Goal: Feedback & Contribution: Submit feedback/report problem

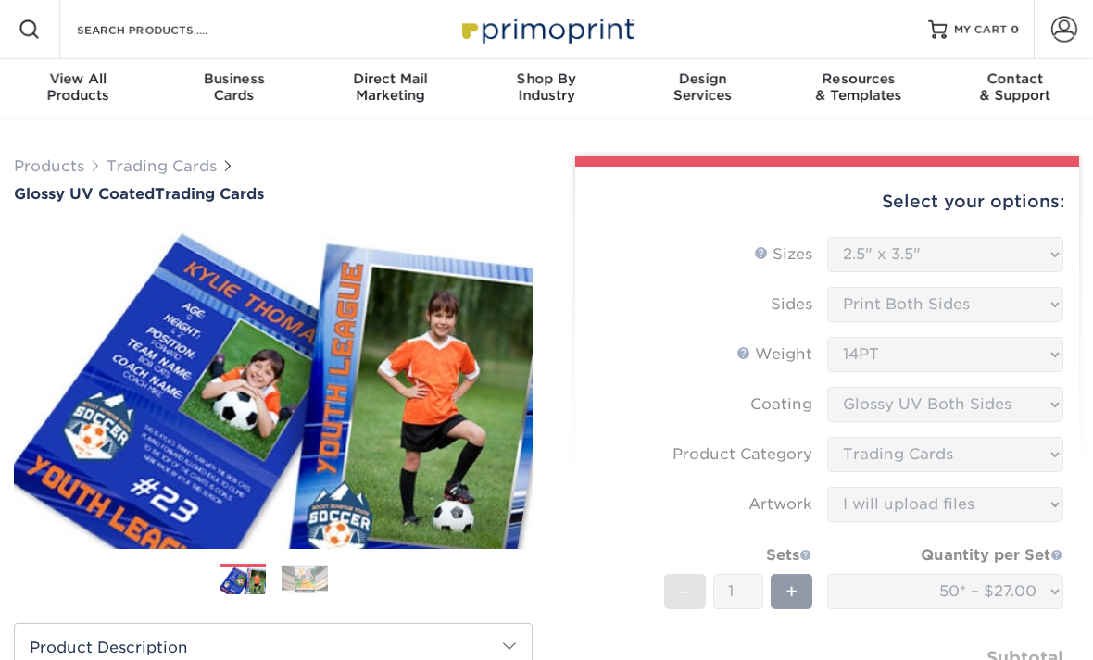
select select "2.50x3.50"
select select "c2f9bce9-36c2-409d-b101-c29d9d031e18"
select select "upload"
select select "50* – $27.00"
select select "bac56d6d-22d2-433e-bf63-2b748b4027be"
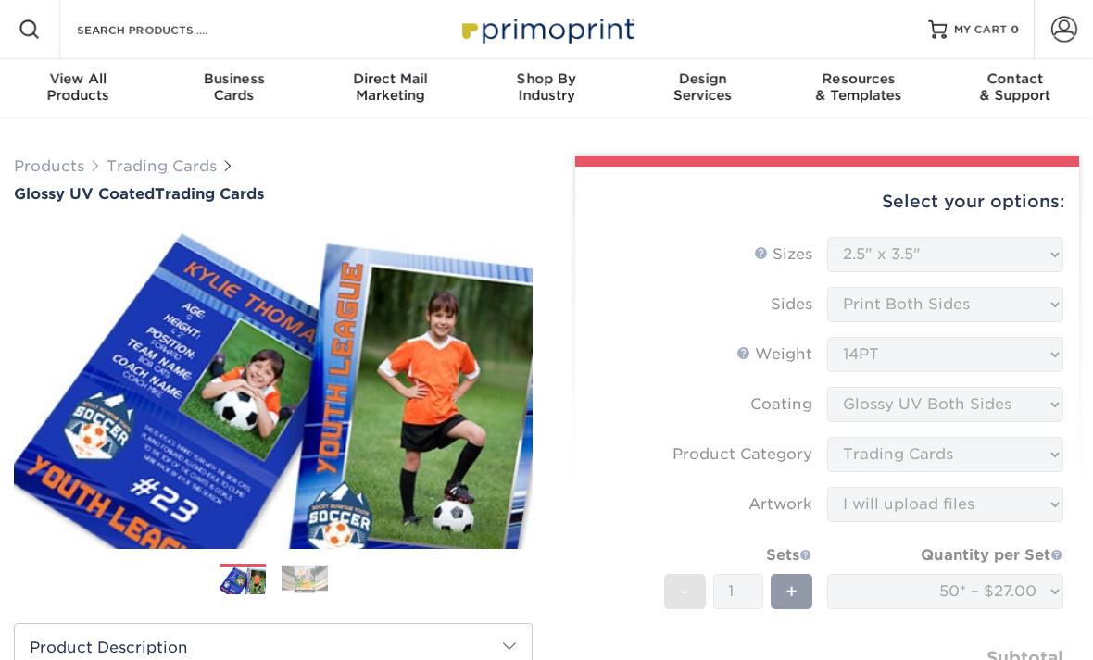
select select "newaddress"
click at [81, 92] on div "View All Products" at bounding box center [78, 86] width 156 height 33
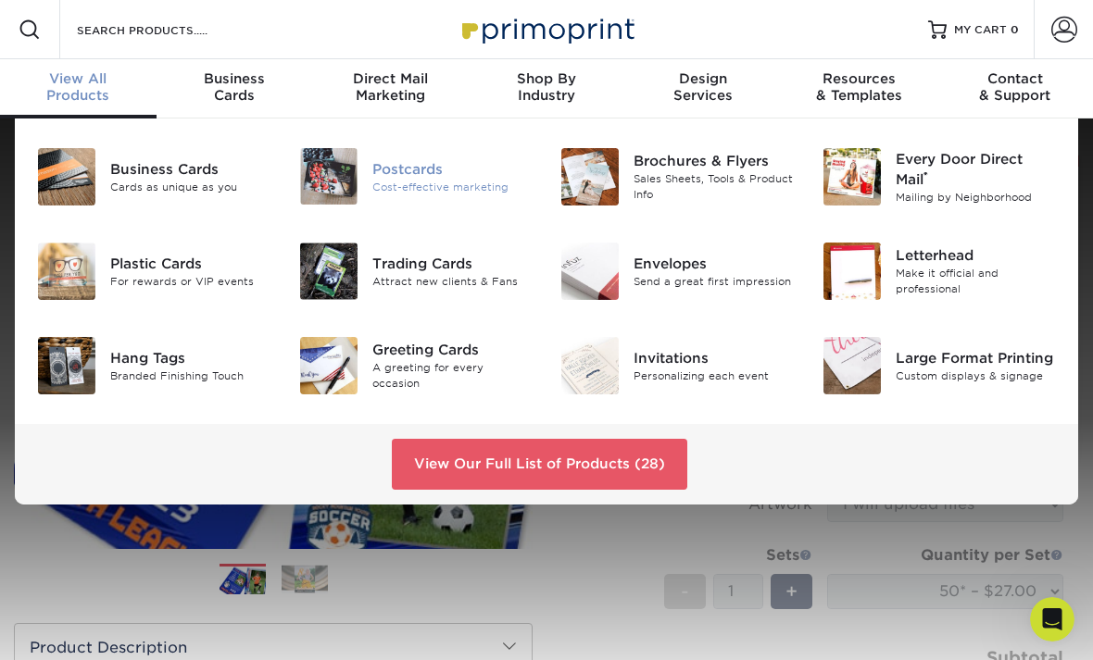
click at [434, 181] on div "Cost-effective marketing" at bounding box center [452, 187] width 160 height 16
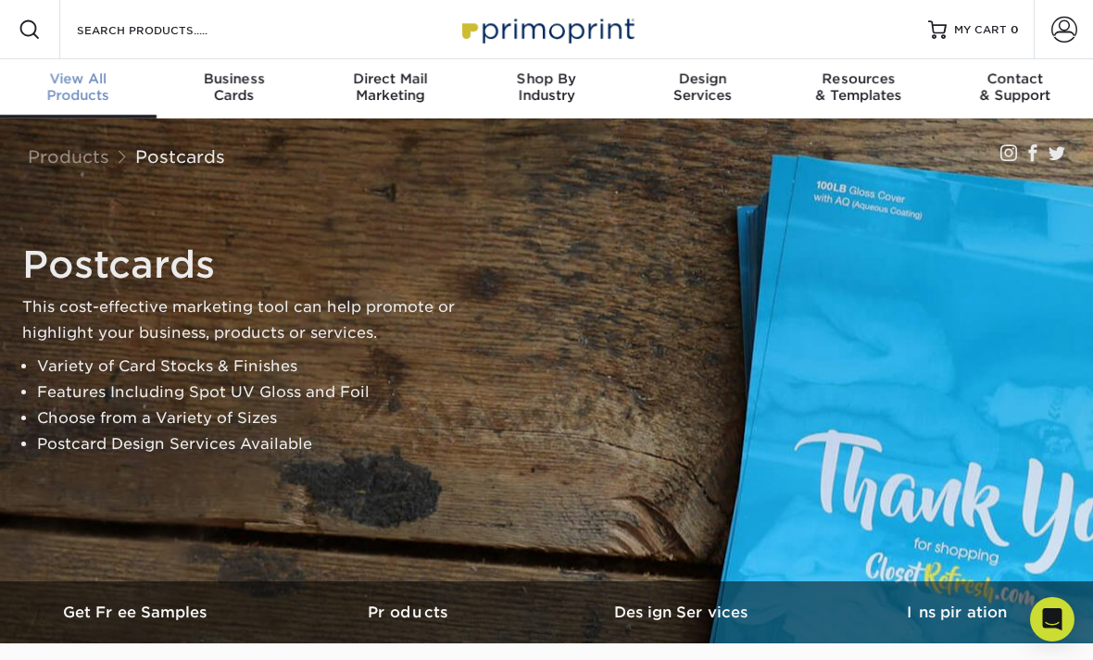
click at [80, 84] on span "View All" at bounding box center [78, 78] width 156 height 17
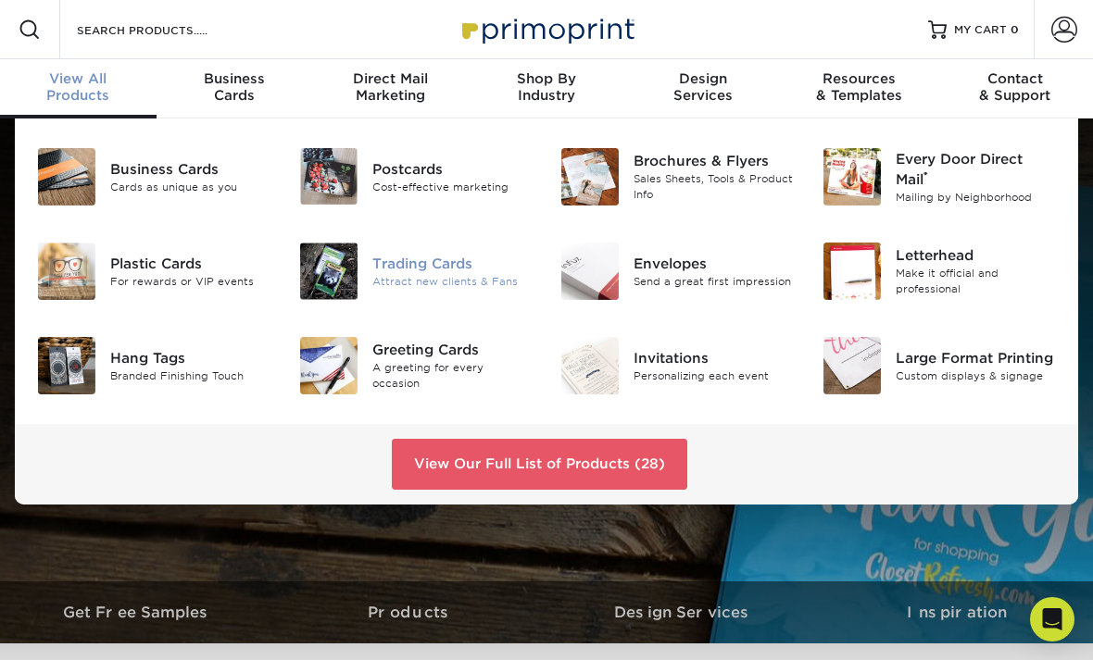
click at [470, 281] on div "Attract new clients & Fans" at bounding box center [452, 282] width 160 height 16
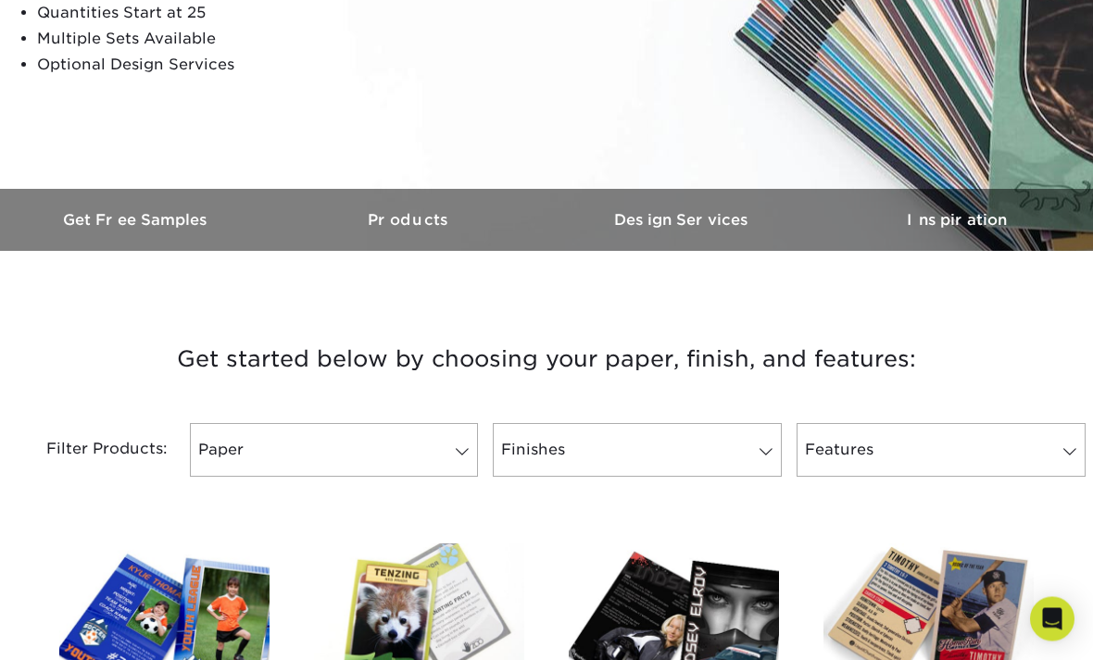
scroll to position [393, 0]
click at [462, 450] on span at bounding box center [462, 451] width 26 height 15
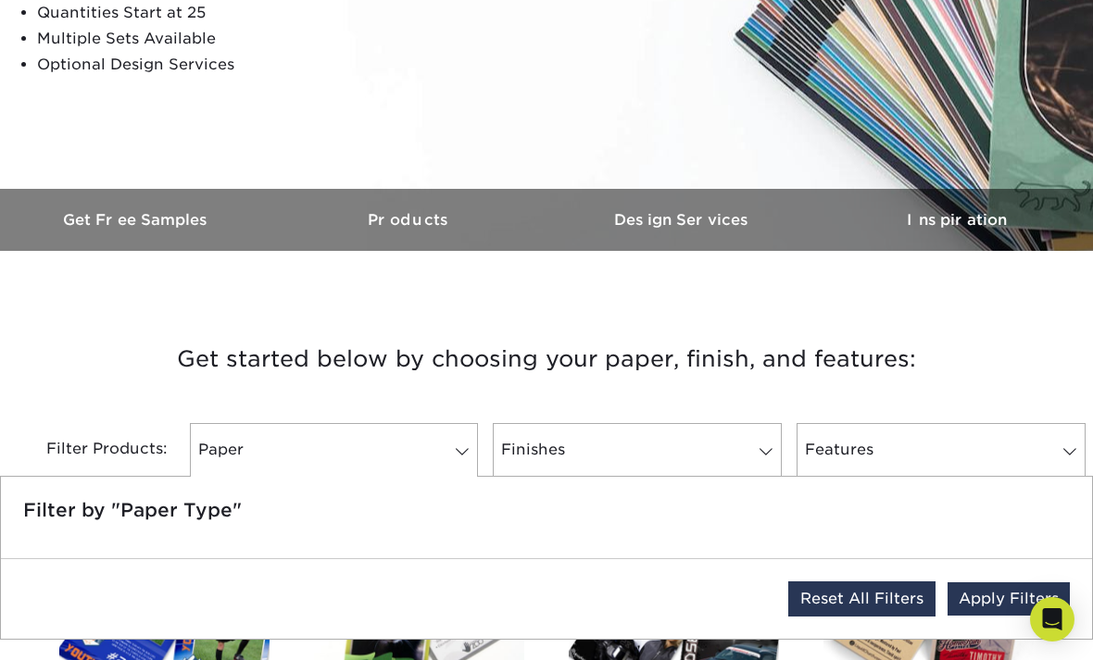
click at [882, 599] on link "Reset All Filters" at bounding box center [861, 598] width 147 height 35
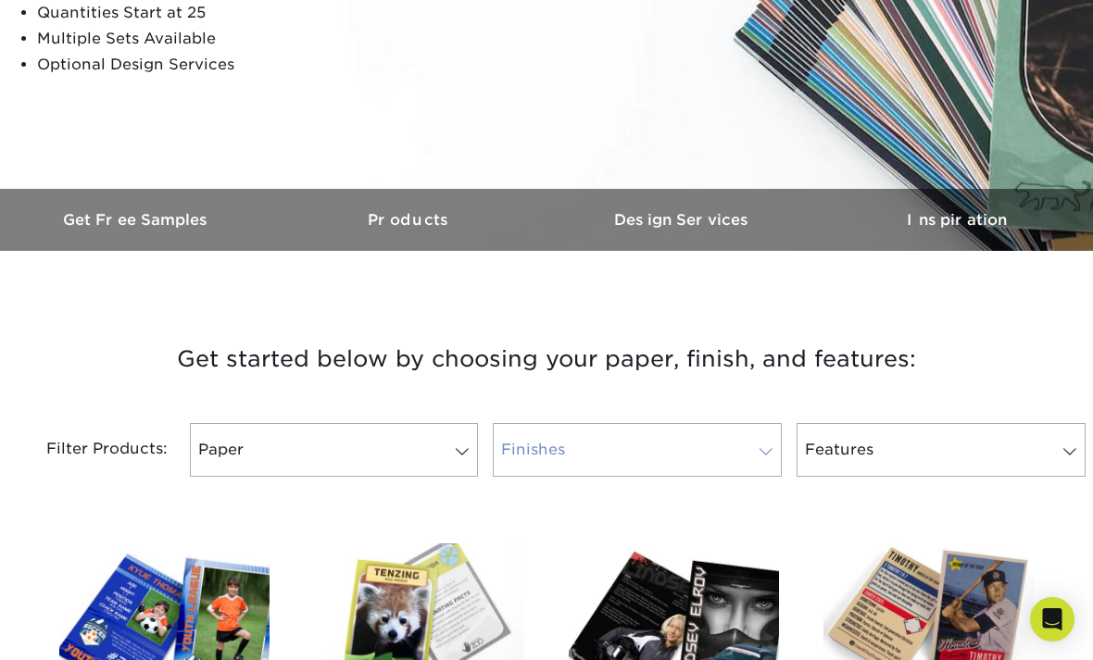
click at [625, 454] on link "Finishes 0" at bounding box center [637, 450] width 289 height 54
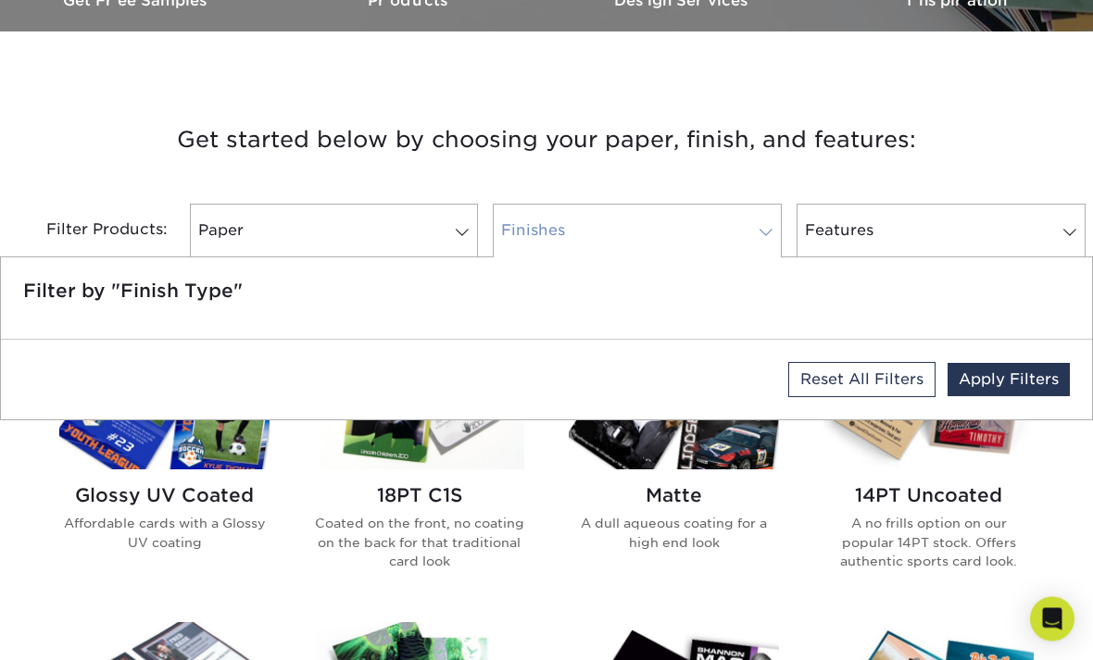
scroll to position [612, 0]
click at [412, 224] on link "Paper 0" at bounding box center [334, 231] width 289 height 54
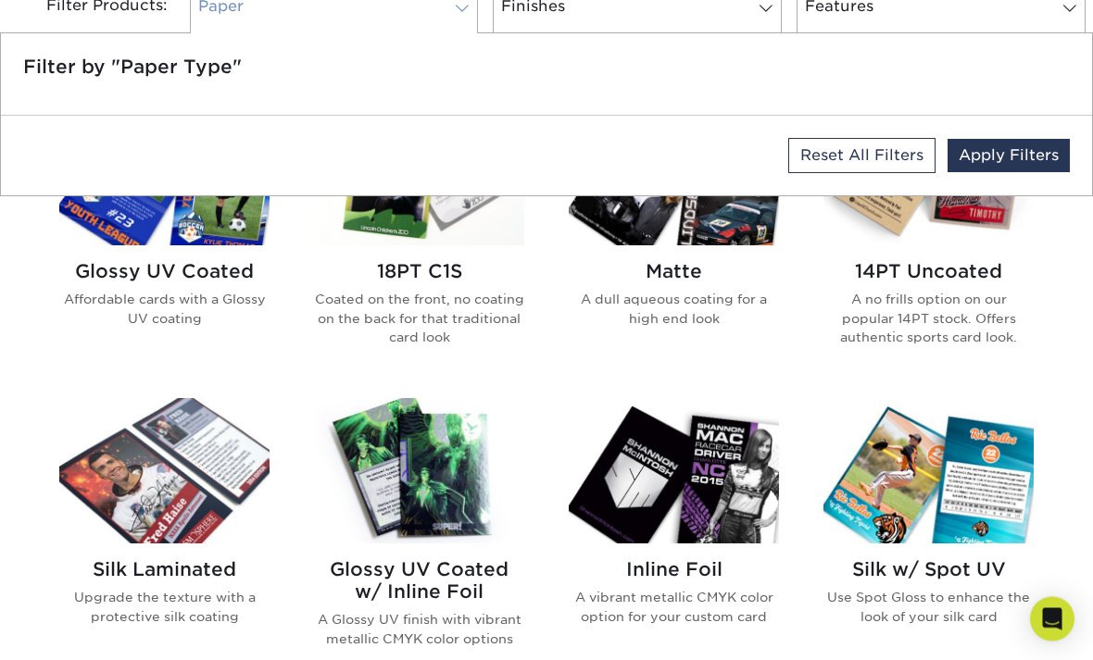
scroll to position [818, 0]
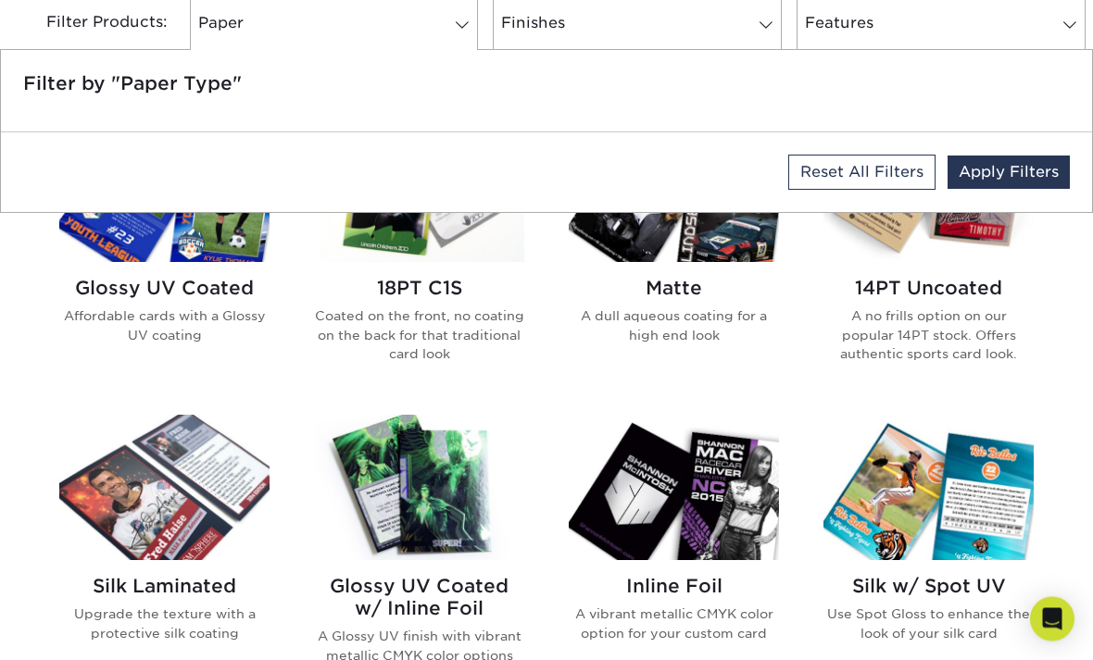
click at [218, 260] on img at bounding box center [164, 190] width 210 height 145
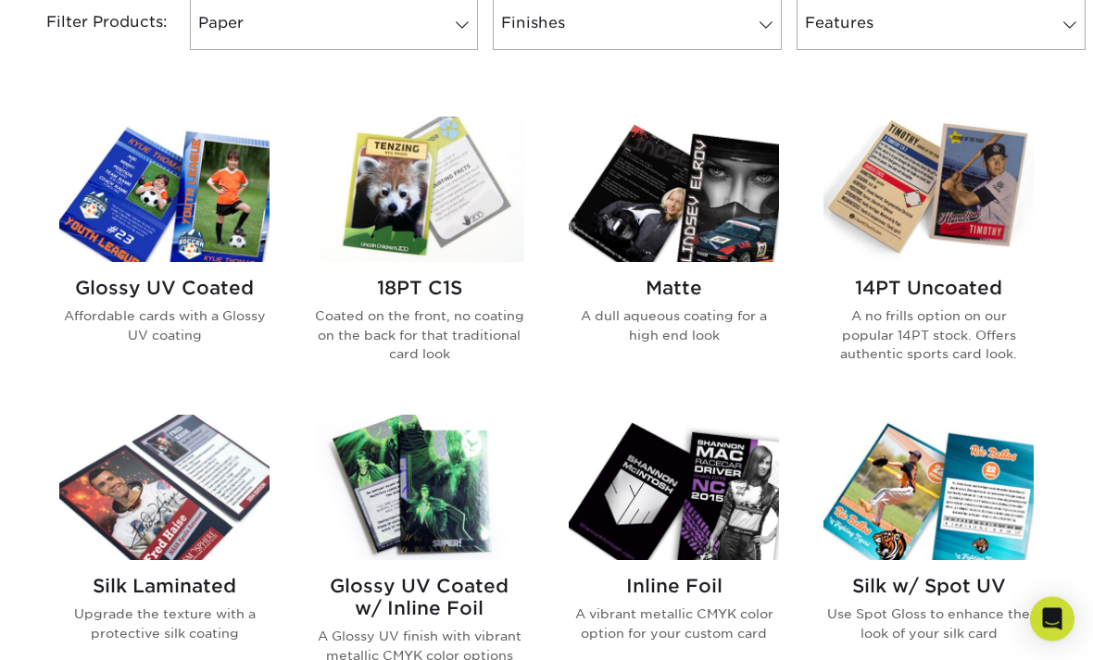
scroll to position [819, 0]
click at [212, 239] on img at bounding box center [164, 189] width 210 height 145
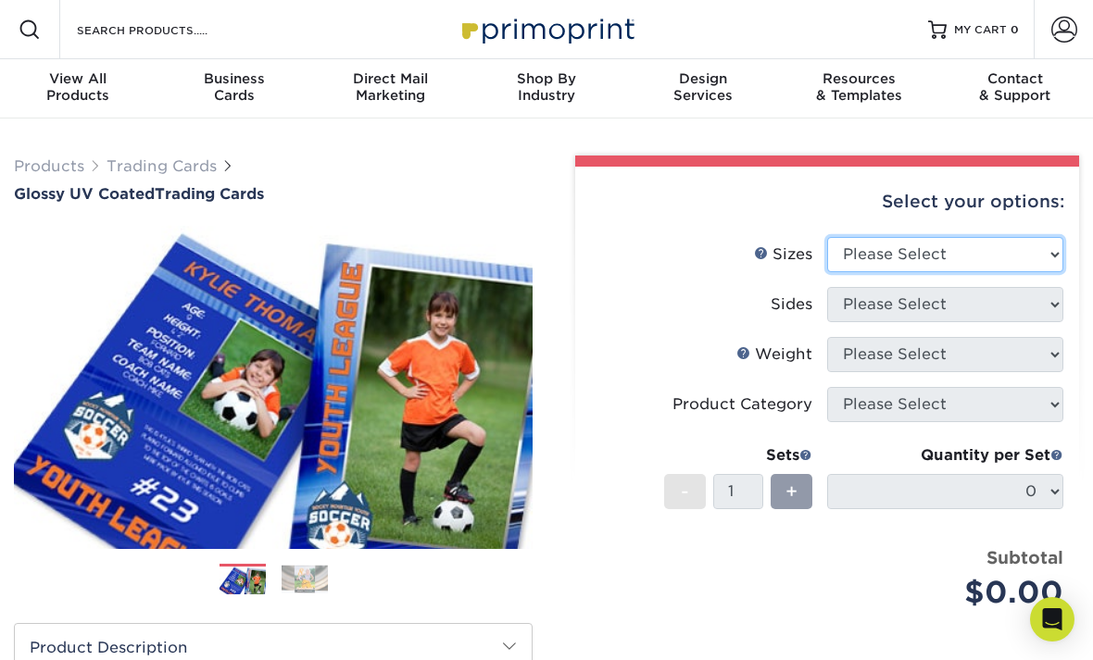
click at [938, 250] on select "Please Select 2.5" x 3.5"" at bounding box center [945, 254] width 236 height 35
select select "2.50x3.50"
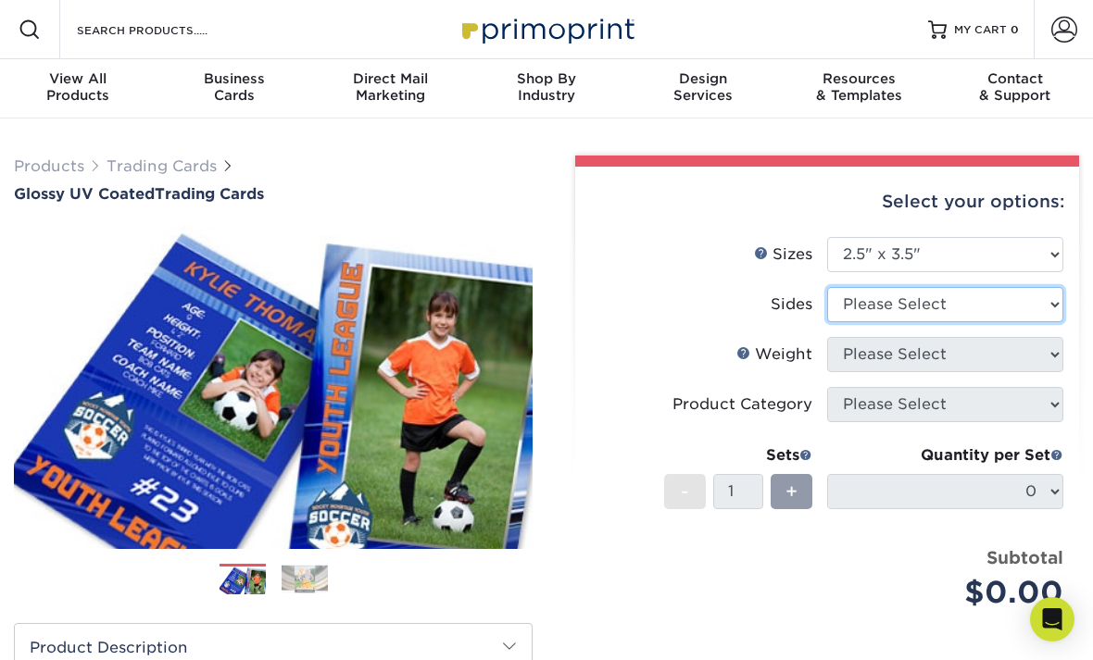
click at [952, 303] on select "Please Select Print Both Sides Print Front Only" at bounding box center [945, 304] width 236 height 35
select select "13abbda7-1d64-4f25-8bb2-c179b224825d"
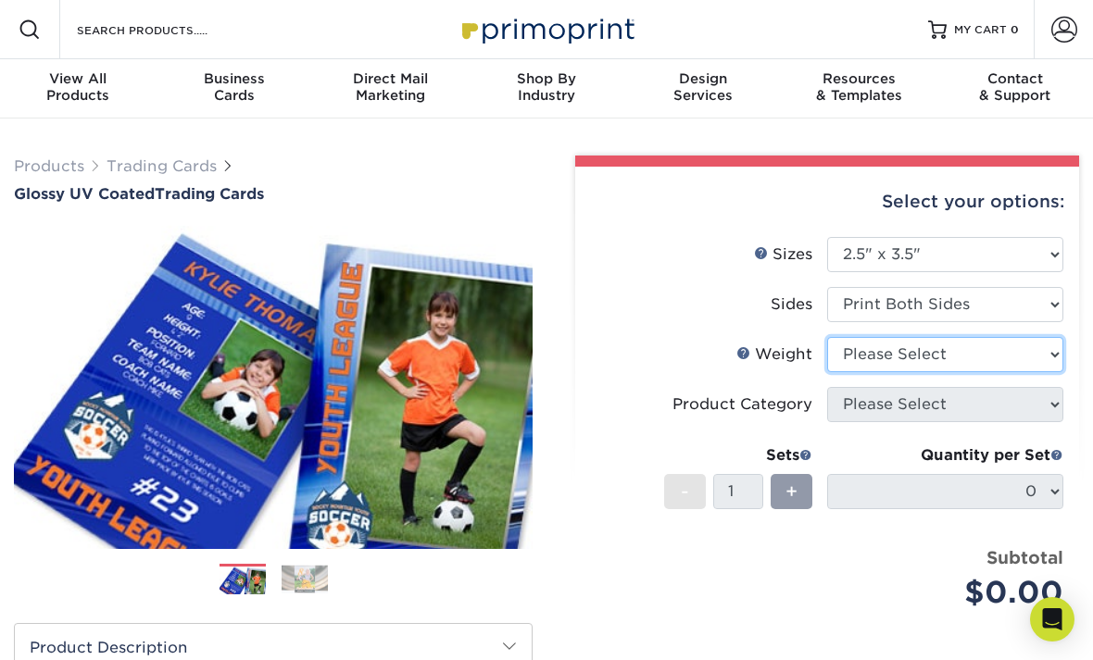
click at [949, 350] on select "Please Select 16PT 14PT 18PT C1S" at bounding box center [945, 354] width 236 height 35
select select "14PT"
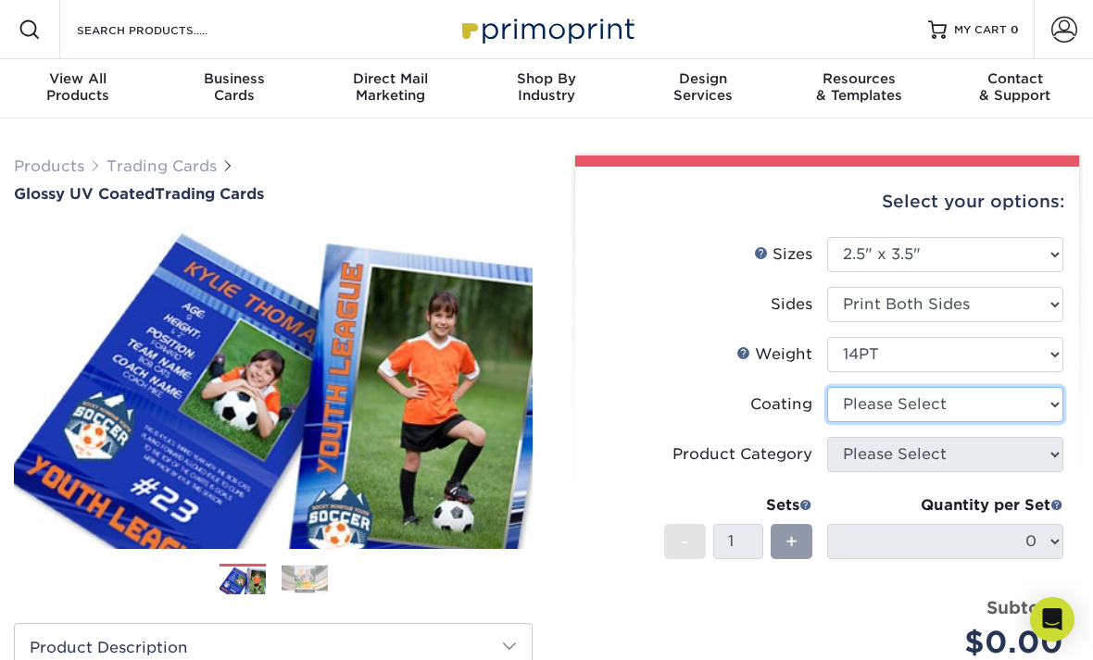
click at [925, 396] on select at bounding box center [945, 404] width 236 height 35
select select "ae367451-b2b8-45df-a344-0f05b6a12993"
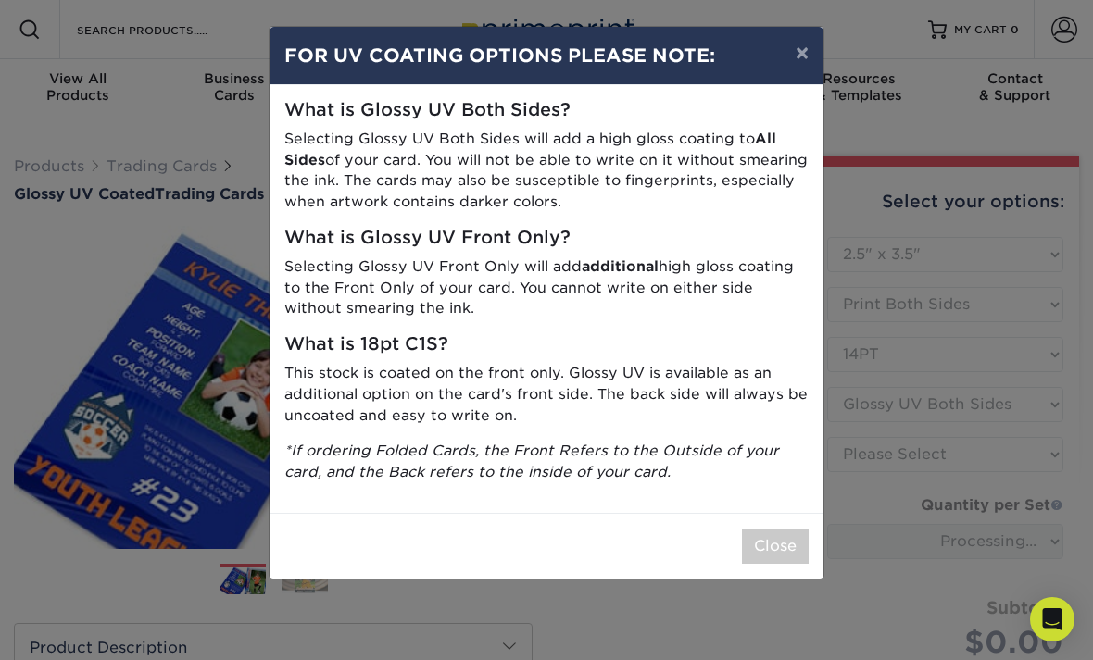
click at [821, 131] on div "What is Glossy UV Both Sides? Selecting Glossy UV Both Sides will add a high gl…" at bounding box center [546, 299] width 554 height 428
click at [815, 54] on button "×" at bounding box center [802, 53] width 43 height 52
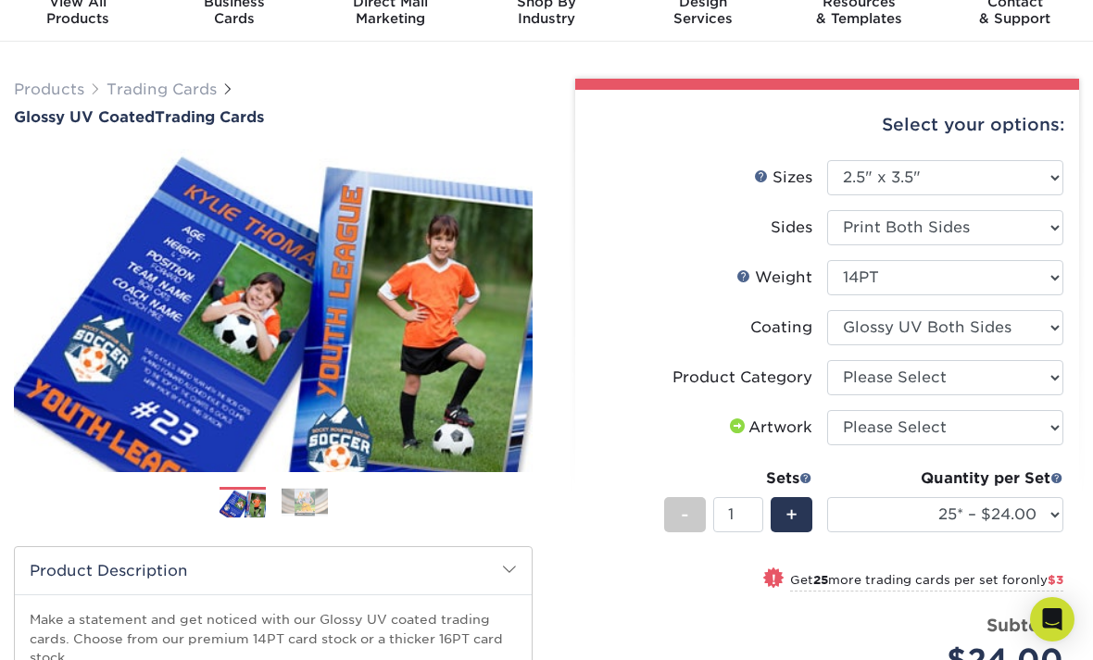
scroll to position [87, 0]
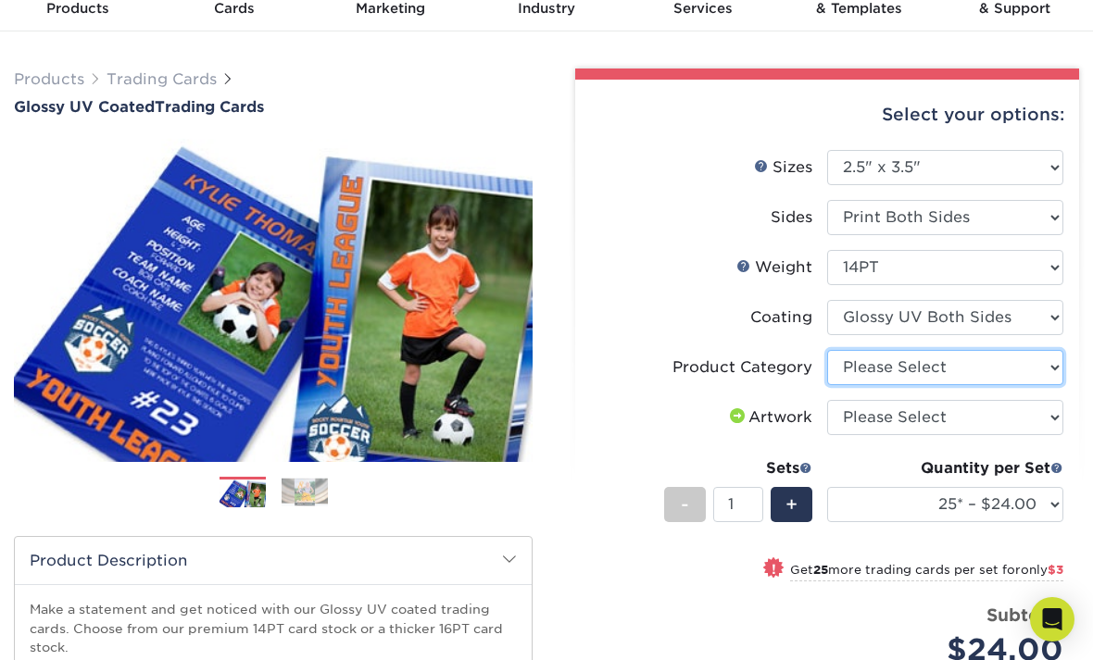
click at [920, 370] on select "Please Select Trading Cards" at bounding box center [945, 367] width 236 height 35
select select "c2f9bce9-36c2-409d-b101-c29d9d031e18"
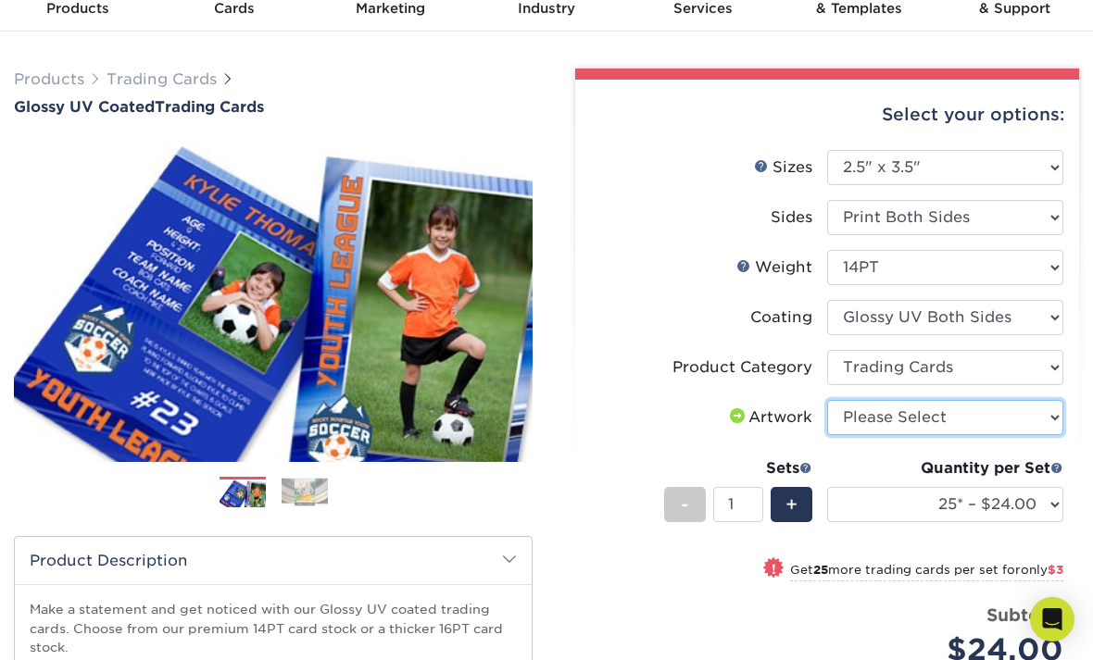
click at [979, 421] on select "Please Select I will upload files I need a design - $100" at bounding box center [945, 417] width 236 height 35
select select "upload"
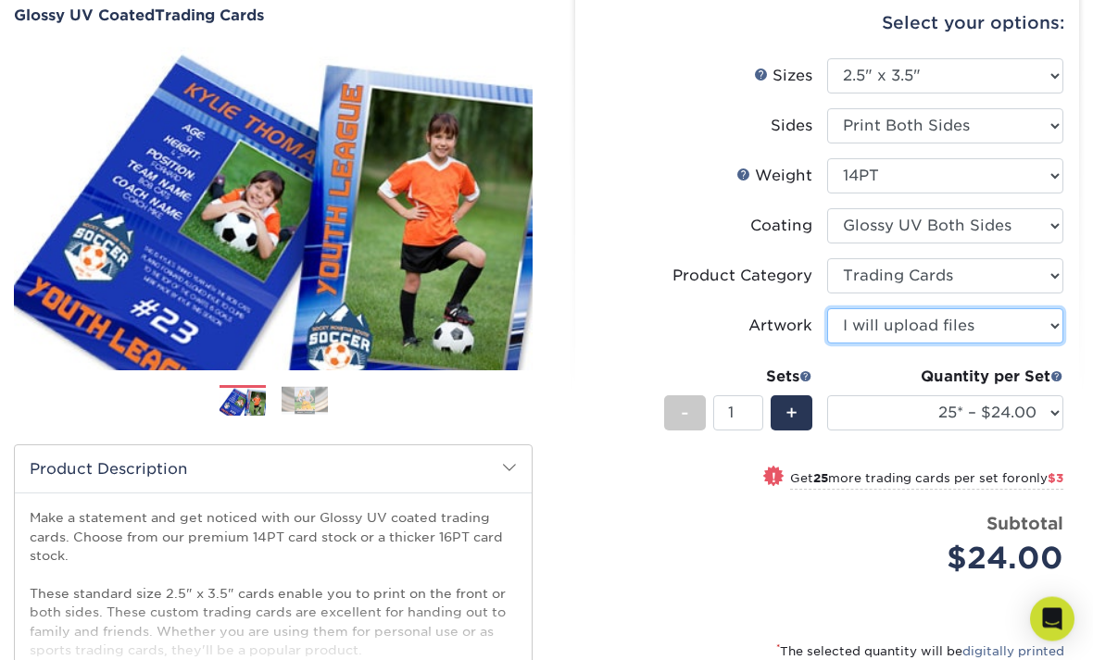
scroll to position [182, 0]
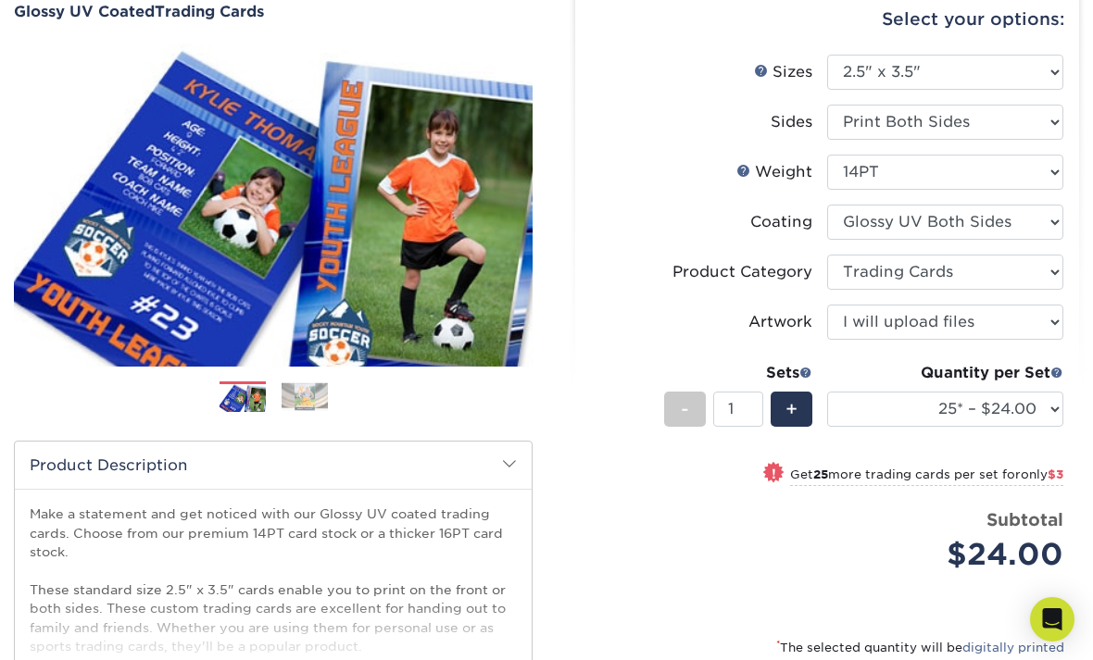
click at [960, 473] on small "Get 25 more trading cards per set for only $3" at bounding box center [926, 477] width 273 height 19
select select "50* – $27.00"
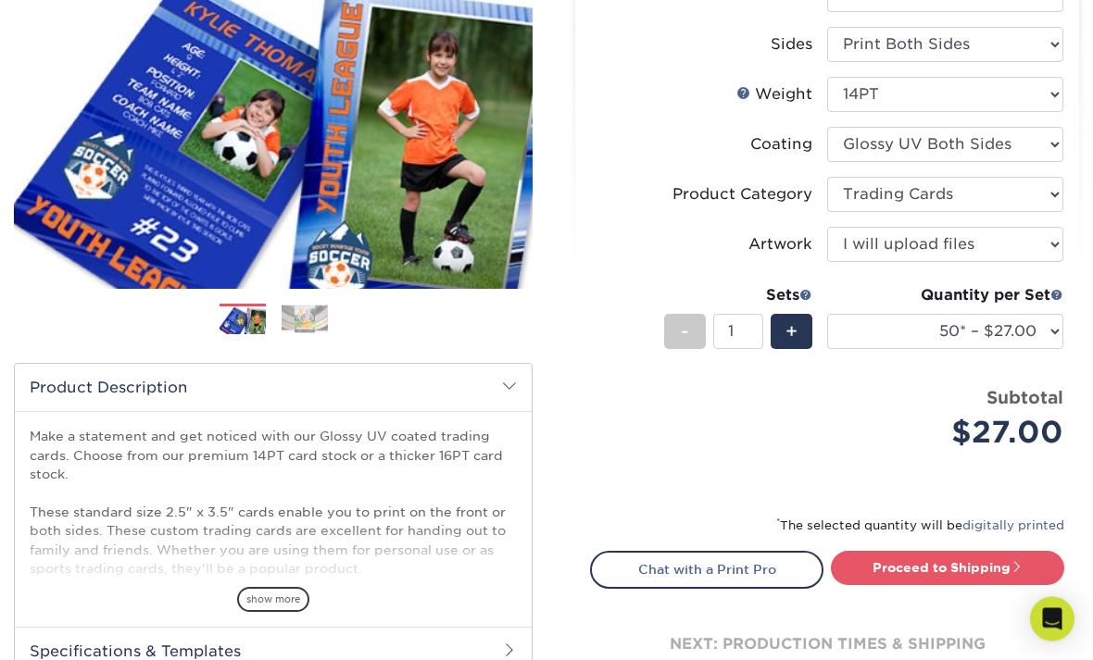
scroll to position [270, 0]
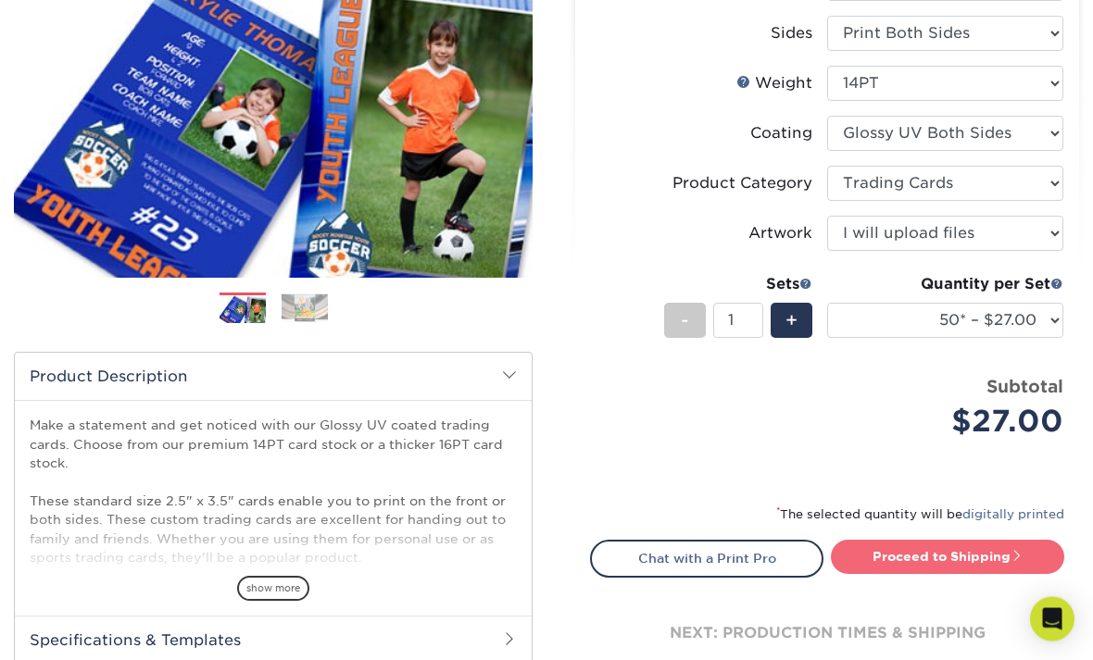
click at [934, 555] on link "Proceed to Shipping" at bounding box center [946, 557] width 233 height 33
type input "Set 1"
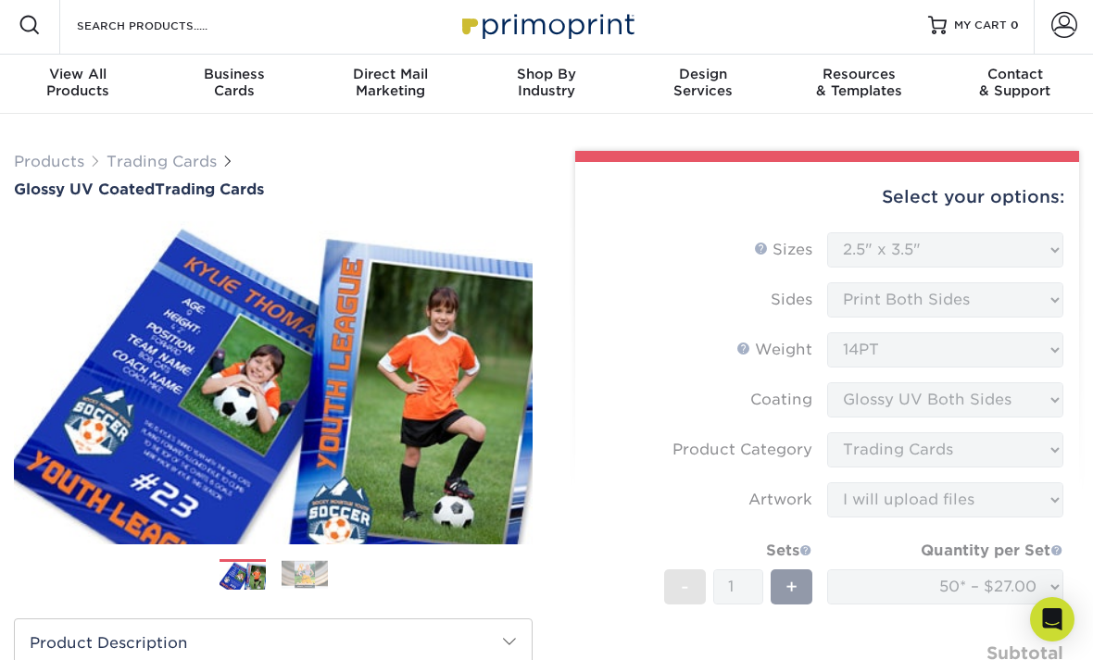
scroll to position [0, 0]
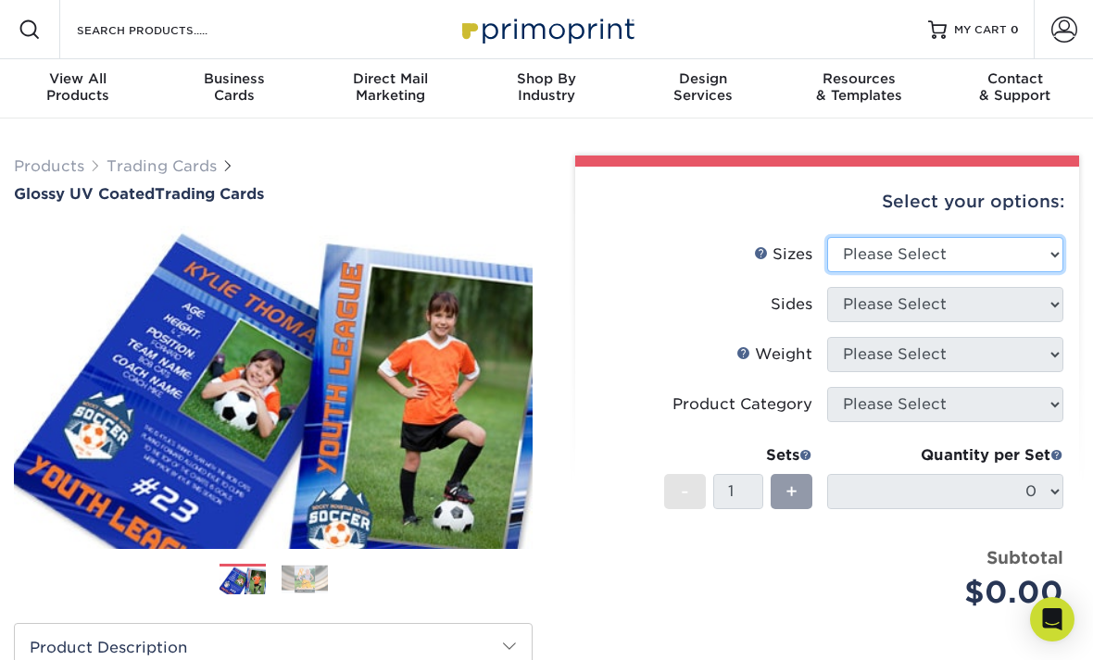
click at [944, 252] on select "Please Select 2.5" x 3.5"" at bounding box center [945, 254] width 236 height 35
select select "2.50x3.50"
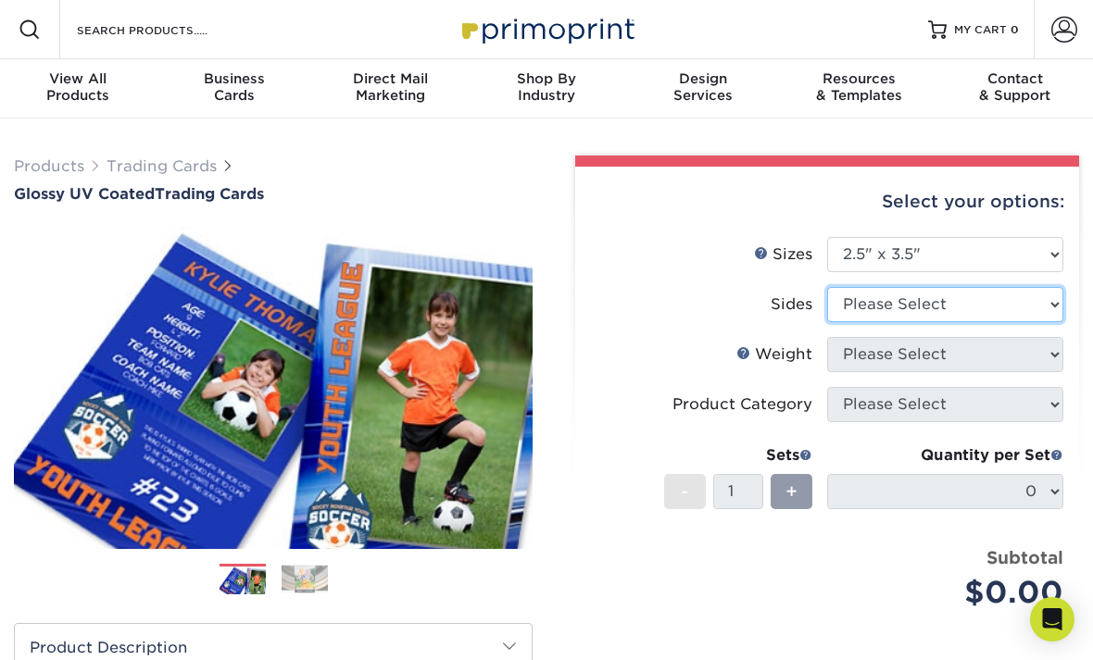
click at [964, 306] on select "Please Select Print Both Sides Print Front Only" at bounding box center [945, 304] width 236 height 35
select select "13abbda7-1d64-4f25-8bb2-c179b224825d"
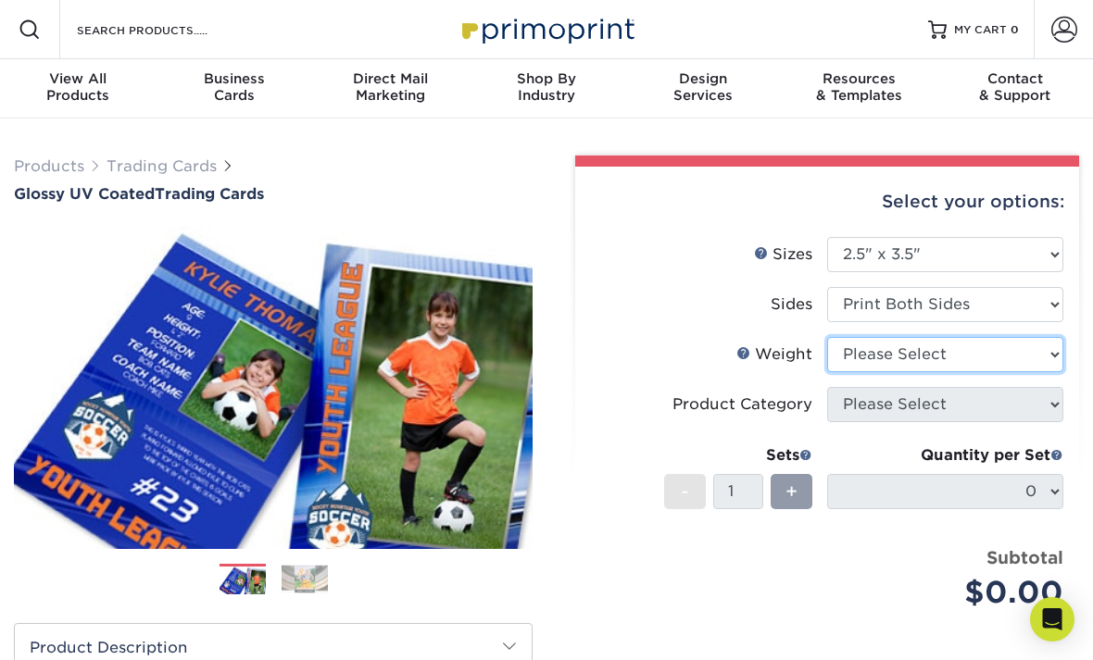
click at [945, 354] on select "Please Select 16PT 14PT 18PT C1S" at bounding box center [945, 354] width 236 height 35
select select "14PT"
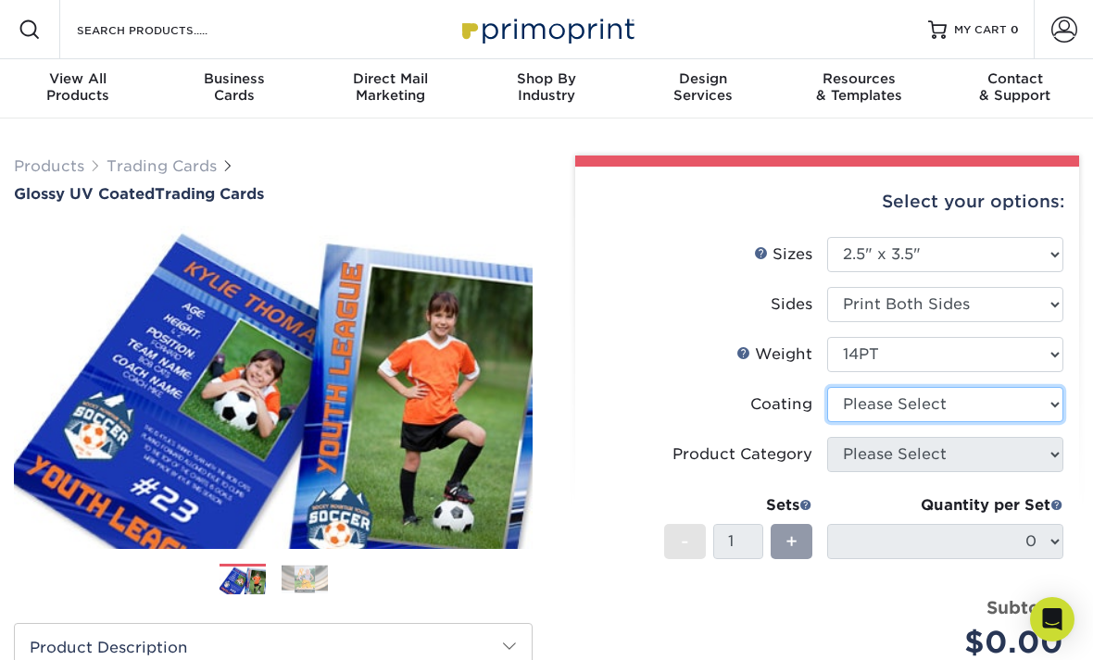
click at [936, 397] on select at bounding box center [945, 404] width 236 height 35
select select "ae367451-b2b8-45df-a344-0f05b6a12993"
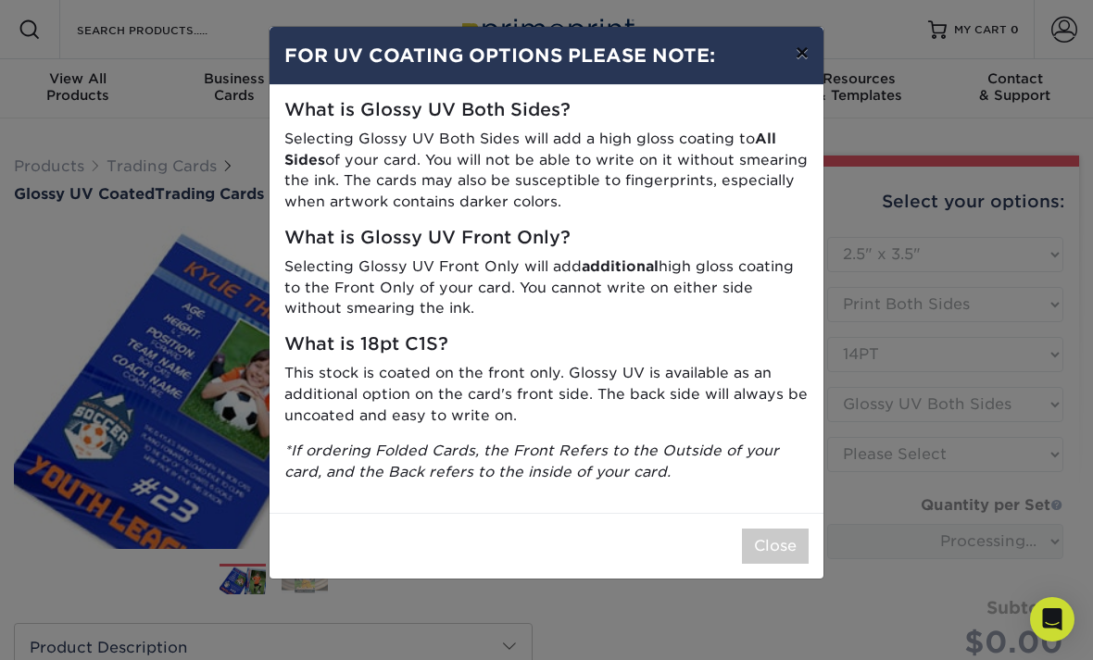
click at [802, 56] on button "×" at bounding box center [802, 53] width 43 height 52
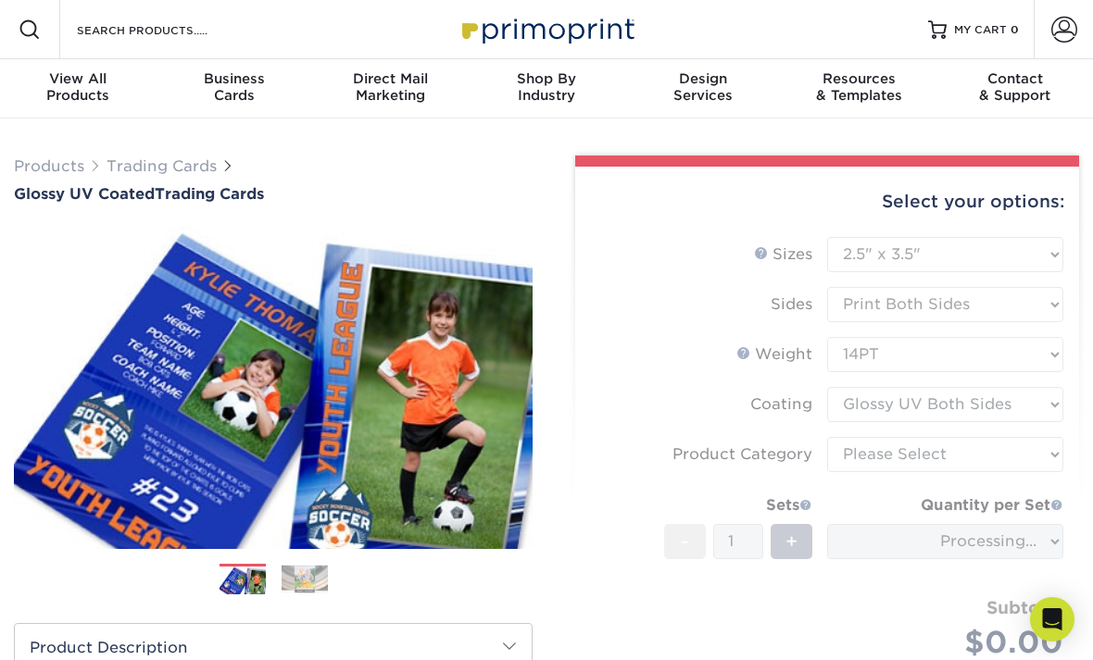
click at [915, 450] on form "Sizes Help Sizes Please Select 2.5" x 3.5" Sides Please Select 16PT - 1" at bounding box center [827, 470] width 474 height 466
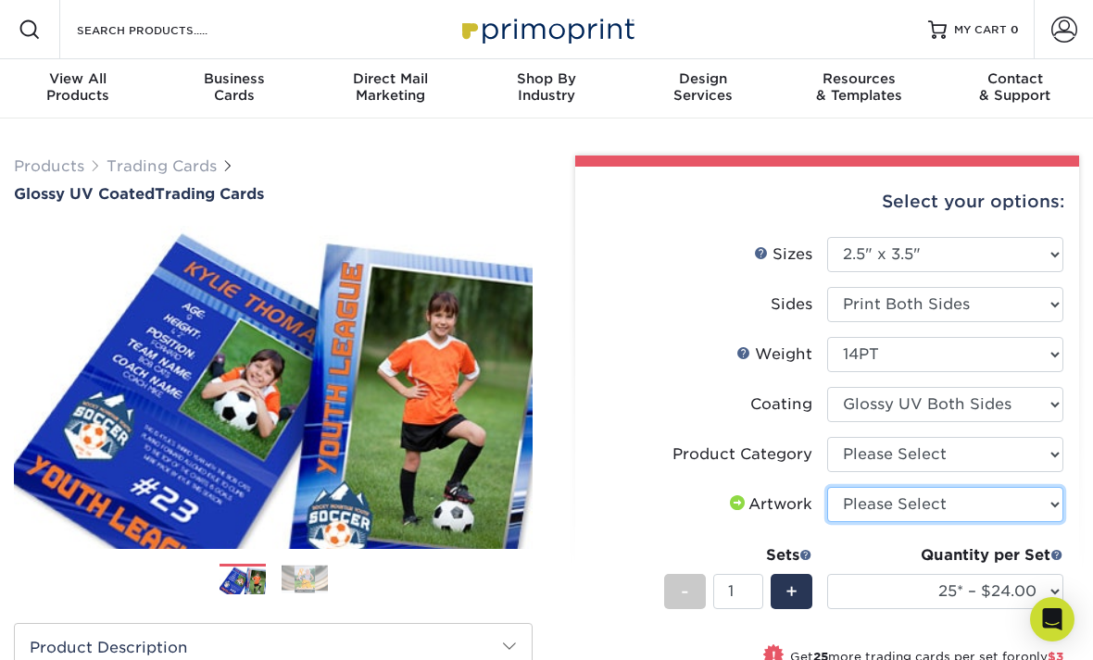
click at [957, 505] on select "Please Select I will upload files I need a design - $100" at bounding box center [945, 504] width 236 height 35
select select "upload"
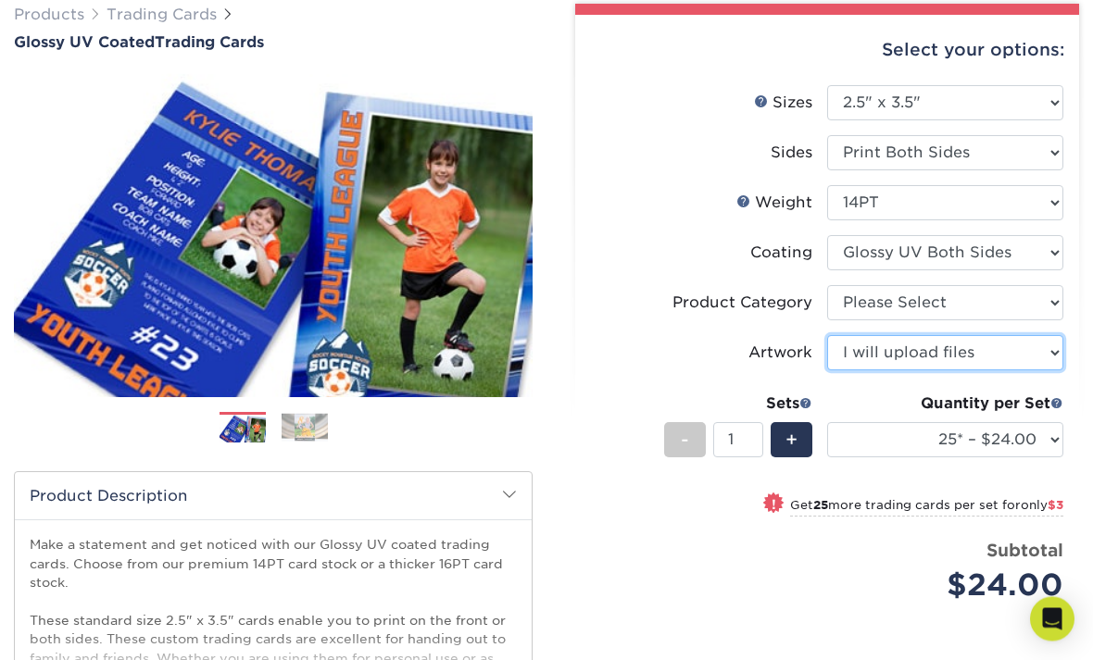
scroll to position [154, 0]
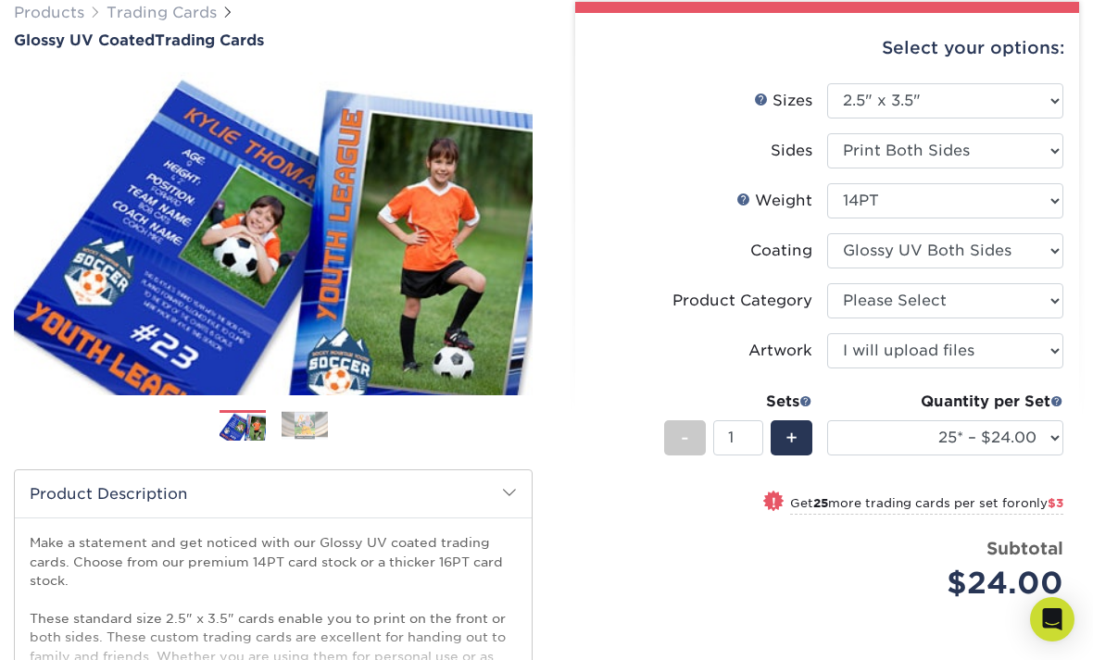
click at [936, 506] on small "Get 25 more trading cards per set for only $3" at bounding box center [926, 505] width 273 height 19
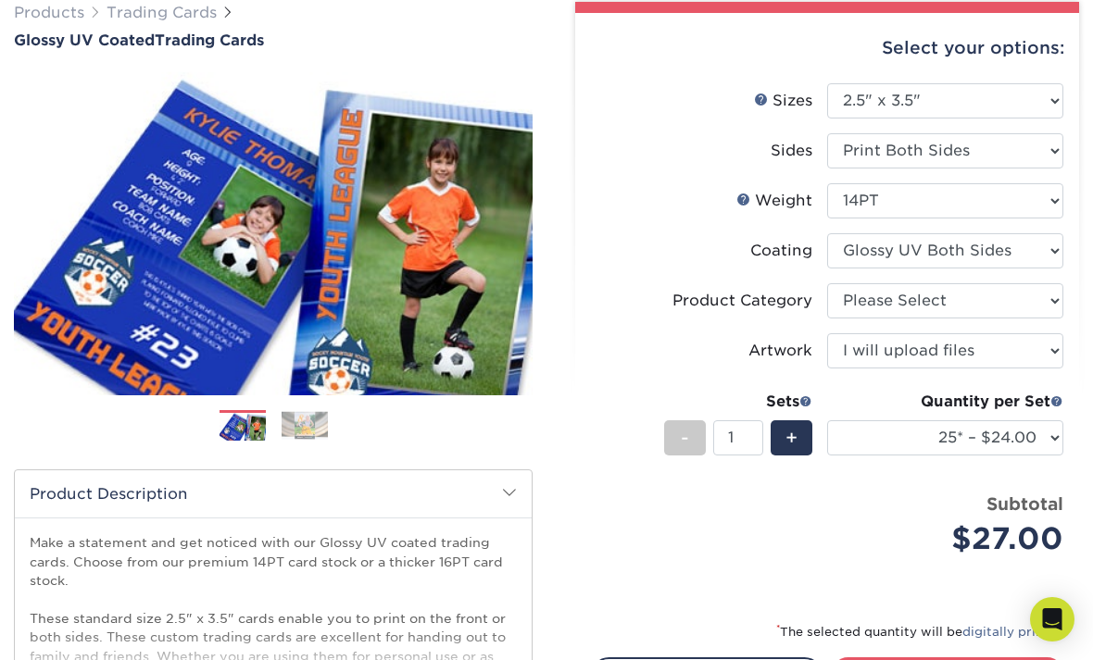
select select "50* – $27.00"
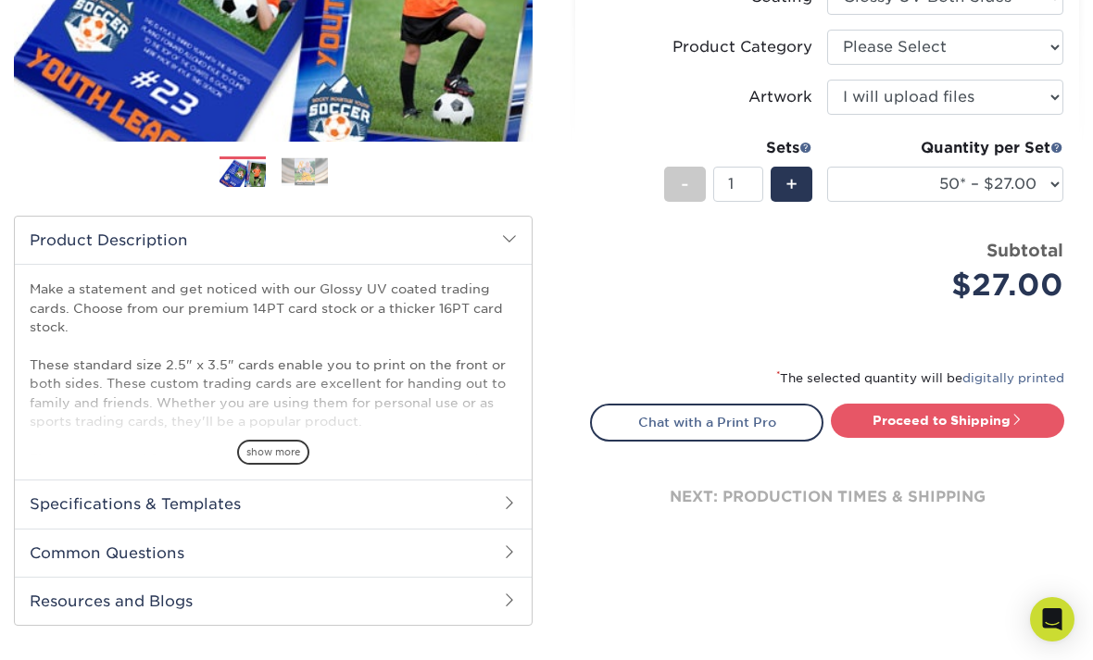
scroll to position [429, 0]
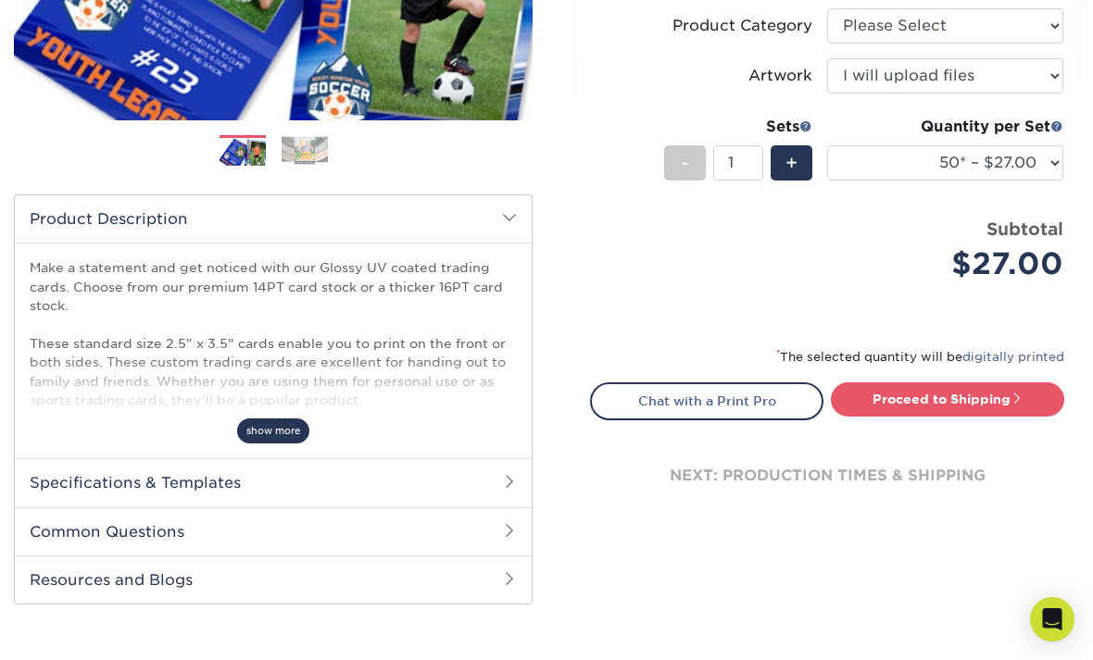
click at [286, 429] on span "show more" at bounding box center [273, 430] width 72 height 25
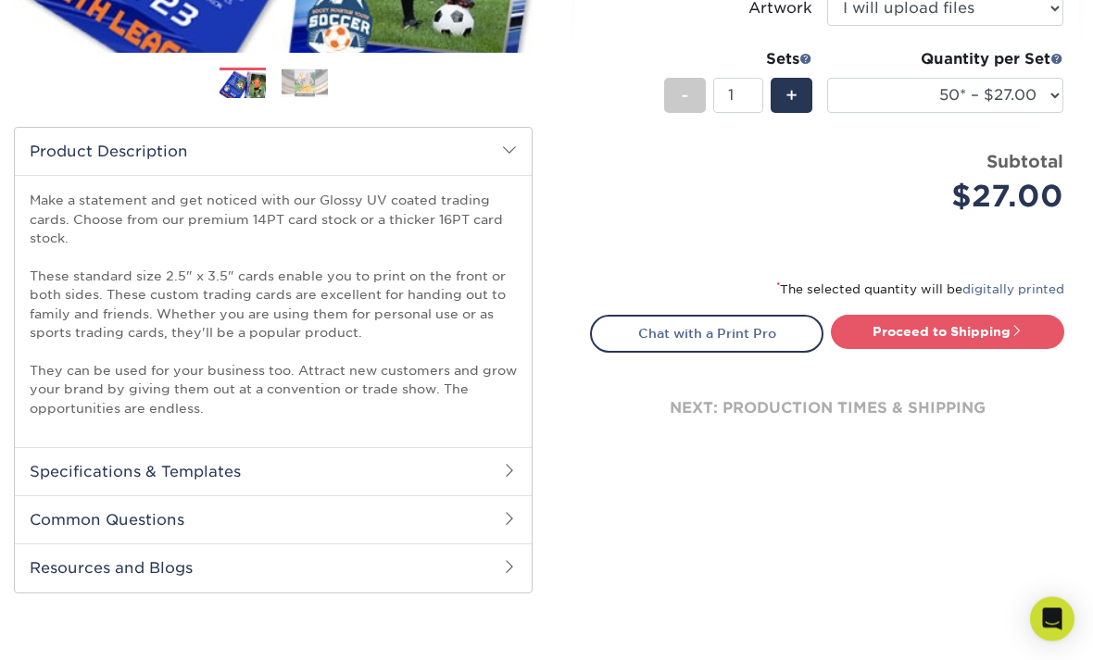
scroll to position [500, 0]
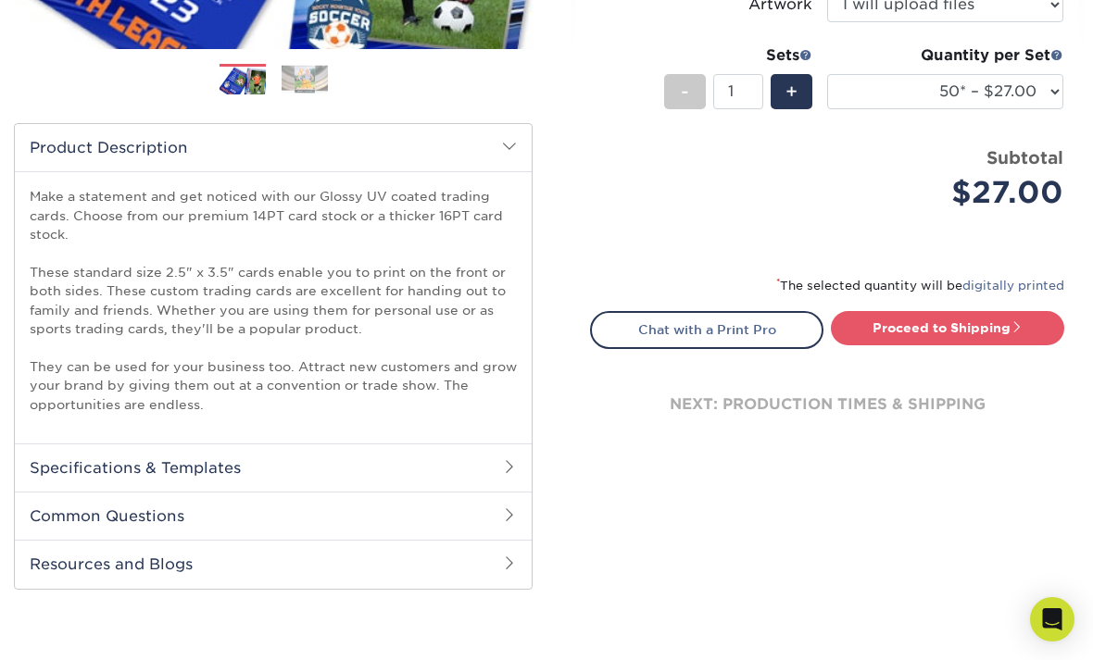
click at [511, 461] on span at bounding box center [509, 466] width 15 height 15
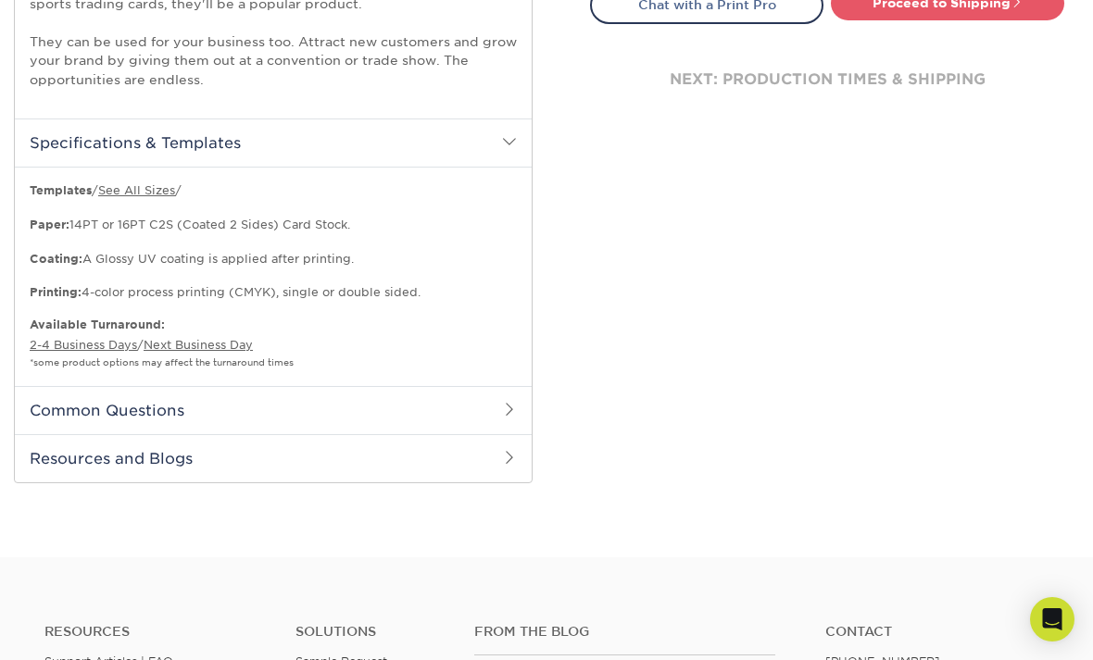
scroll to position [828, 0]
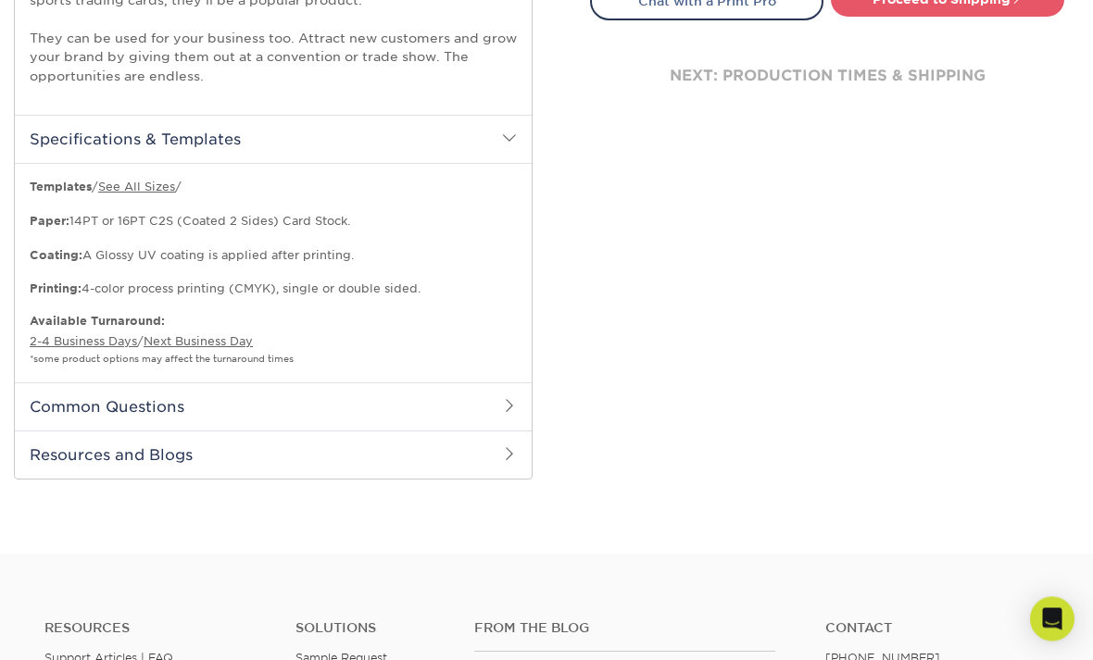
click at [519, 392] on h2 "Common Questions" at bounding box center [273, 407] width 517 height 48
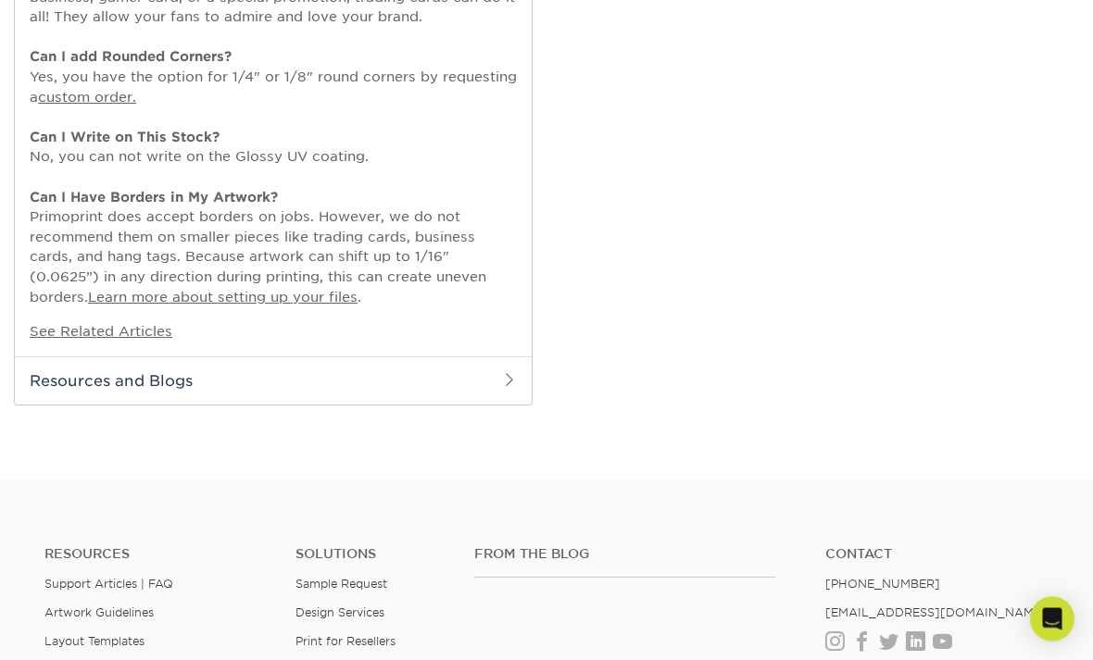
scroll to position [1409, 0]
click at [513, 364] on h2 "Resources and Blogs" at bounding box center [273, 380] width 517 height 48
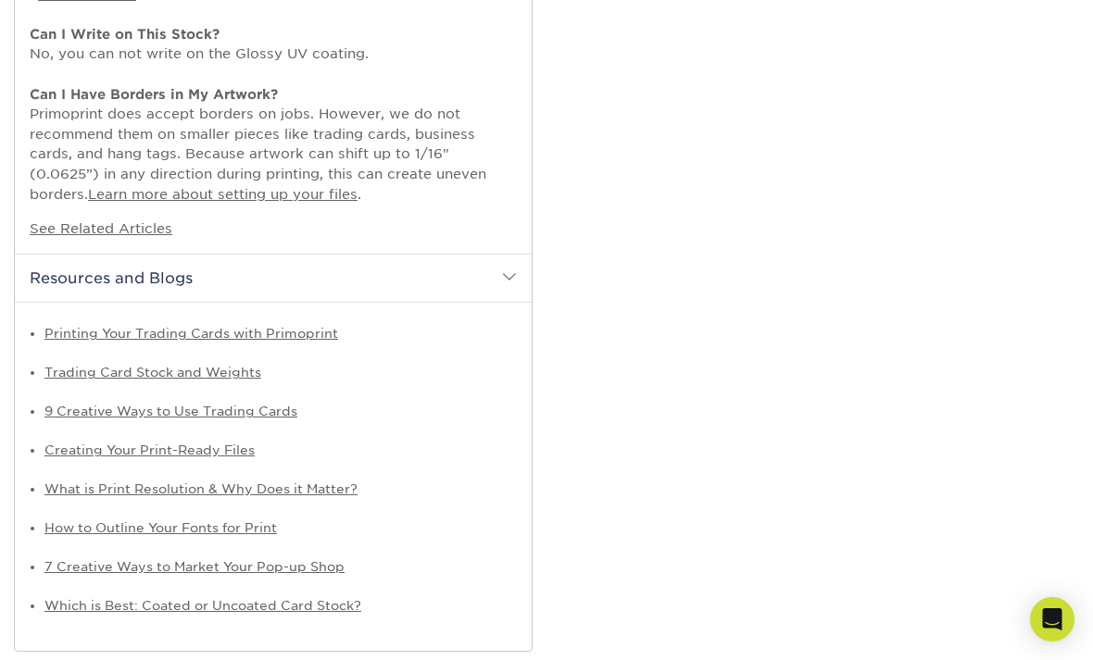
scroll to position [1512, 0]
click at [234, 442] on link "Creating Your Print-Ready Files" at bounding box center [149, 449] width 210 height 15
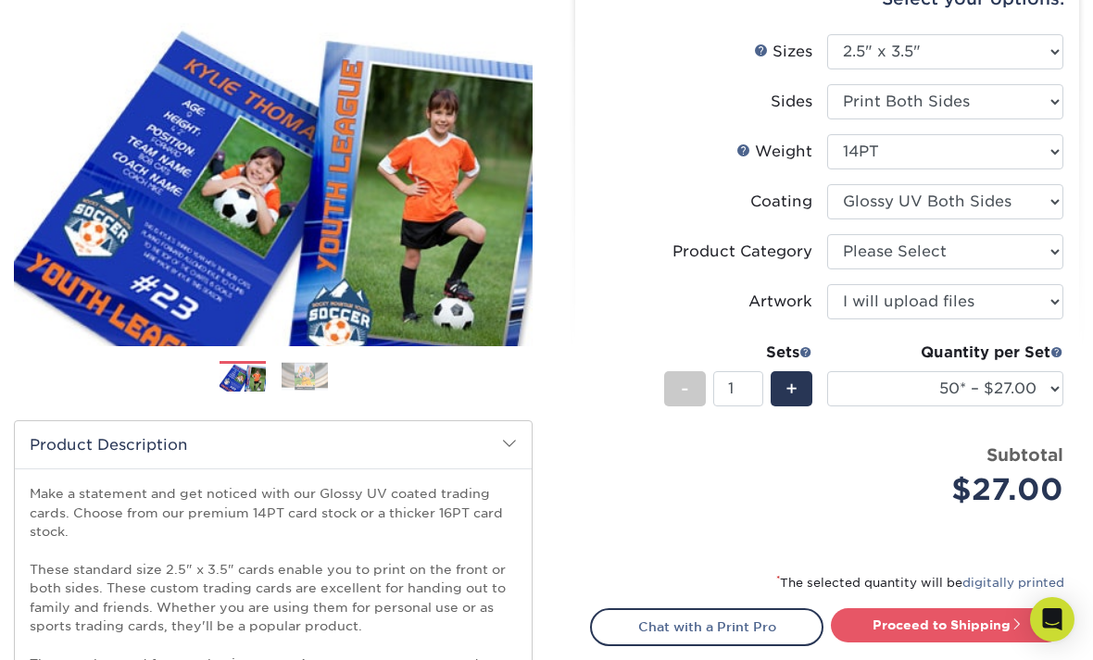
scroll to position [204, 0]
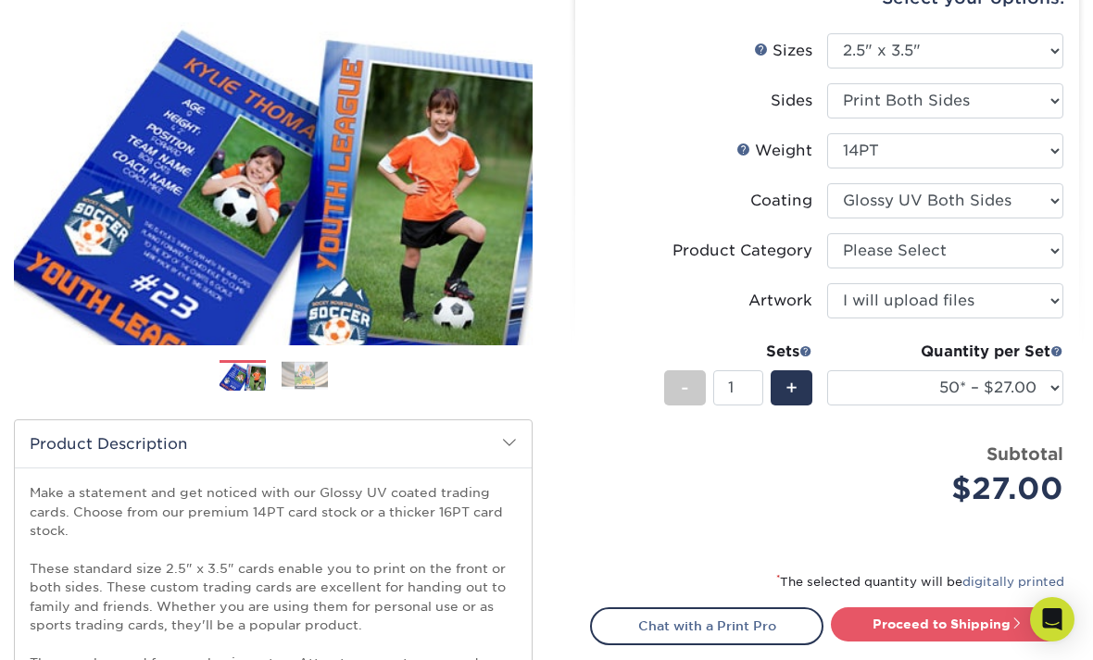
click at [511, 436] on span at bounding box center [509, 442] width 15 height 15
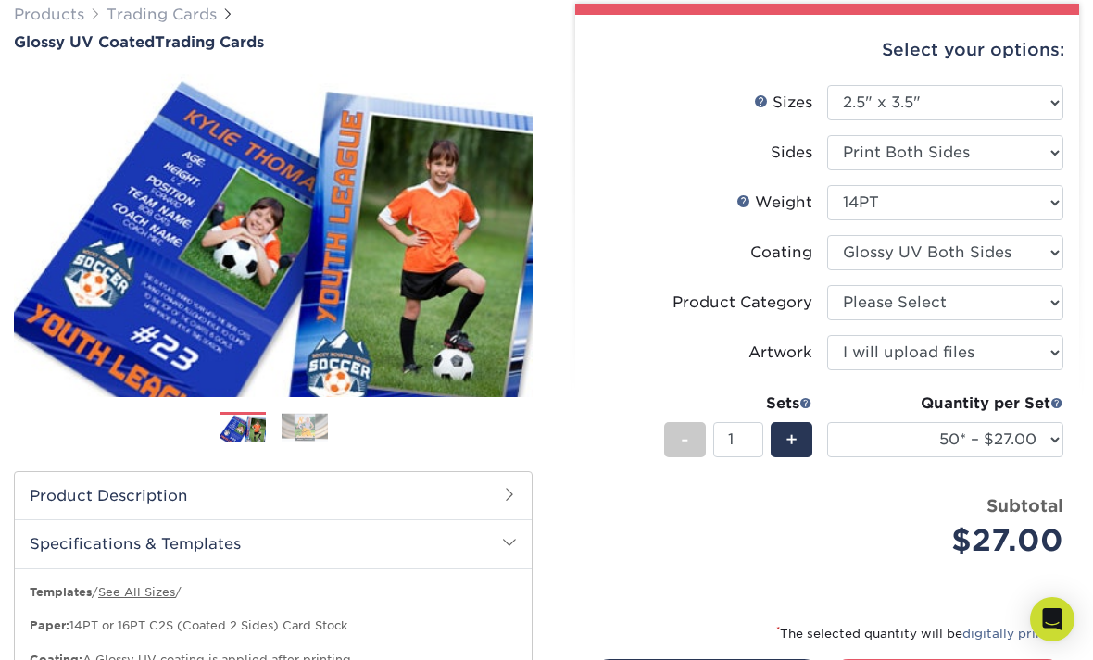
scroll to position [0, 0]
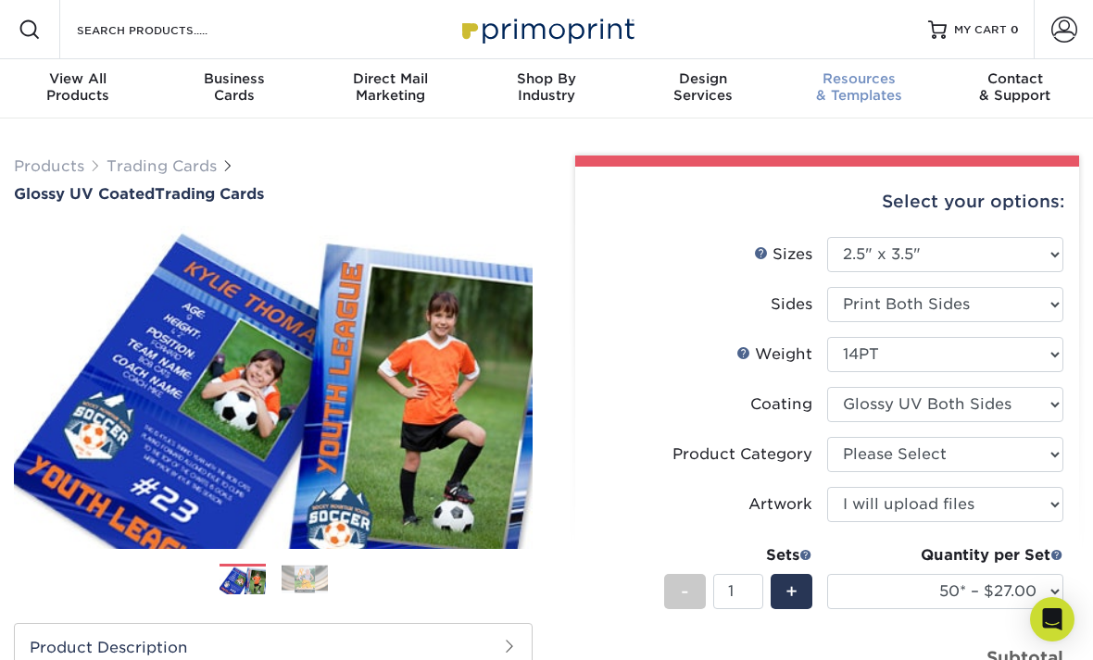
click at [871, 88] on div "Resources & Templates" at bounding box center [859, 86] width 156 height 33
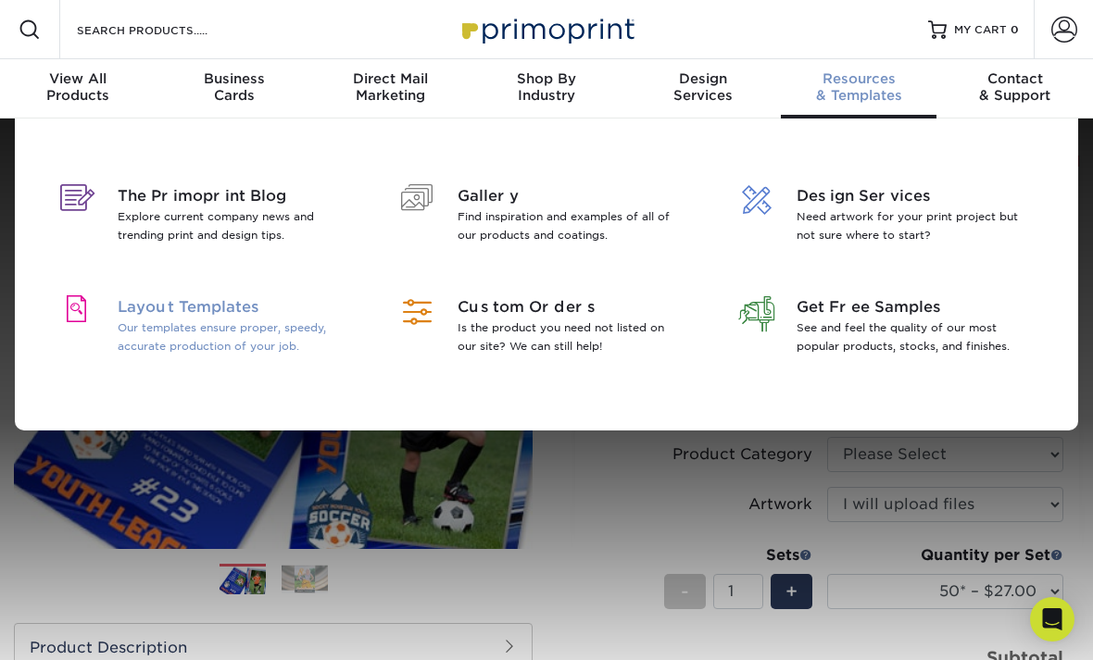
click at [295, 334] on p "Our templates ensure proper, speedy, accurate production of your job." at bounding box center [232, 336] width 228 height 37
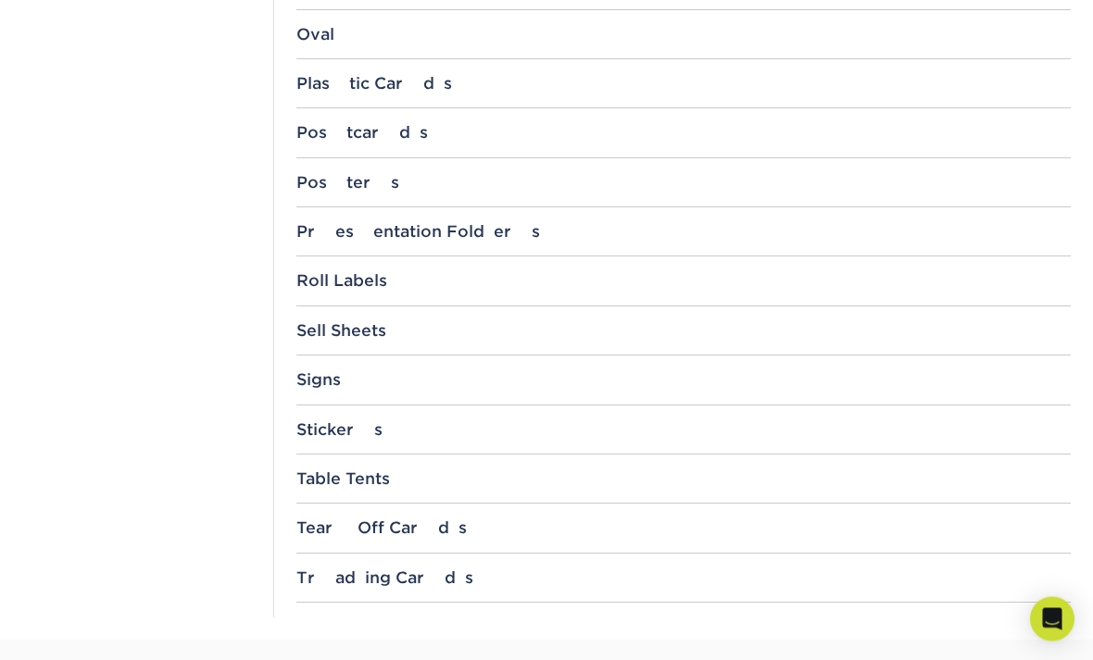
scroll to position [1905, 0]
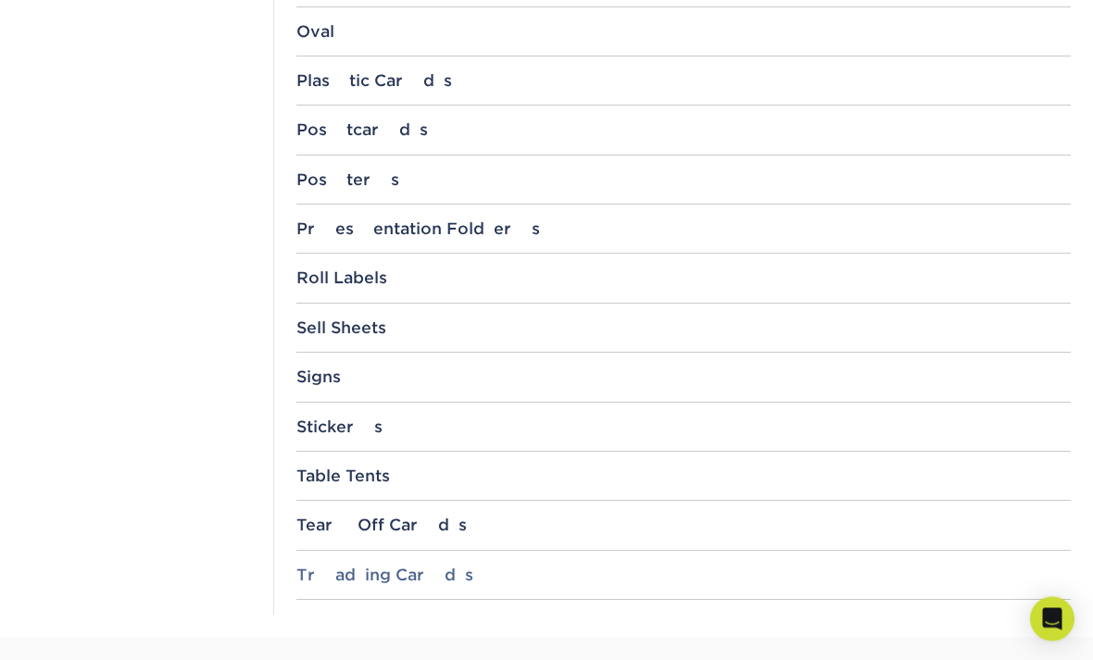
click at [522, 568] on div "Trading Cards" at bounding box center [683, 576] width 774 height 19
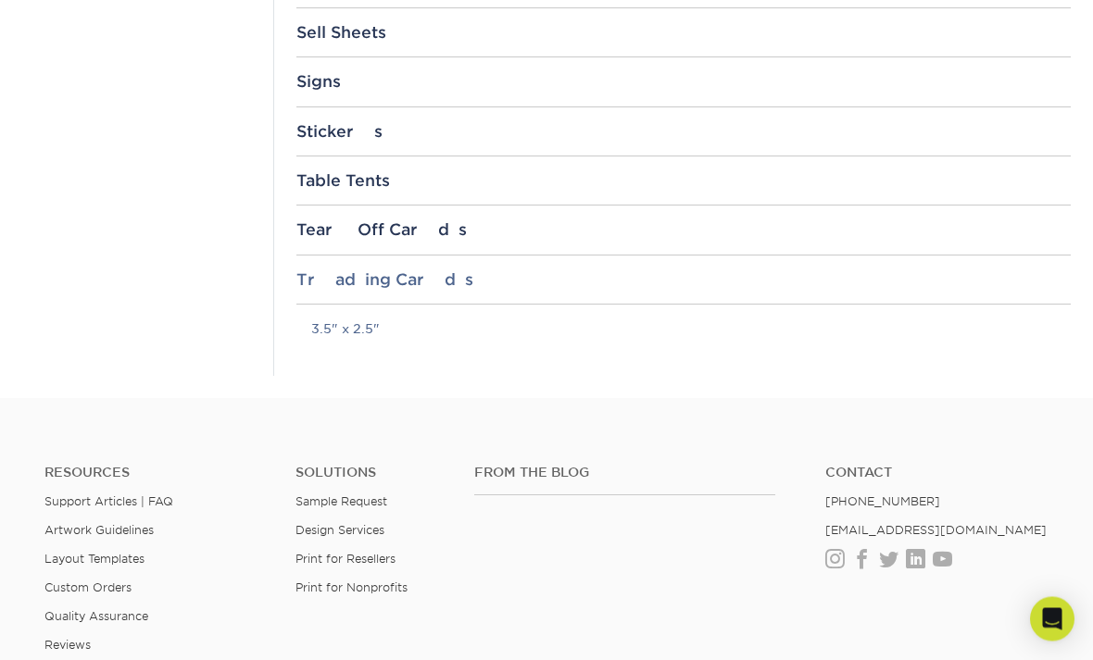
scroll to position [2204, 0]
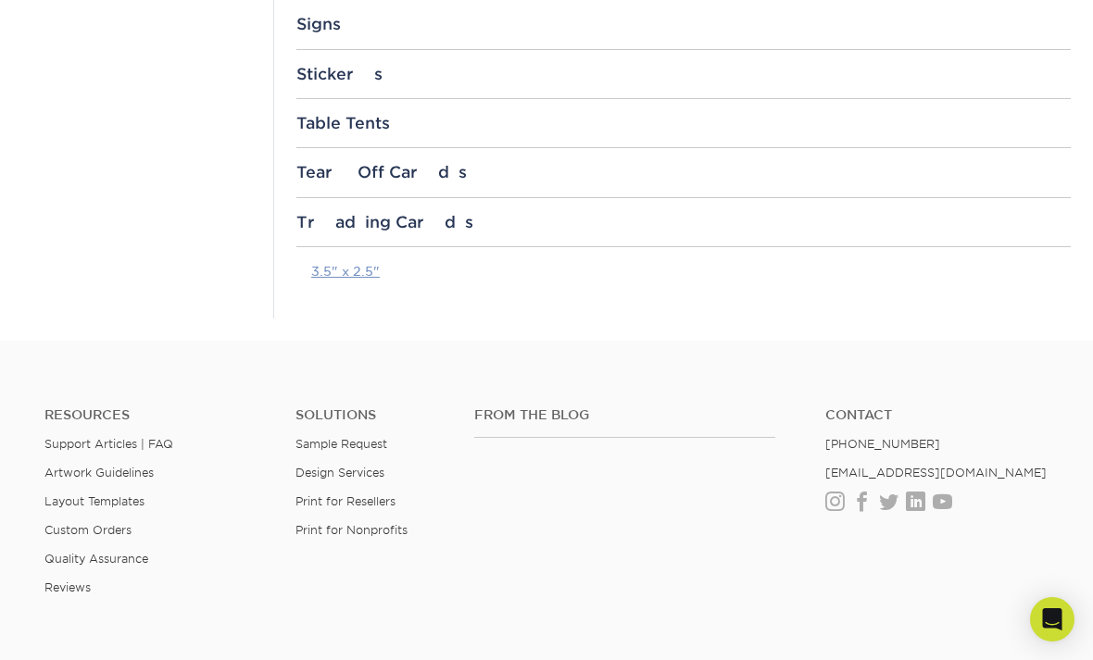
click at [363, 264] on link "3.5" x 2.5"" at bounding box center [345, 271] width 69 height 15
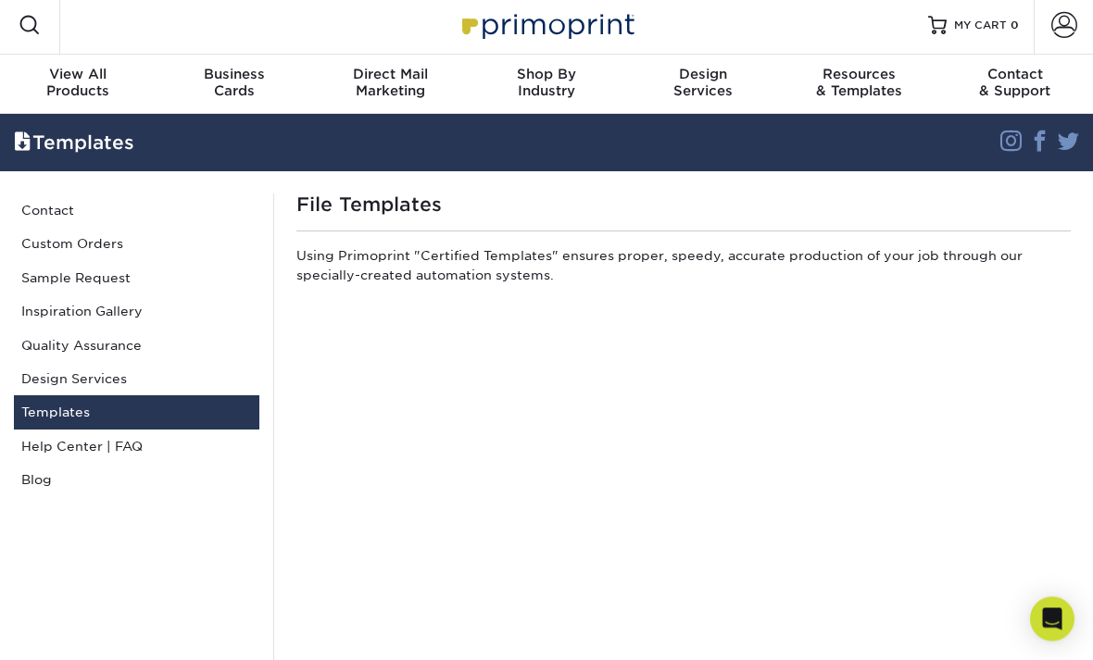
scroll to position [0, 0]
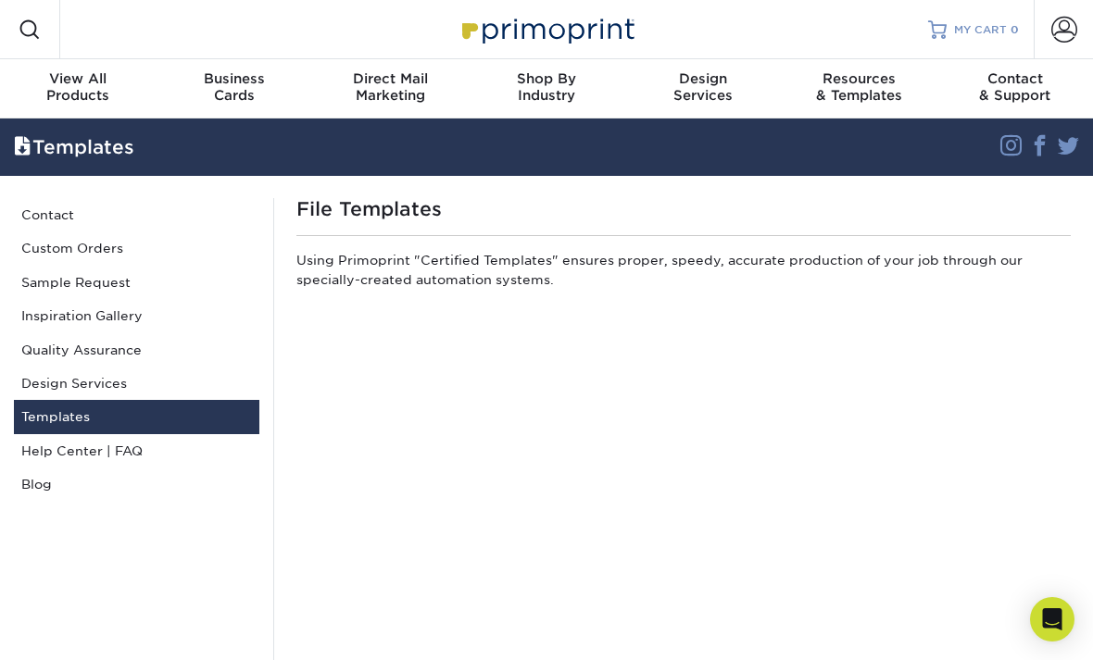
click at [983, 29] on span "MY CART" at bounding box center [980, 30] width 53 height 16
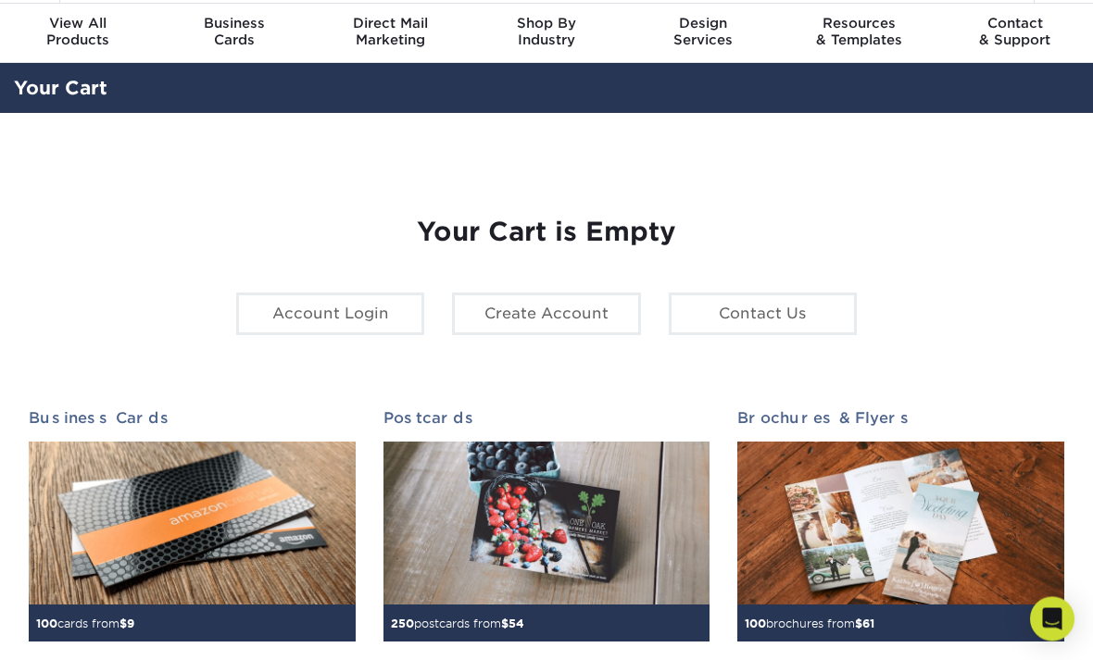
scroll to position [56, 0]
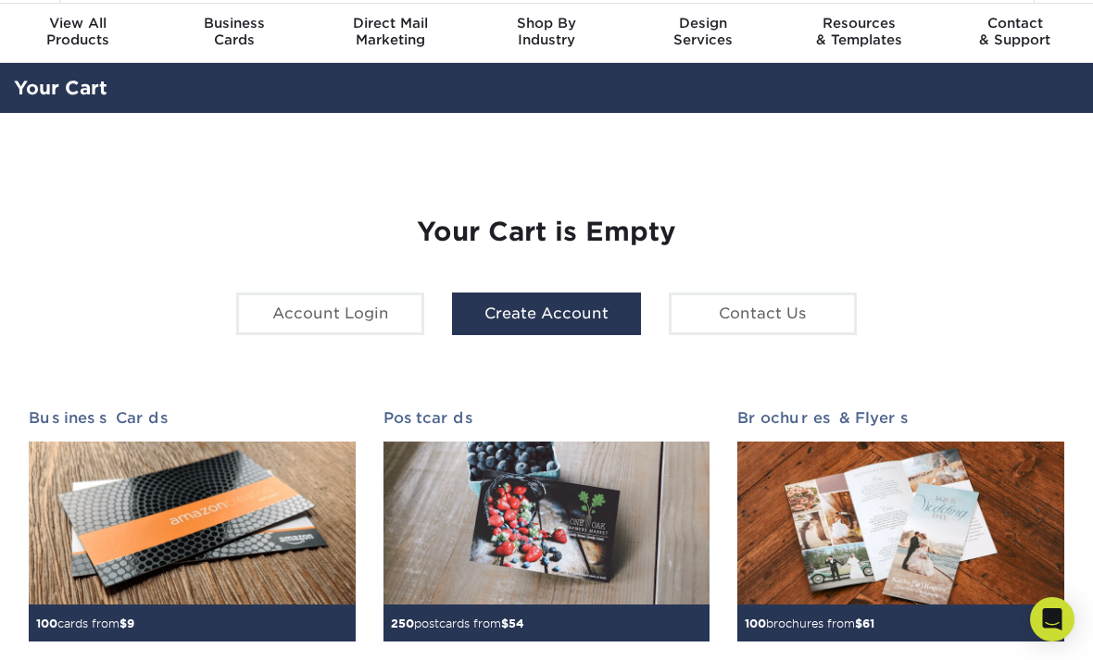
click at [571, 318] on link "Create Account" at bounding box center [546, 314] width 188 height 43
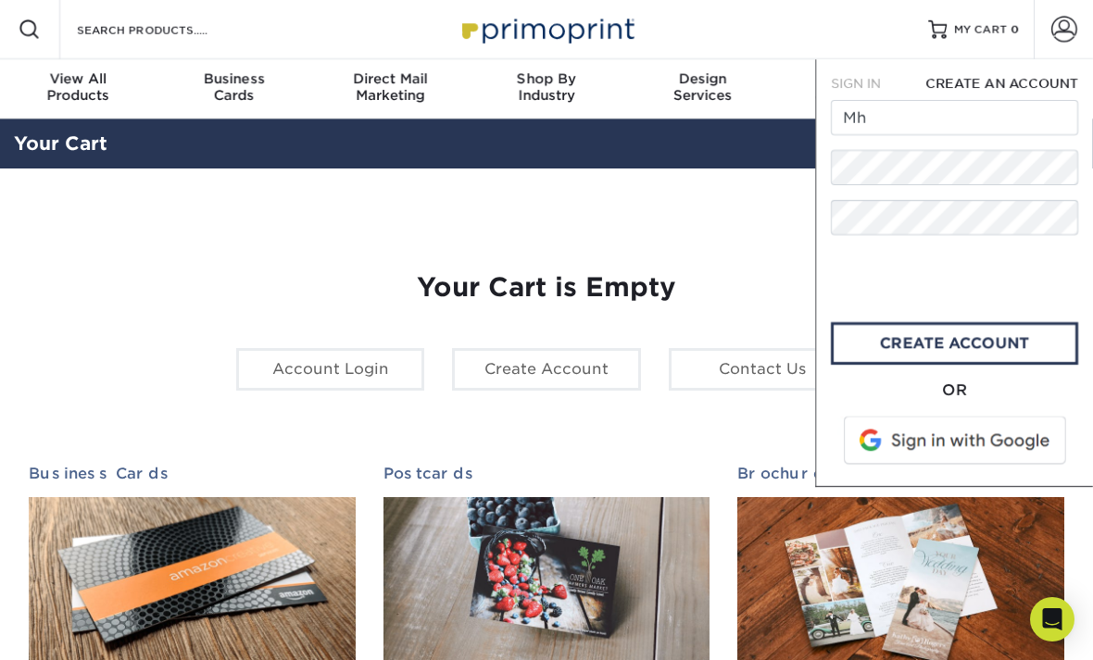
type input "M"
type input "[EMAIL_ADDRESS][DOMAIN_NAME]"
click at [977, 347] on link "create account" at bounding box center [953, 343] width 247 height 43
click at [1072, 33] on span at bounding box center [1064, 30] width 26 height 26
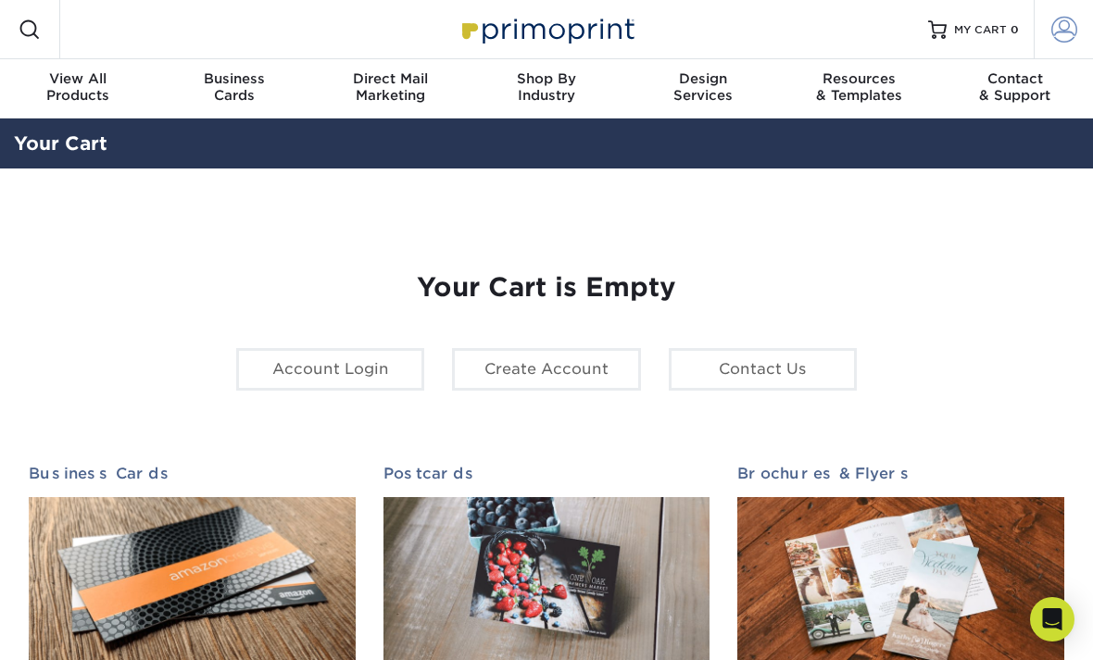
click at [1068, 29] on span at bounding box center [1064, 30] width 26 height 26
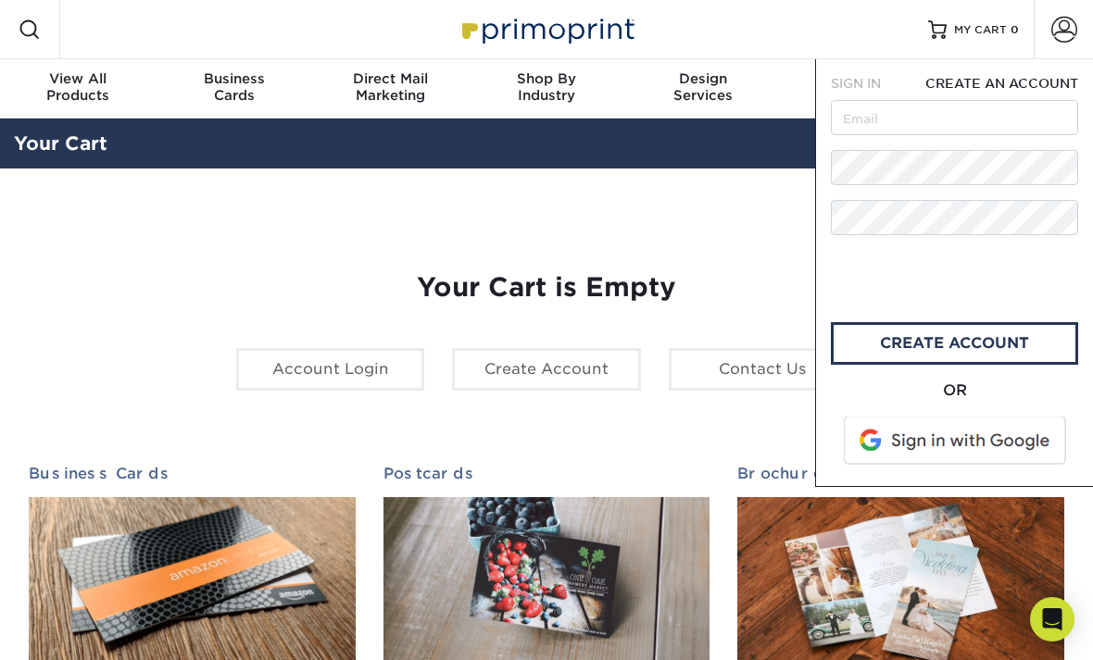
click at [858, 81] on span "SIGN IN" at bounding box center [855, 83] width 50 height 15
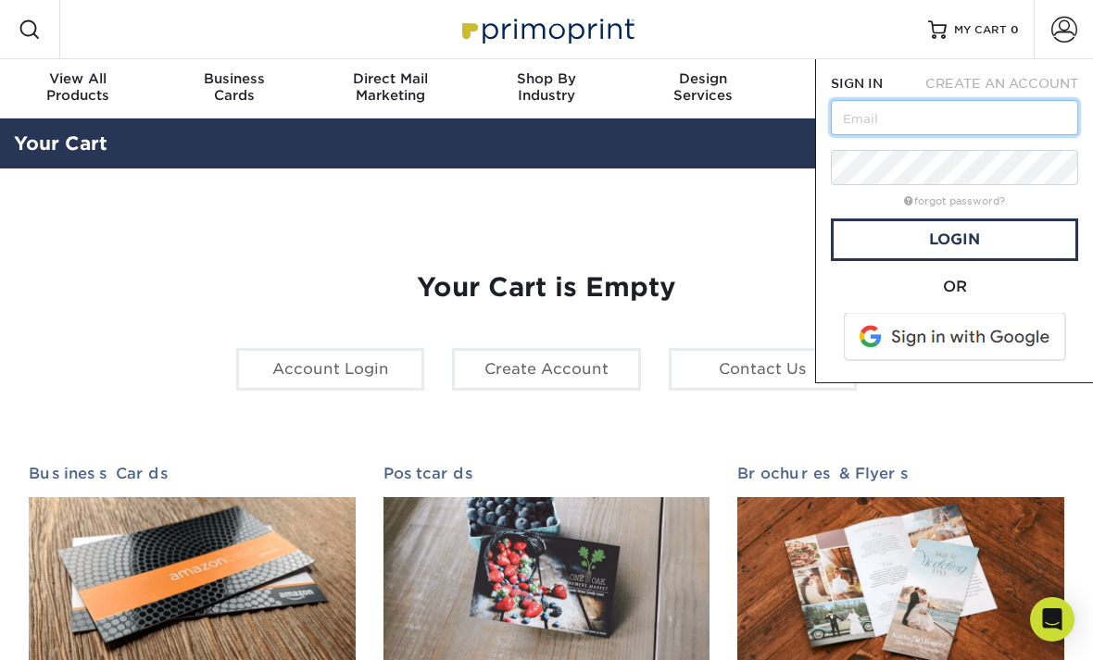
click at [900, 119] on input "text" at bounding box center [953, 117] width 247 height 35
type input "[EMAIL_ADDRESS][DOMAIN_NAME]"
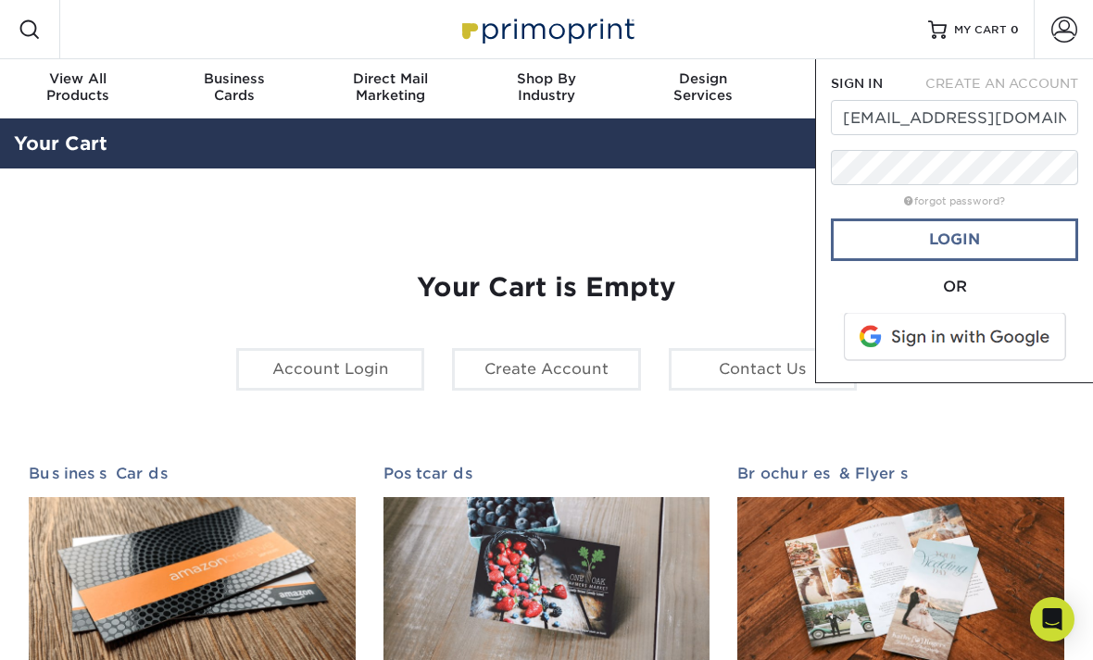
click at [960, 233] on link "Login" at bounding box center [953, 240] width 247 height 43
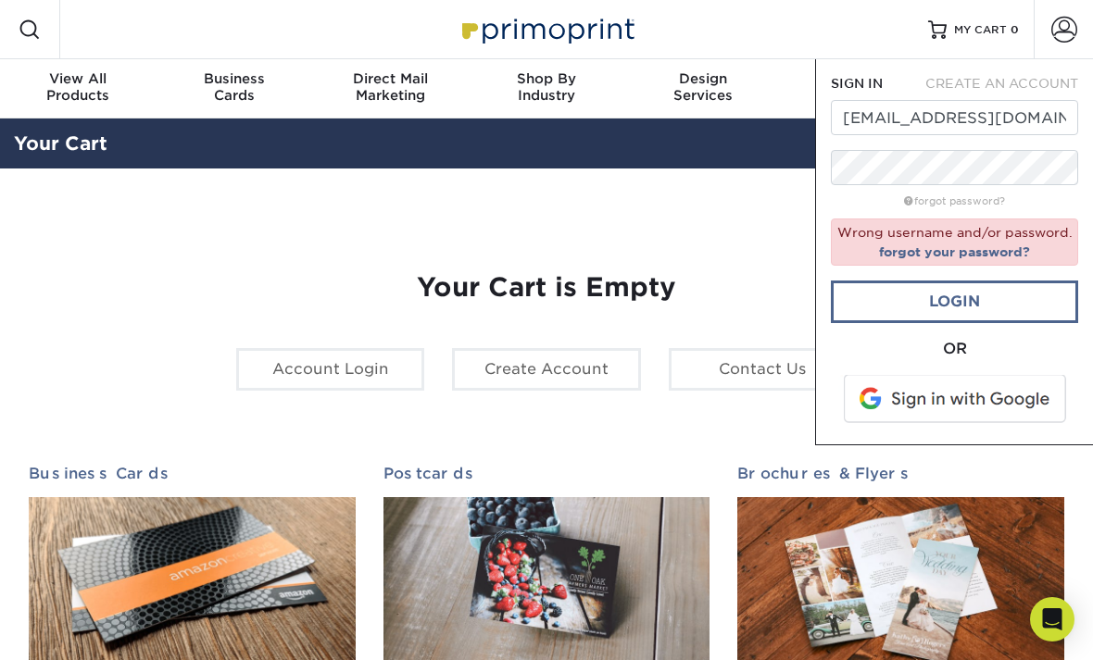
click at [993, 300] on link "Login" at bounding box center [953, 302] width 247 height 43
click at [991, 198] on link "forgot password?" at bounding box center [954, 201] width 101 height 12
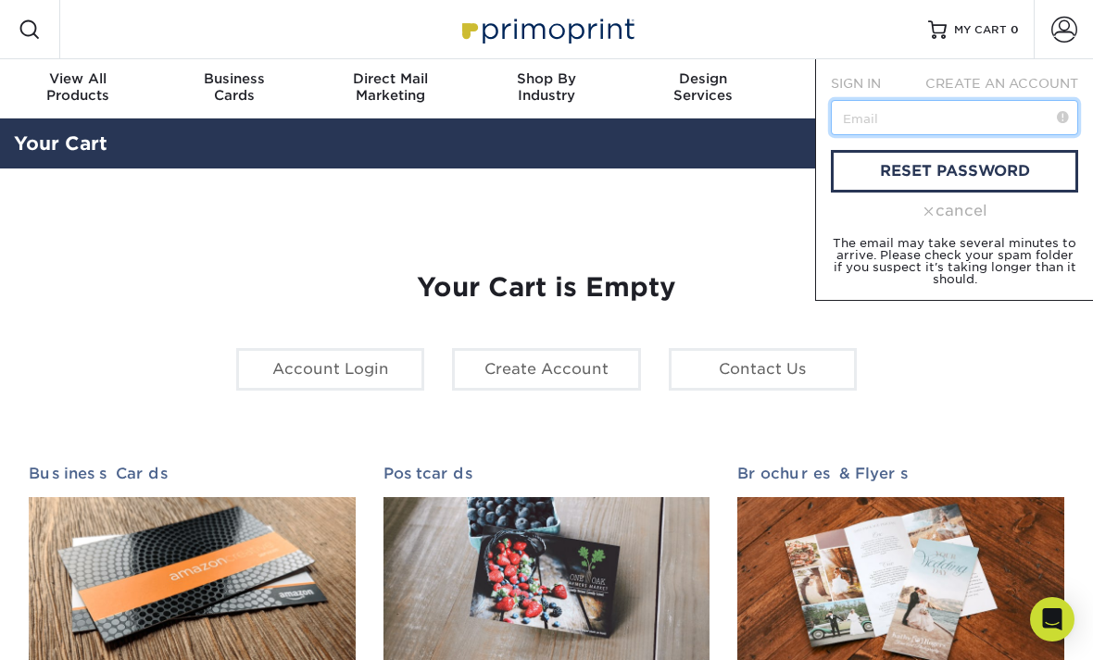
click at [919, 121] on input "text" at bounding box center [953, 117] width 247 height 35
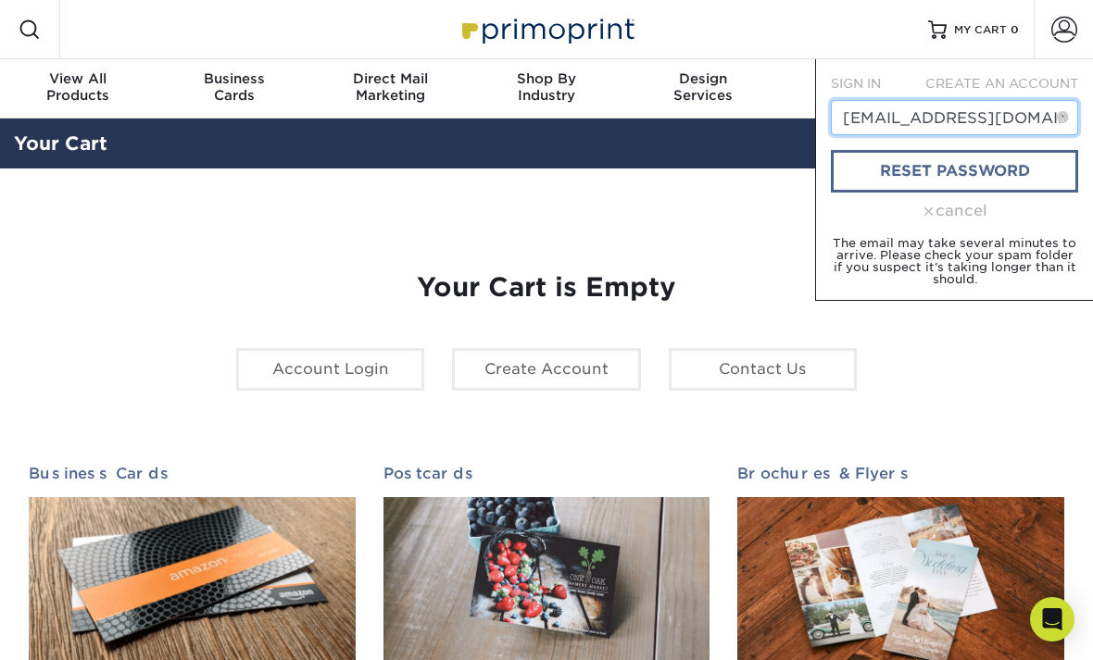
type input "Mhicon@hotmail.com"
click at [997, 169] on link "reset password" at bounding box center [953, 171] width 247 height 43
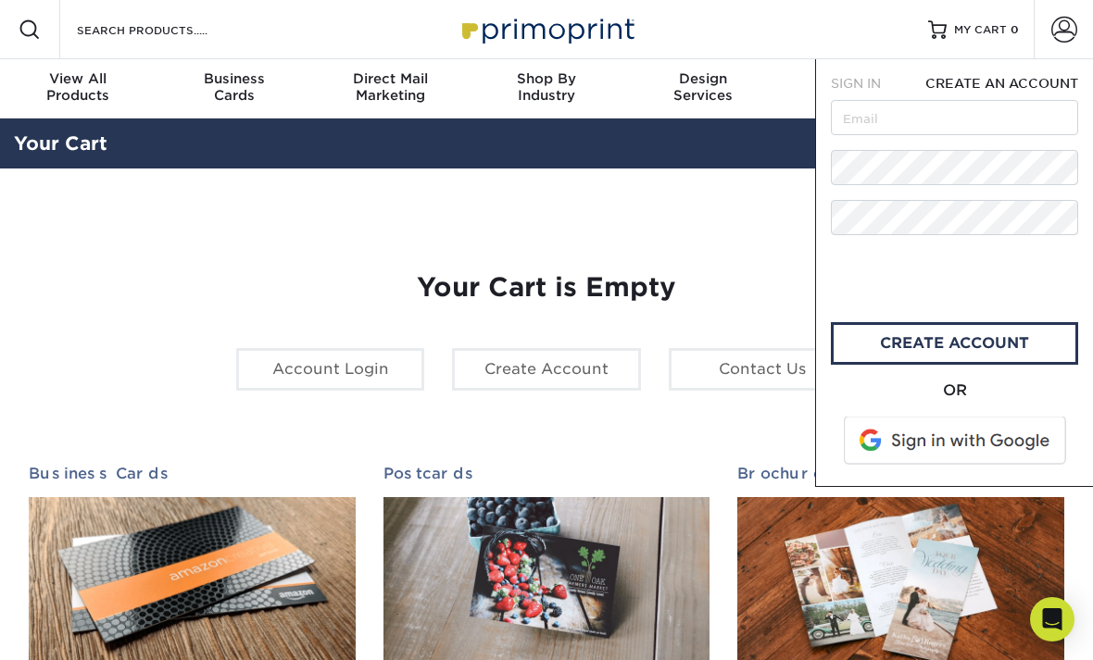
click at [967, 444] on span at bounding box center [956, 441] width 236 height 48
click at [870, 80] on span "SIGN IN" at bounding box center [855, 83] width 50 height 15
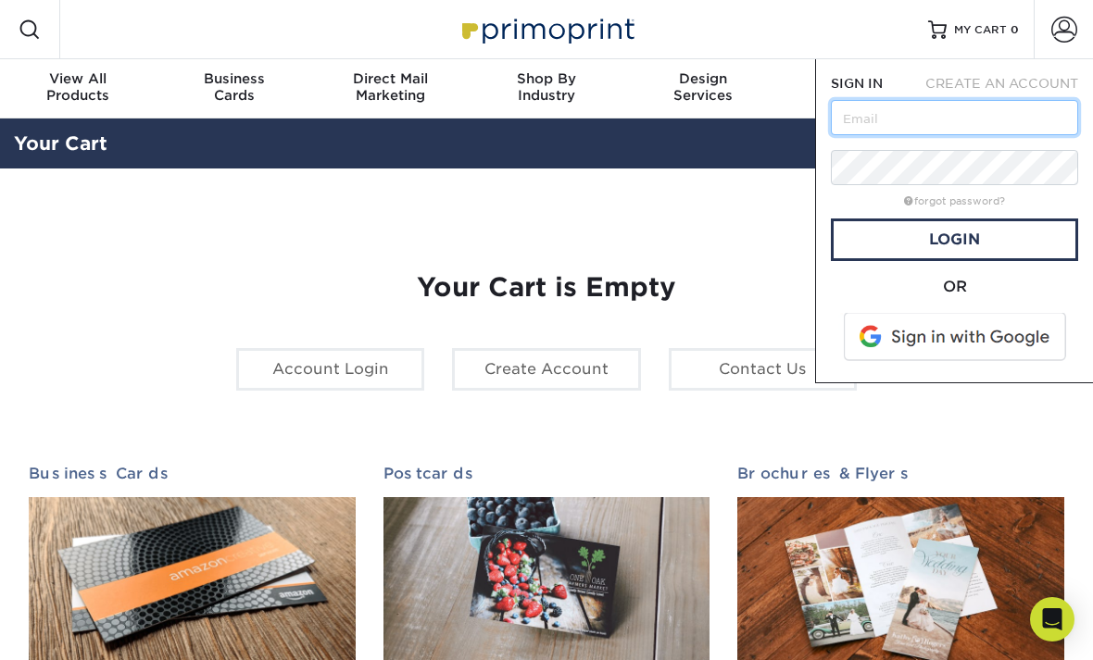
click at [918, 117] on input "text" at bounding box center [953, 117] width 247 height 35
type input "[EMAIL_ADDRESS][DOMAIN_NAME]"
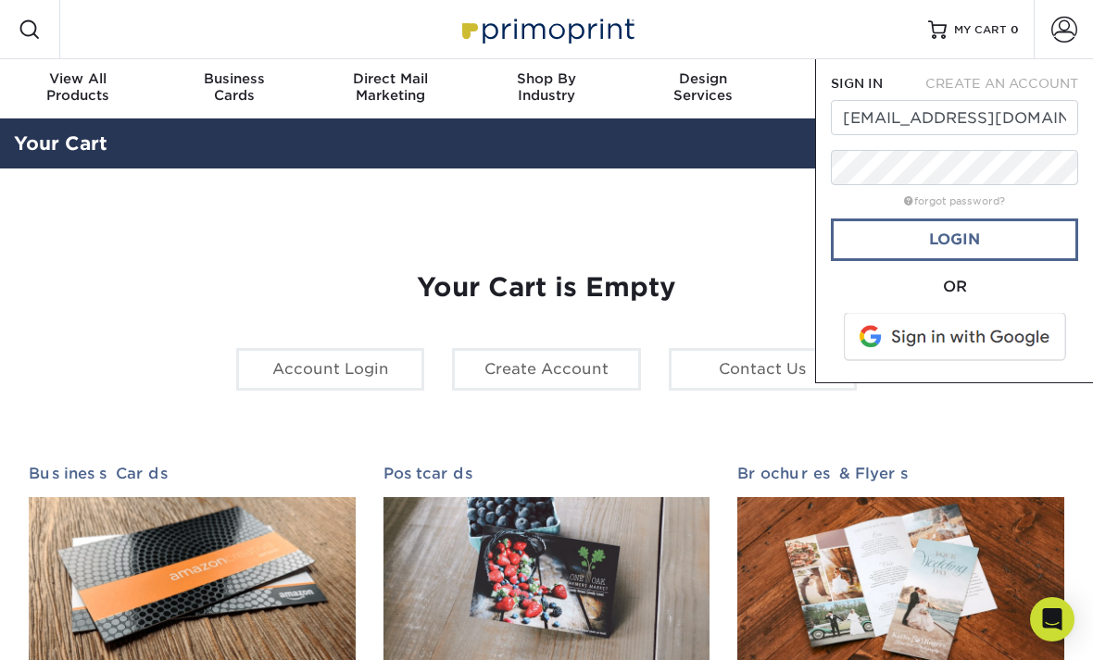
click at [986, 242] on link "Login" at bounding box center [953, 240] width 247 height 43
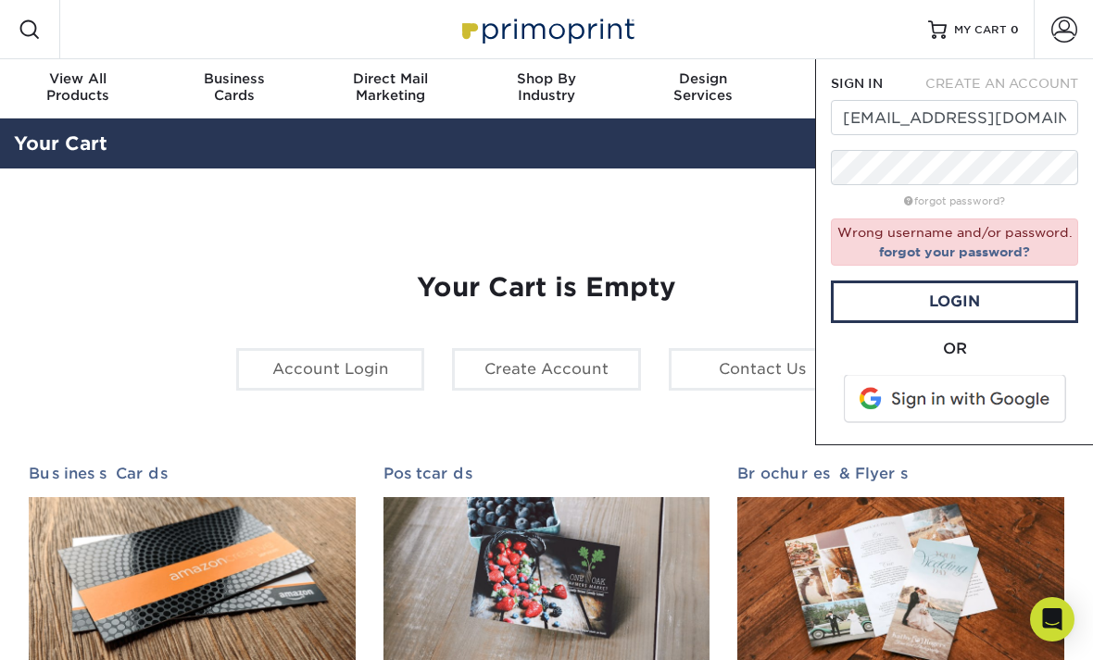
click at [741, 214] on div "Your Cart is Empty Account Login Create Account Contact Us Business Cards 100 c…" at bounding box center [546, 584] width 1065 height 743
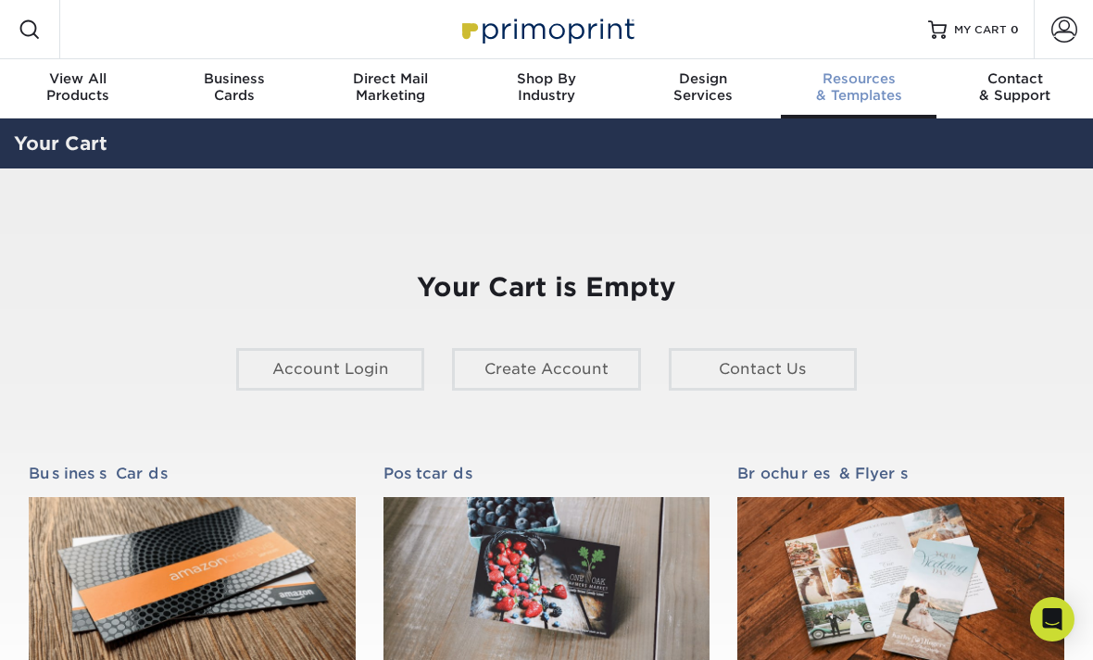
click at [880, 81] on span "Resources" at bounding box center [859, 78] width 156 height 17
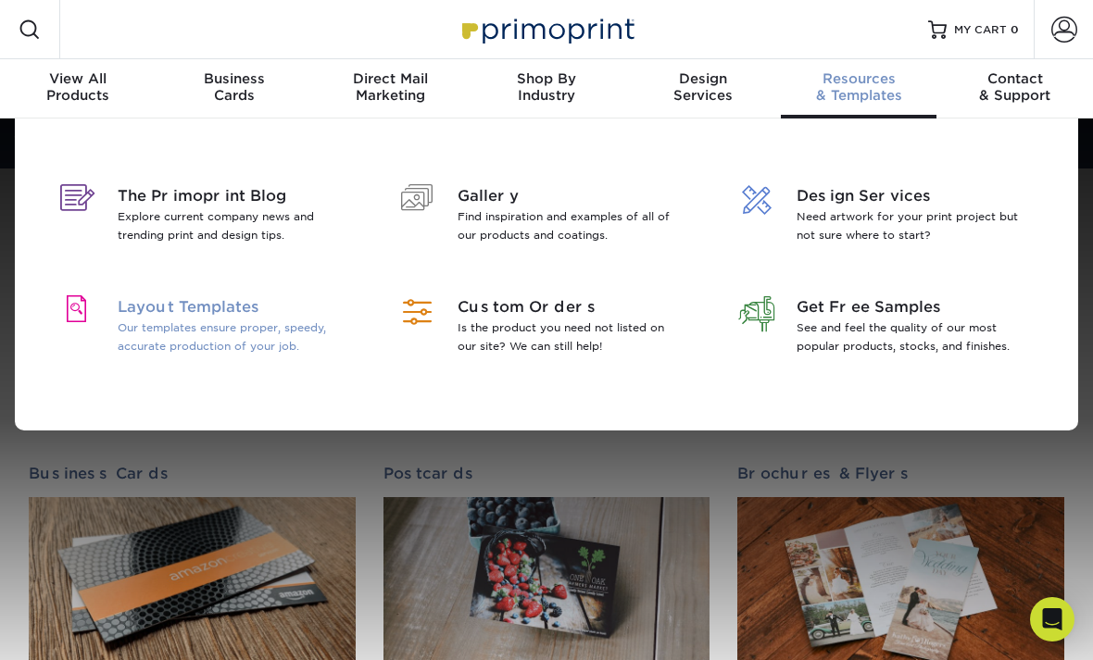
click at [256, 312] on span "Layout Templates" at bounding box center [232, 307] width 228 height 22
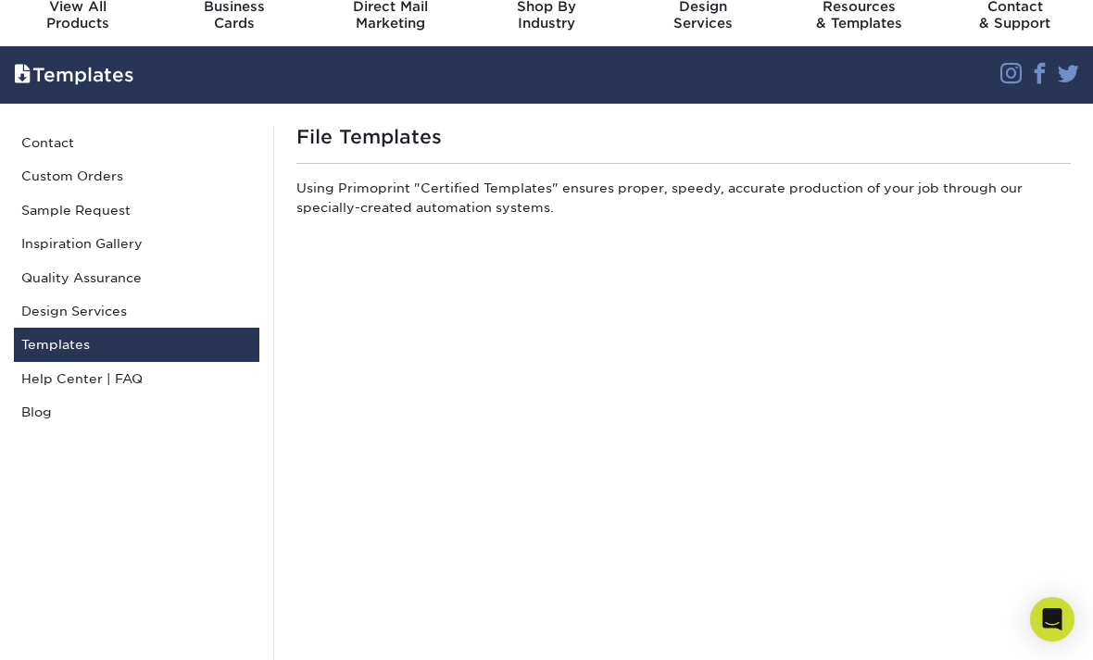
scroll to position [69, 0]
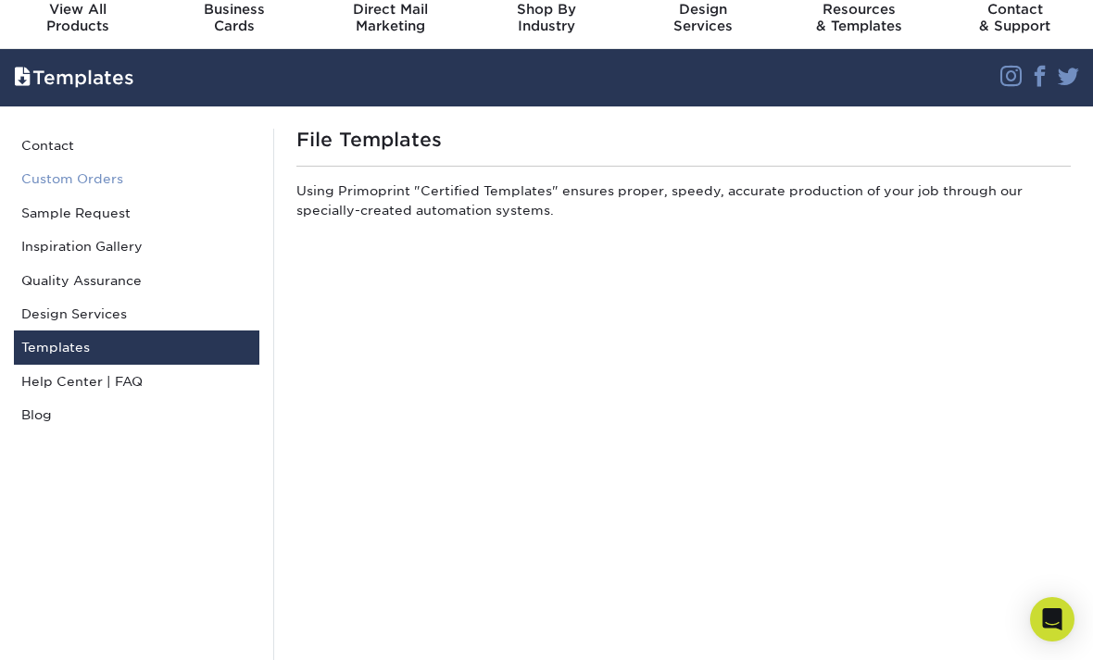
click at [107, 178] on link "Custom Orders" at bounding box center [136, 178] width 245 height 33
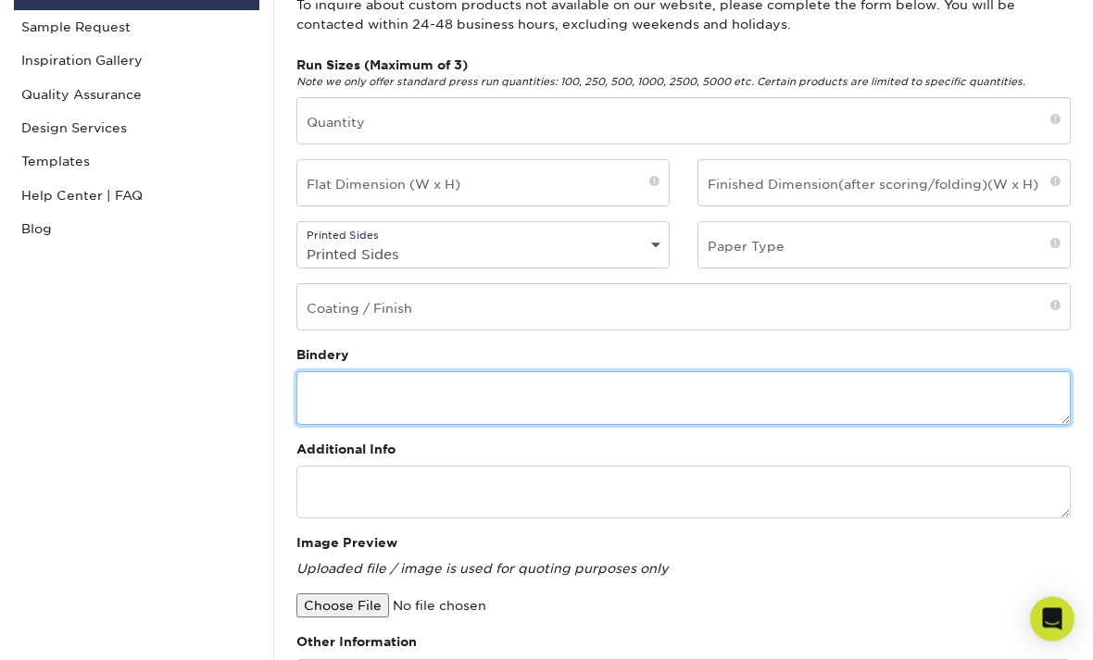
click at [674, 420] on textarea at bounding box center [683, 398] width 774 height 53
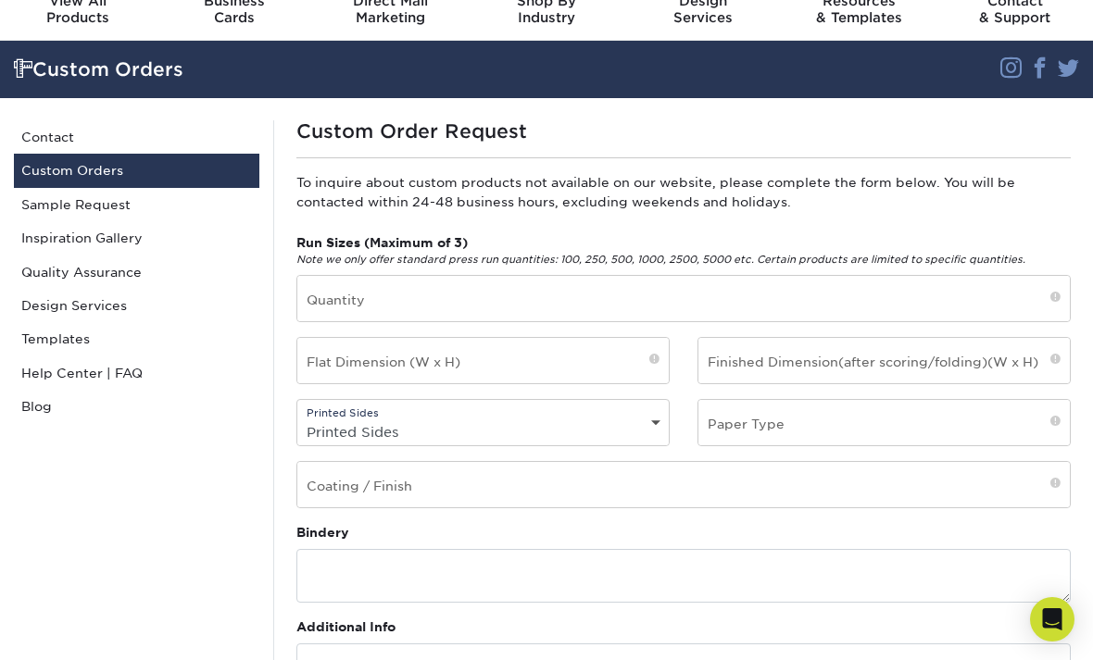
scroll to position [77, 0]
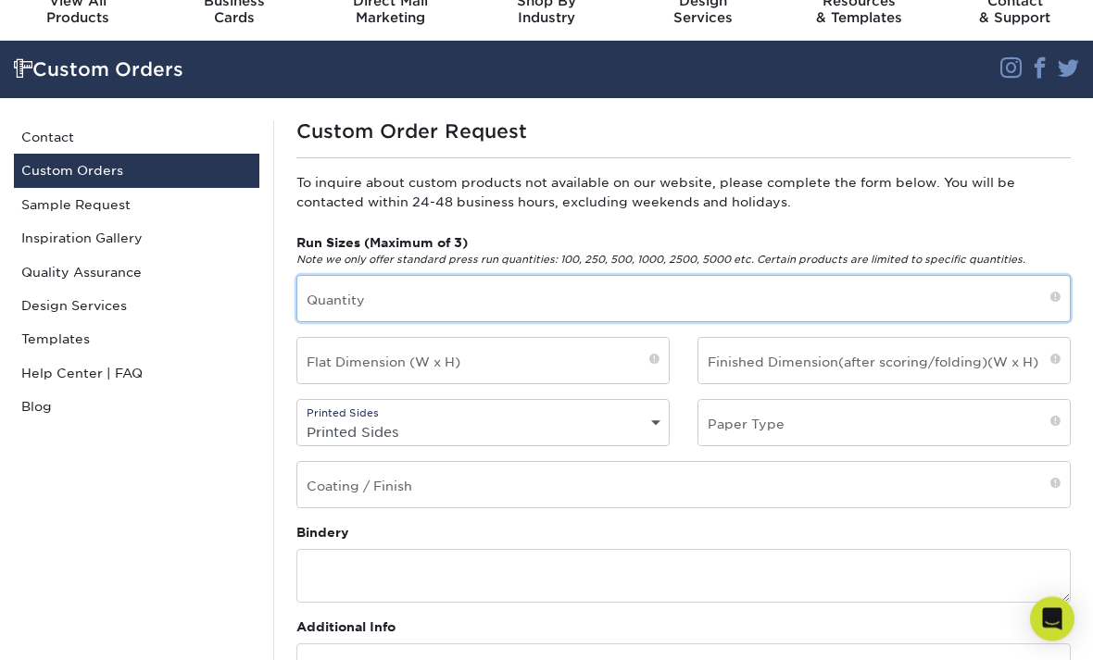
click at [666, 301] on input "text" at bounding box center [683, 299] width 772 height 45
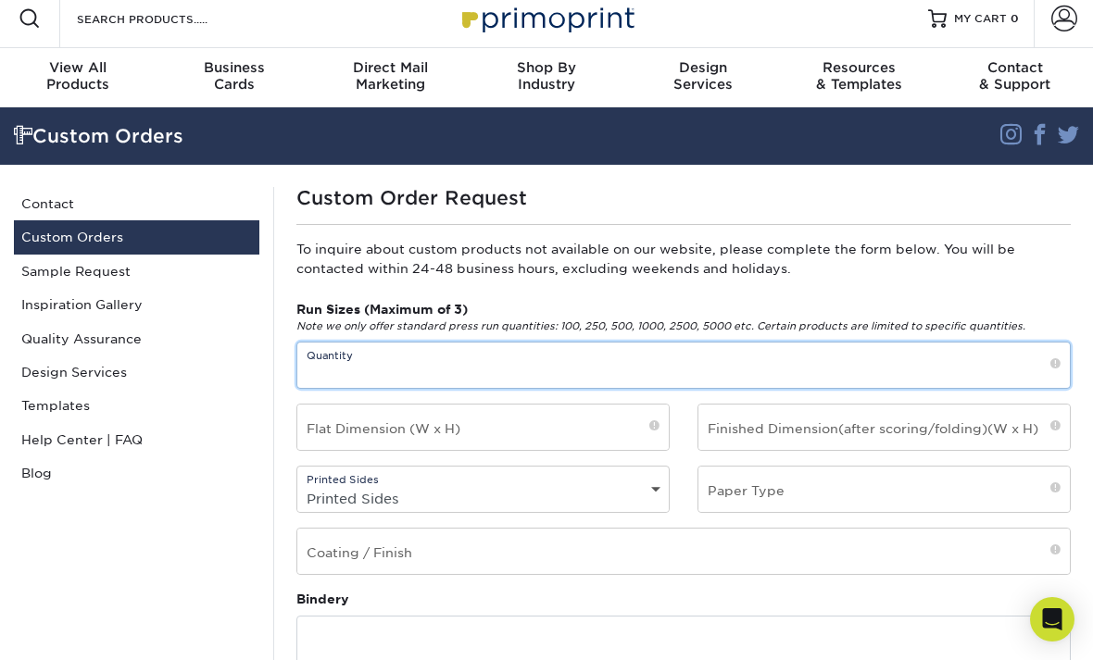
scroll to position [0, 0]
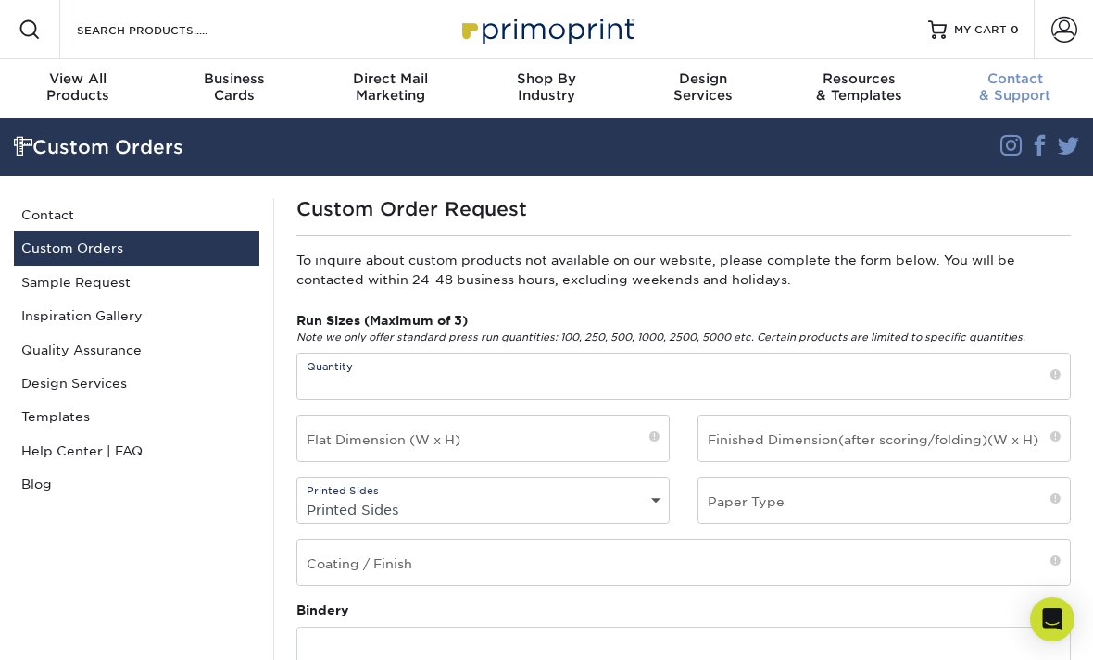
click at [1025, 83] on span "Contact" at bounding box center [1014, 78] width 156 height 17
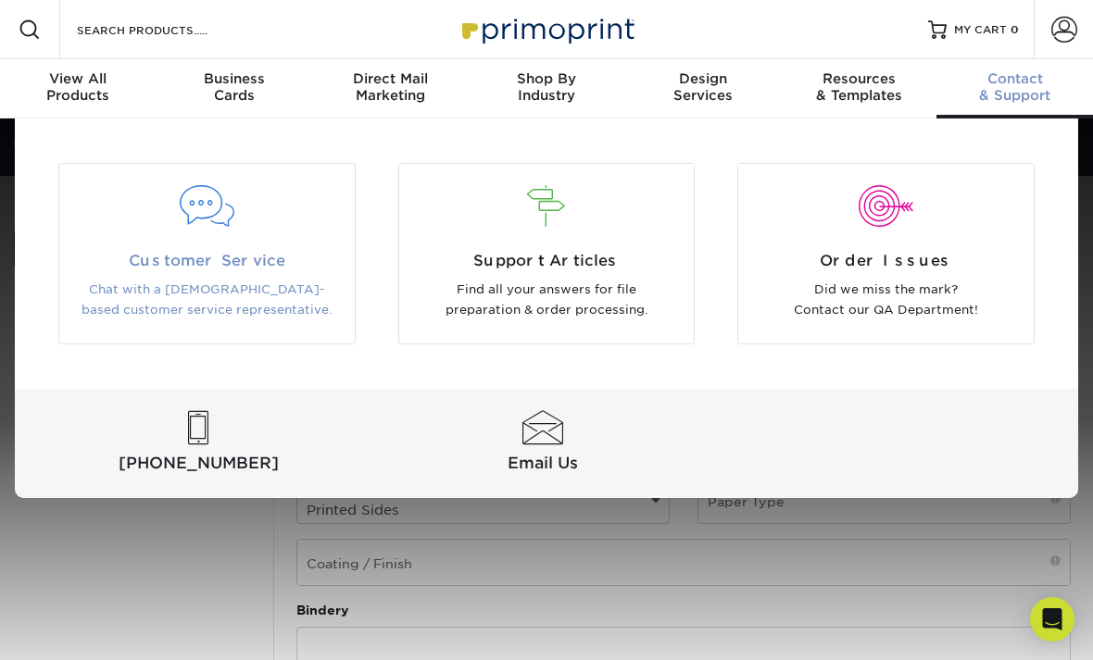
click at [277, 294] on p "Chat with a [DEMOGRAPHIC_DATA]-based customer service representative." at bounding box center [207, 301] width 268 height 42
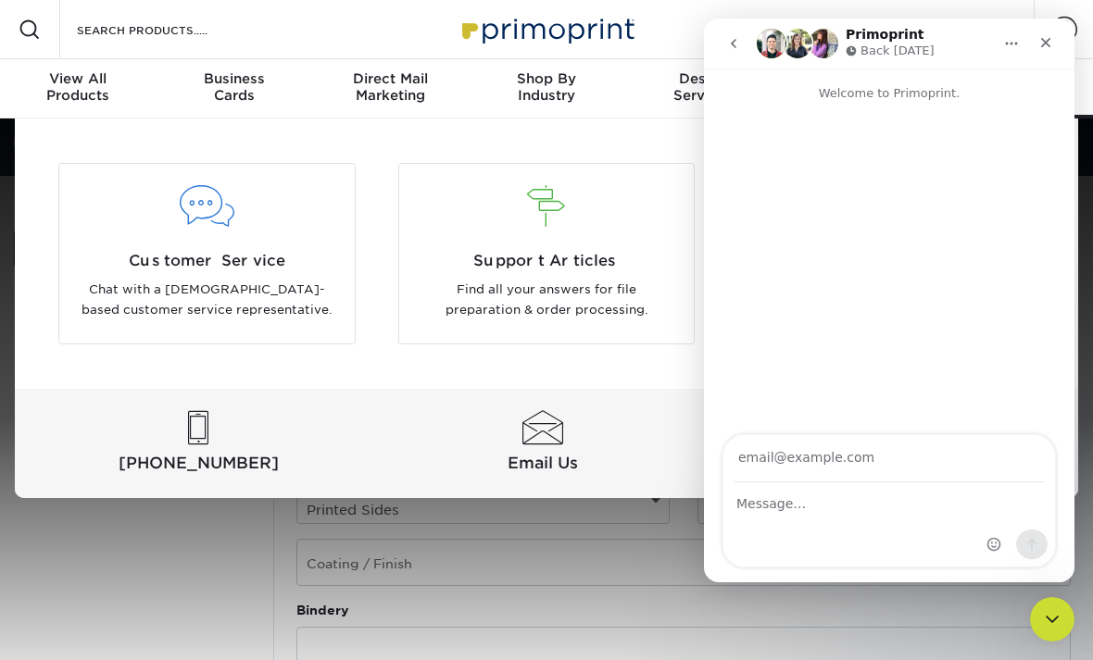
click at [581, 488] on div "(888) 822-5815 Email Us" at bounding box center [546, 443] width 1063 height 109
click at [605, 528] on div at bounding box center [546, 420] width 1093 height 602
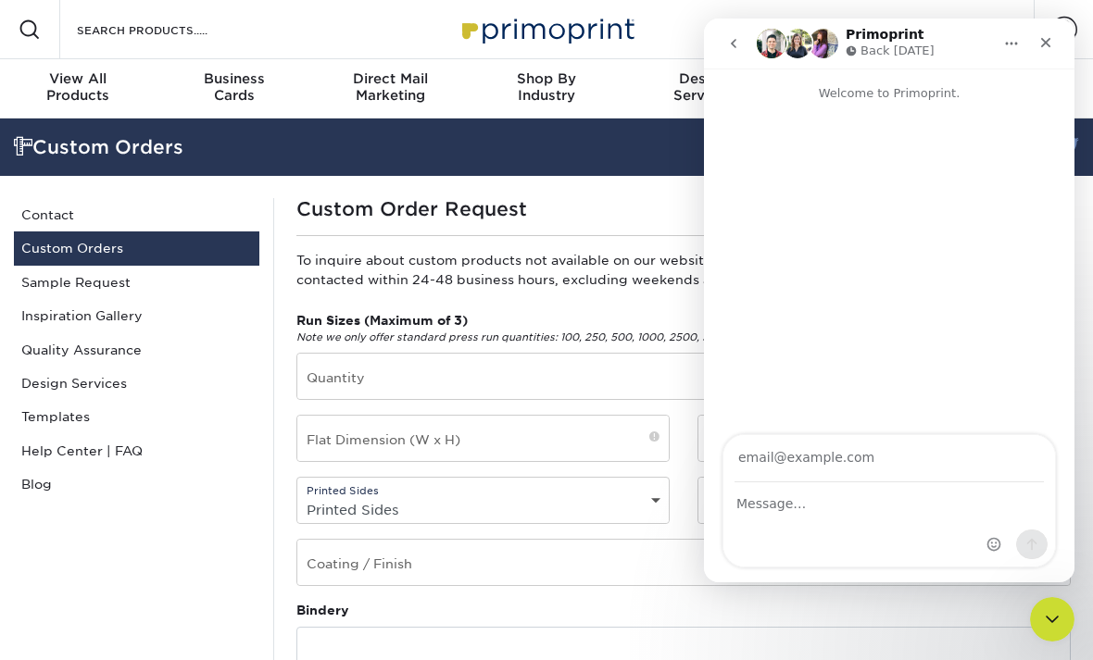
click at [670, 207] on h1 "Custom Order Request" at bounding box center [683, 209] width 774 height 22
click at [1051, 41] on icon "Close" at bounding box center [1045, 42] width 15 height 15
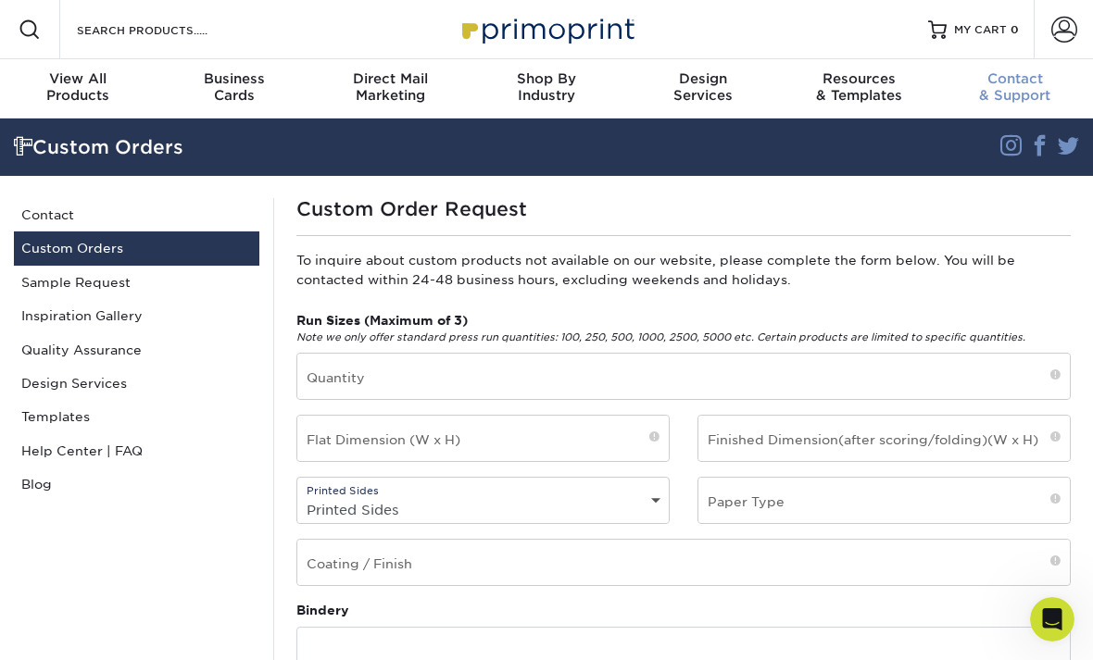
click at [1034, 90] on div "Contact & Support" at bounding box center [1014, 86] width 156 height 33
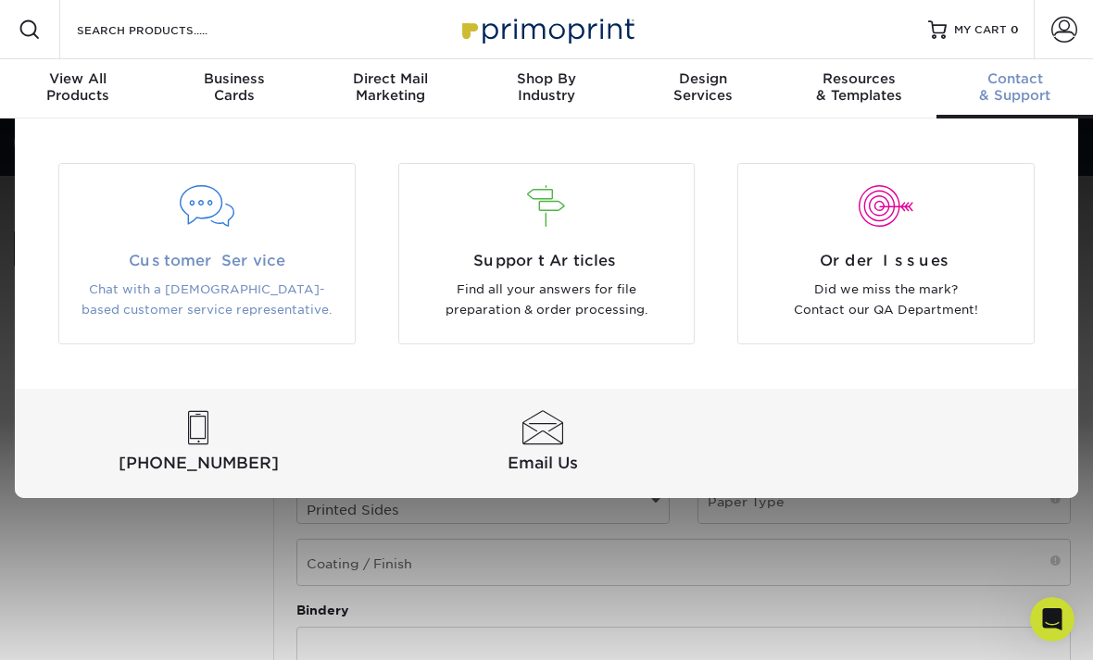
click at [300, 295] on p "Chat with a [DEMOGRAPHIC_DATA]-based customer service representative." at bounding box center [207, 301] width 268 height 42
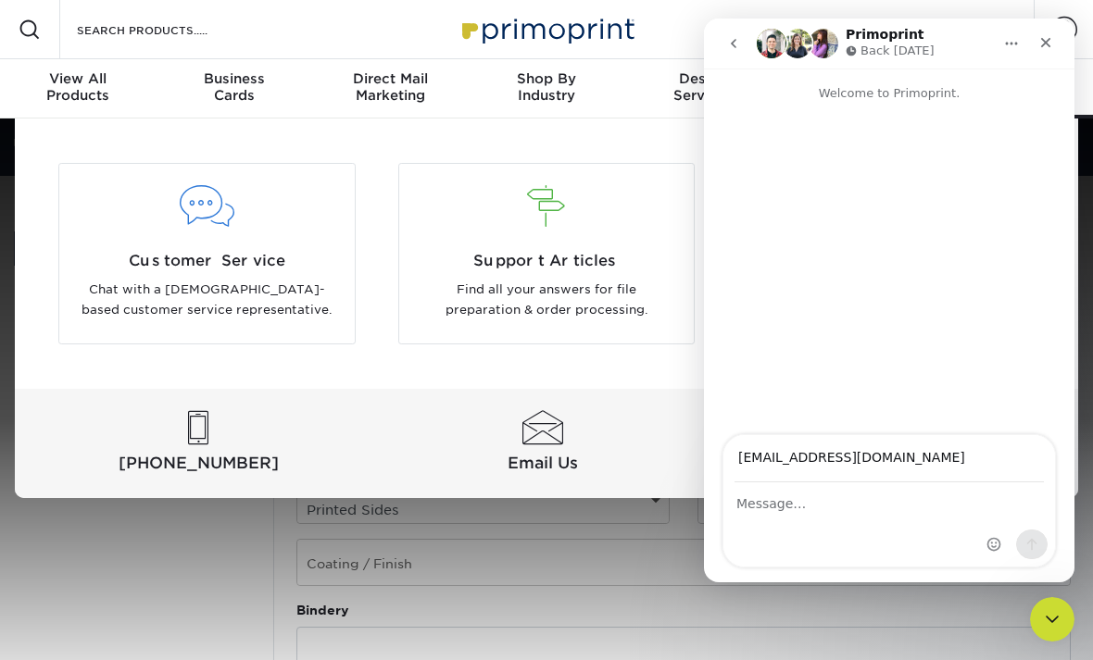
type input "[EMAIL_ADDRESS][DOMAIN_NAME]"
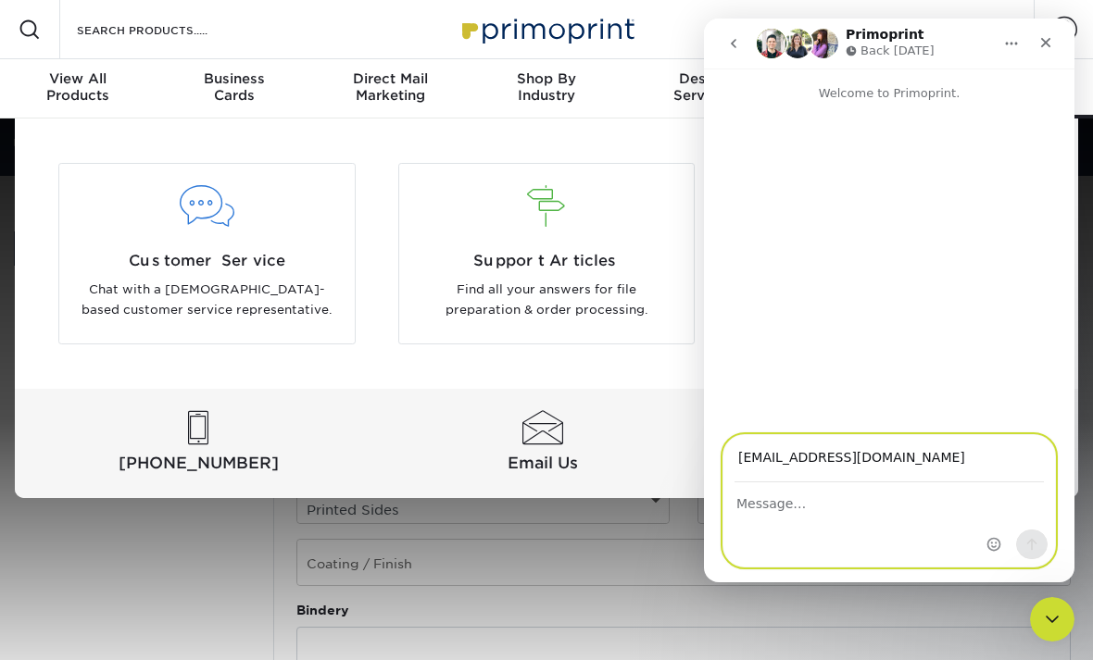
click at [786, 511] on textarea "Message…" at bounding box center [888, 498] width 331 height 31
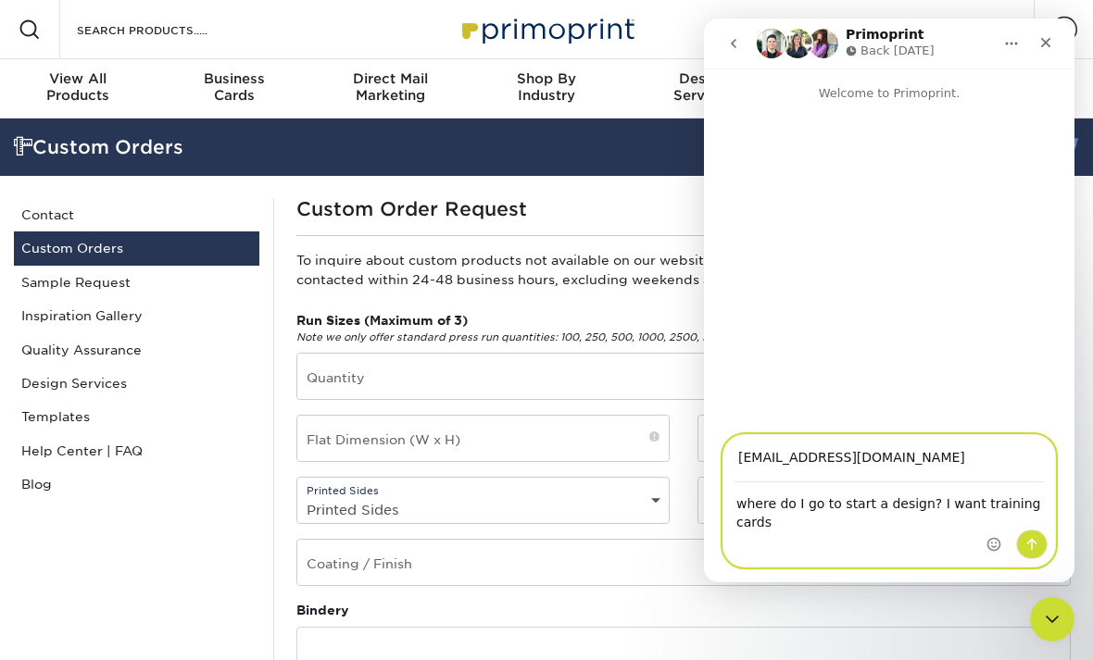
click at [976, 498] on textarea "where do I go to start a design? I want training cards" at bounding box center [888, 508] width 331 height 50
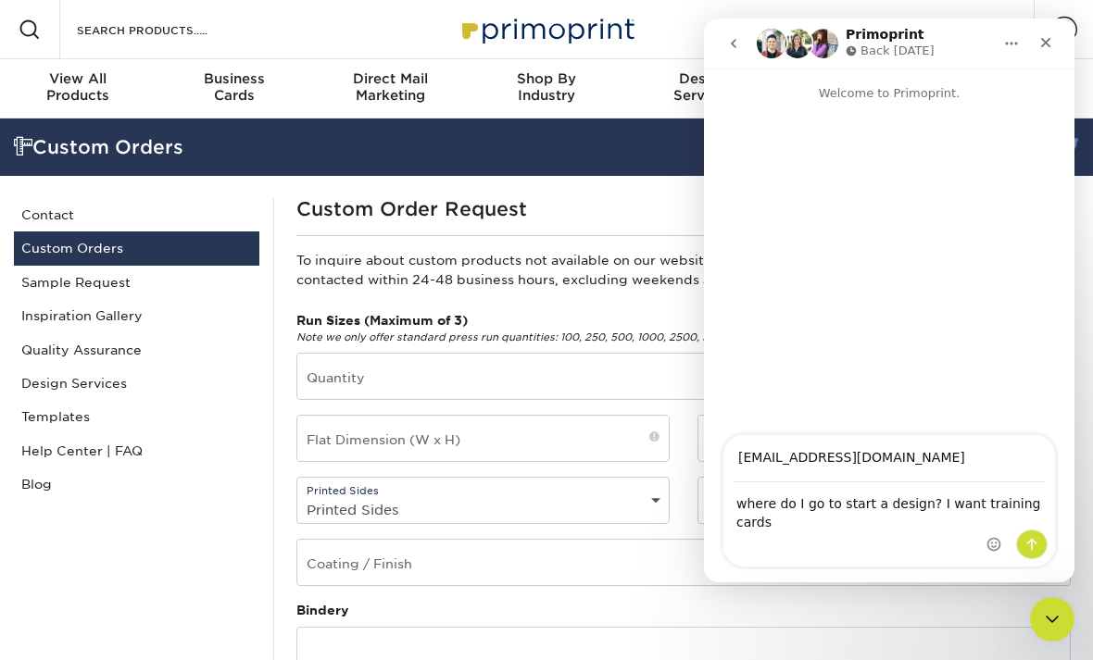
click at [1004, 493] on div "Intercom messenger" at bounding box center [1017, 500] width 75 height 131
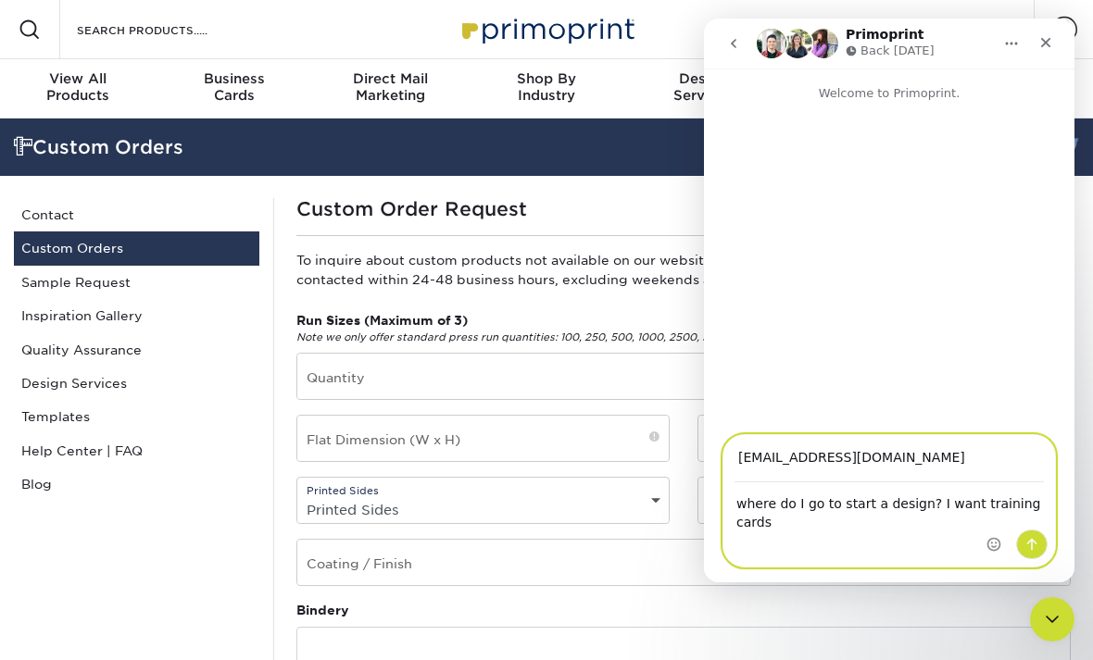
click at [979, 501] on textarea "where do I go to start a design? I want training cards" at bounding box center [888, 508] width 331 height 50
type textarea "where do I go to start a design? I want trading cards"
click at [1038, 531] on button "Send a message…" at bounding box center [1031, 545] width 31 height 30
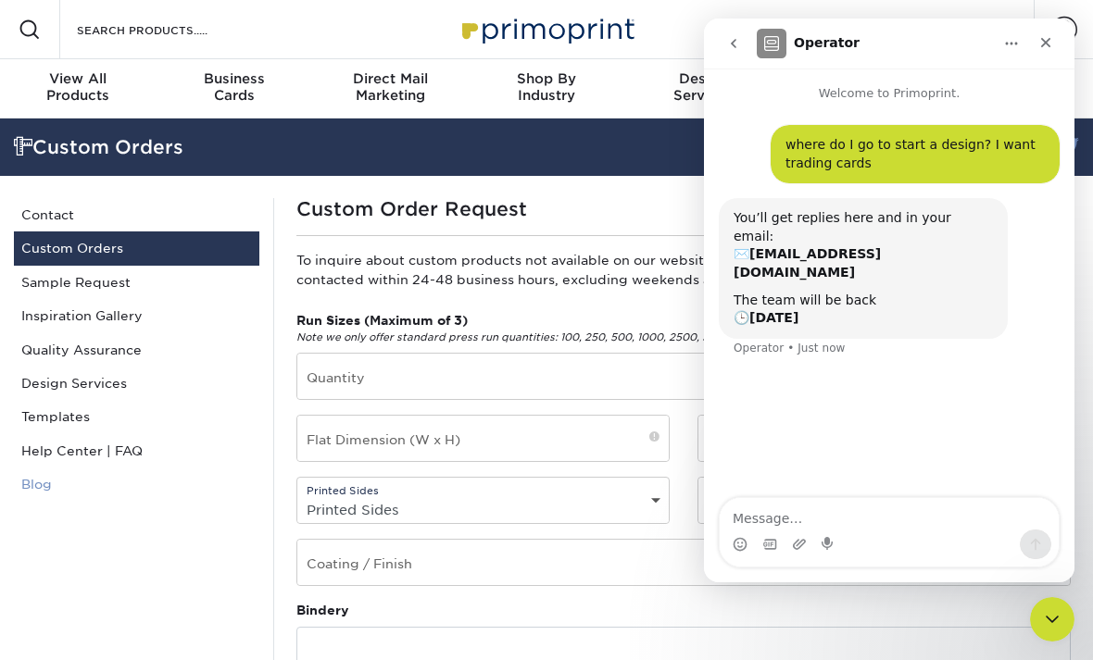
click at [248, 481] on link "Blog" at bounding box center [136, 484] width 245 height 33
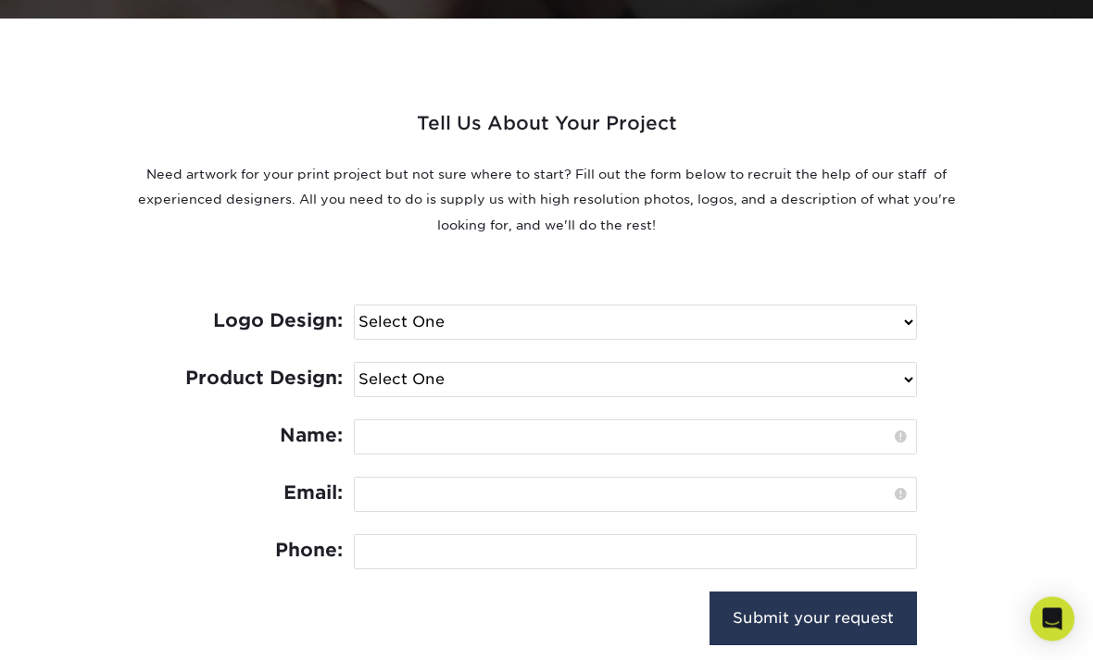
scroll to position [632, 0]
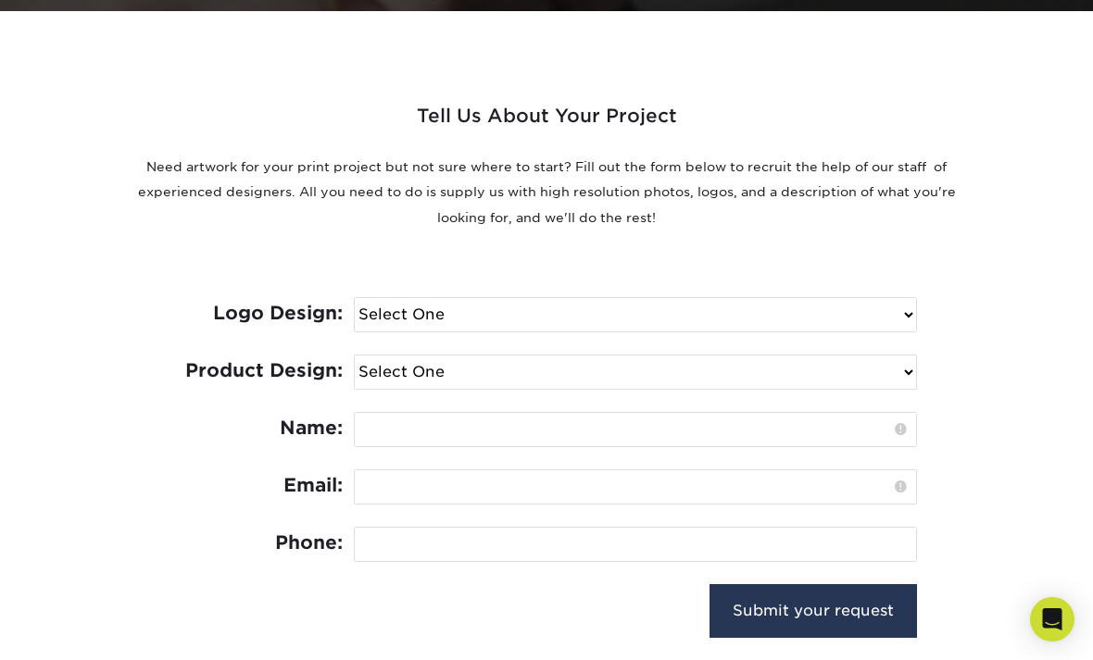
click at [722, 312] on select "Select One I need a logo design: $300 No thank you" at bounding box center [635, 314] width 561 height 33
select select "No Logo"
click at [631, 373] on select "Select One Logo Design Only Design Edits Banner Design: $50.00 Bookmark Design:…" at bounding box center [635, 372] width 561 height 33
click at [710, 384] on select "Select One Logo Design Only Design Edits Banner Design: $50.00 Bookmark Design:…" at bounding box center [635, 372] width 561 height 33
select select "Trading Cards - $100"
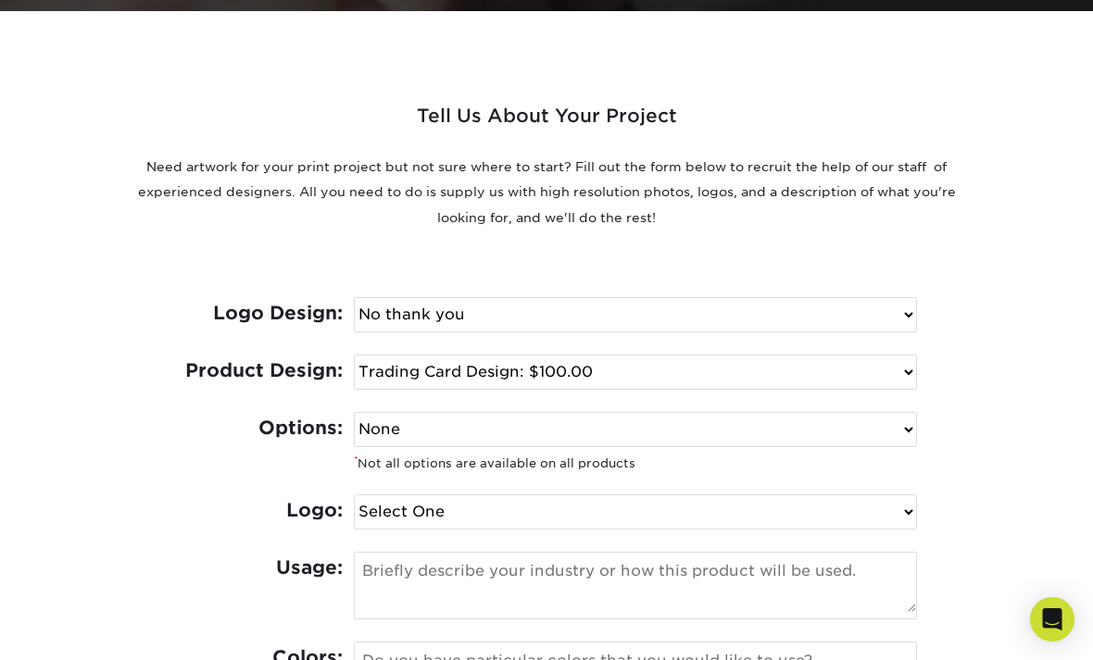
click at [581, 516] on select "Select One I can provide a logo in an .ai, .eps, or .pdf I have a logo but not …" at bounding box center [635, 511] width 561 height 33
select select "Logo not required"
click at [657, 439] on select "None Spot UV Foil Spot UV & Foil" at bounding box center [635, 429] width 561 height 33
select select "Spot UV"
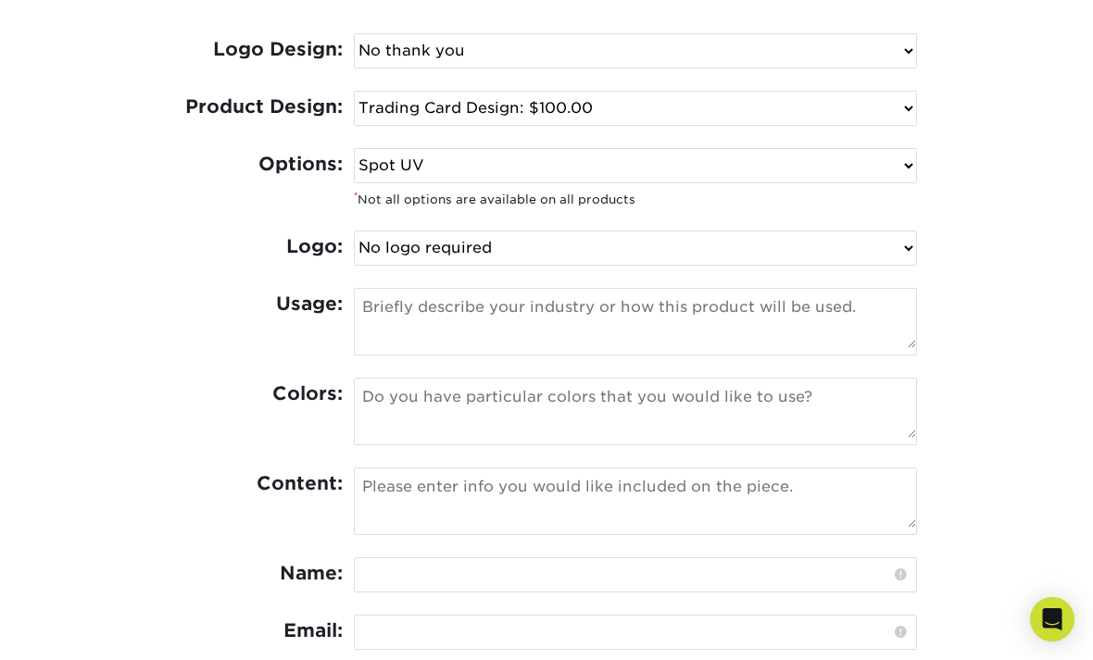
scroll to position [897, 0]
click at [524, 311] on textarea at bounding box center [635, 317] width 561 height 59
type textarea "[PERSON_NAME] for my dog in competition"
click at [451, 399] on textarea at bounding box center [635, 407] width 561 height 59
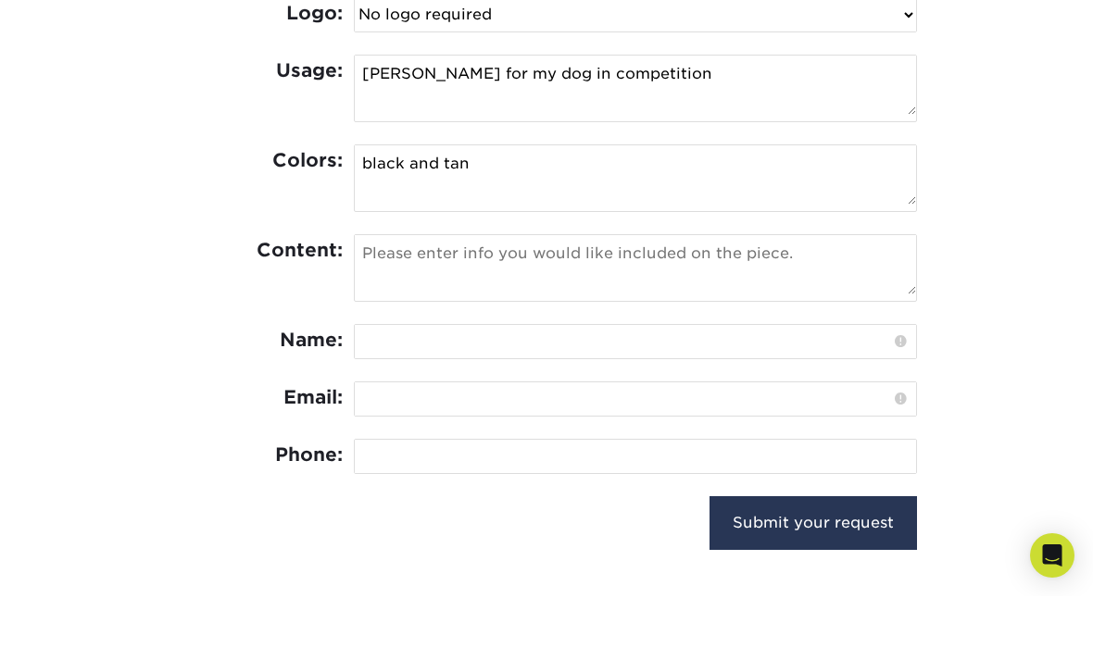
scroll to position [1068, 0]
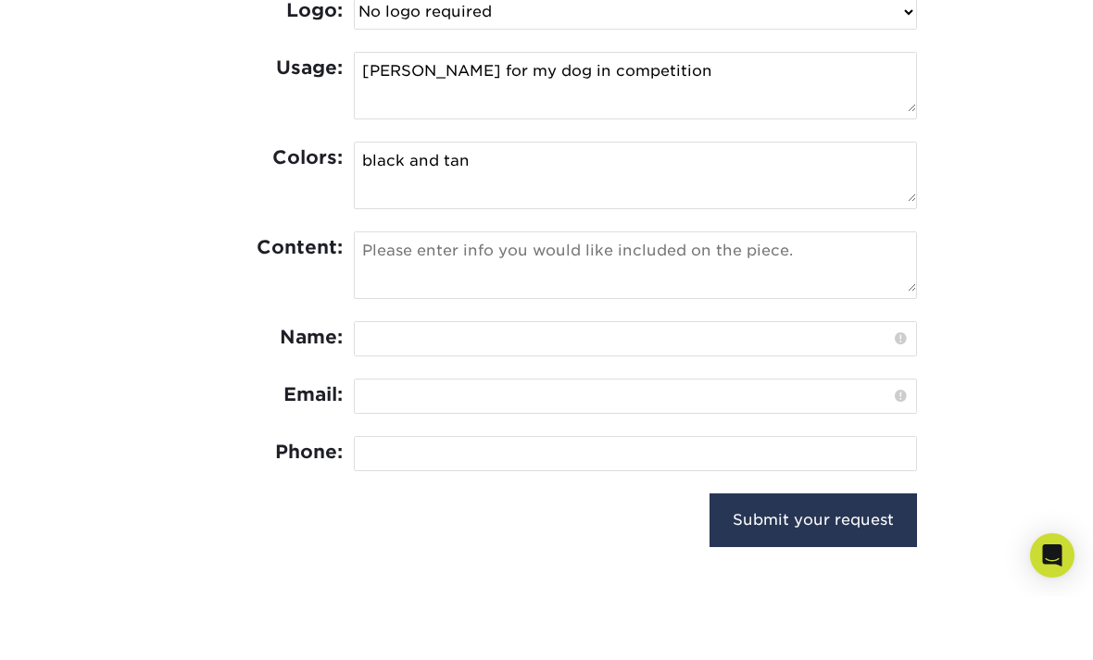
type textarea "black and tan"
click at [585, 296] on textarea at bounding box center [635, 325] width 561 height 59
type textarea "he races, pictures if him racing and his titles."
click at [535, 386] on input "text" at bounding box center [635, 402] width 561 height 33
type input "Mike Hahnh"
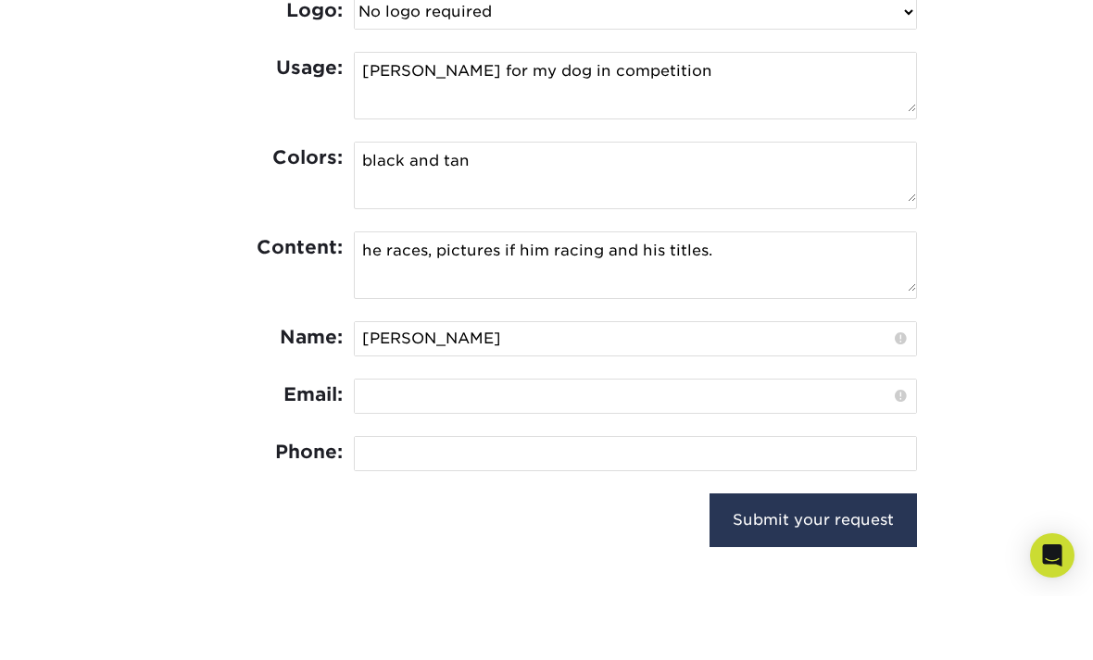
click at [461, 443] on input "email" at bounding box center [635, 459] width 561 height 33
type input "mhicon@hotmail.com"
click at [484, 501] on input "tel" at bounding box center [635, 517] width 561 height 33
type input "713-806-1651"
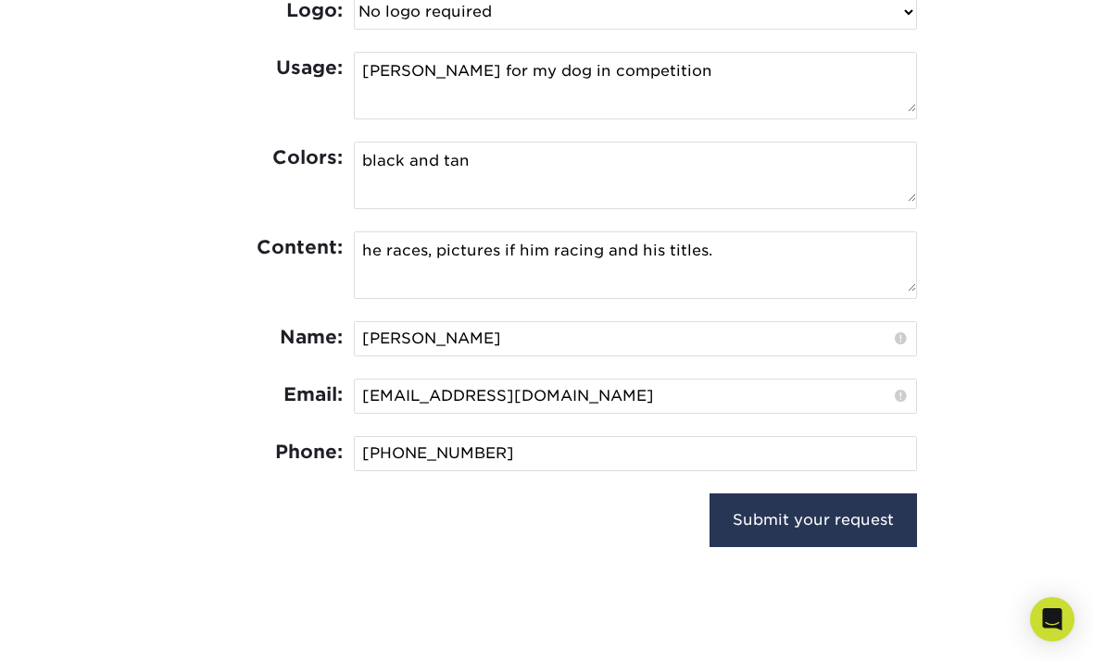
click at [733, 244] on textarea "he races, pictures if him racing and his titles." at bounding box center [635, 261] width 561 height 59
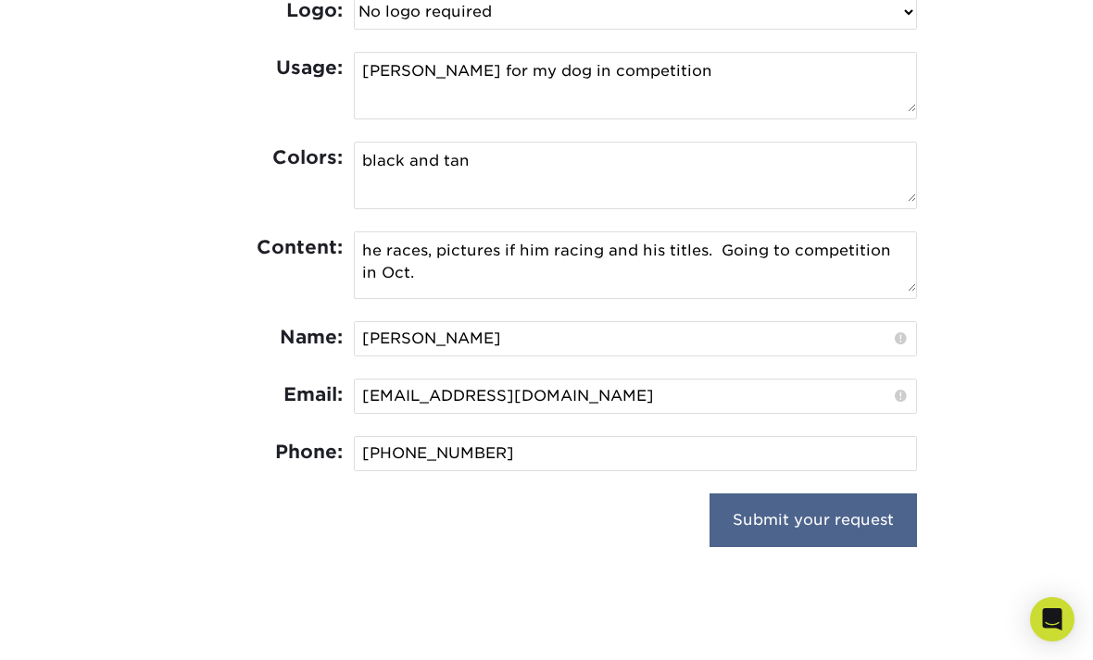
type textarea "he races, pictures if him racing and his titles. Going to competition in Oct."
click at [806, 514] on input "Submit your request" at bounding box center [812, 520] width 207 height 54
